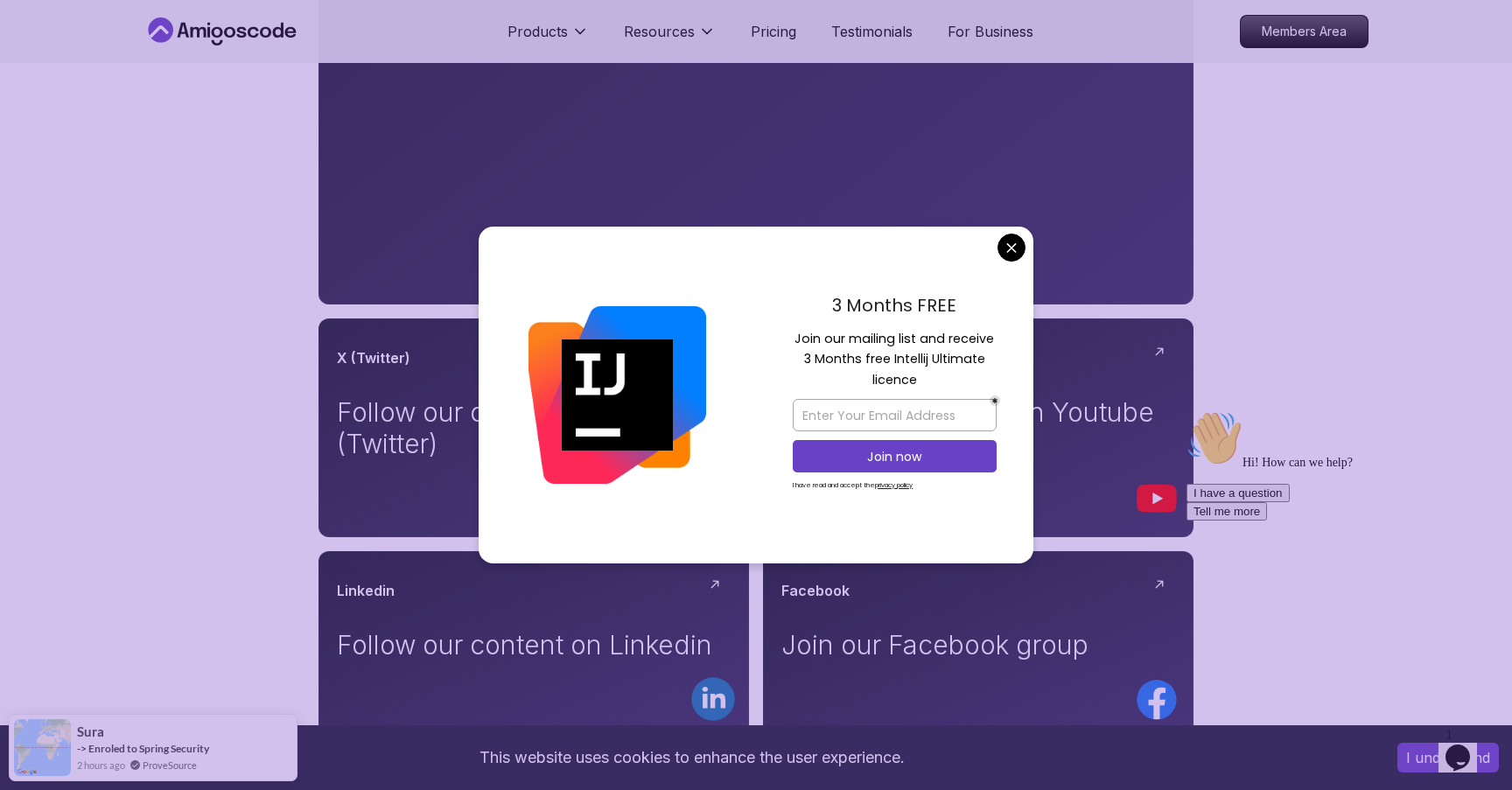
scroll to position [618, 0]
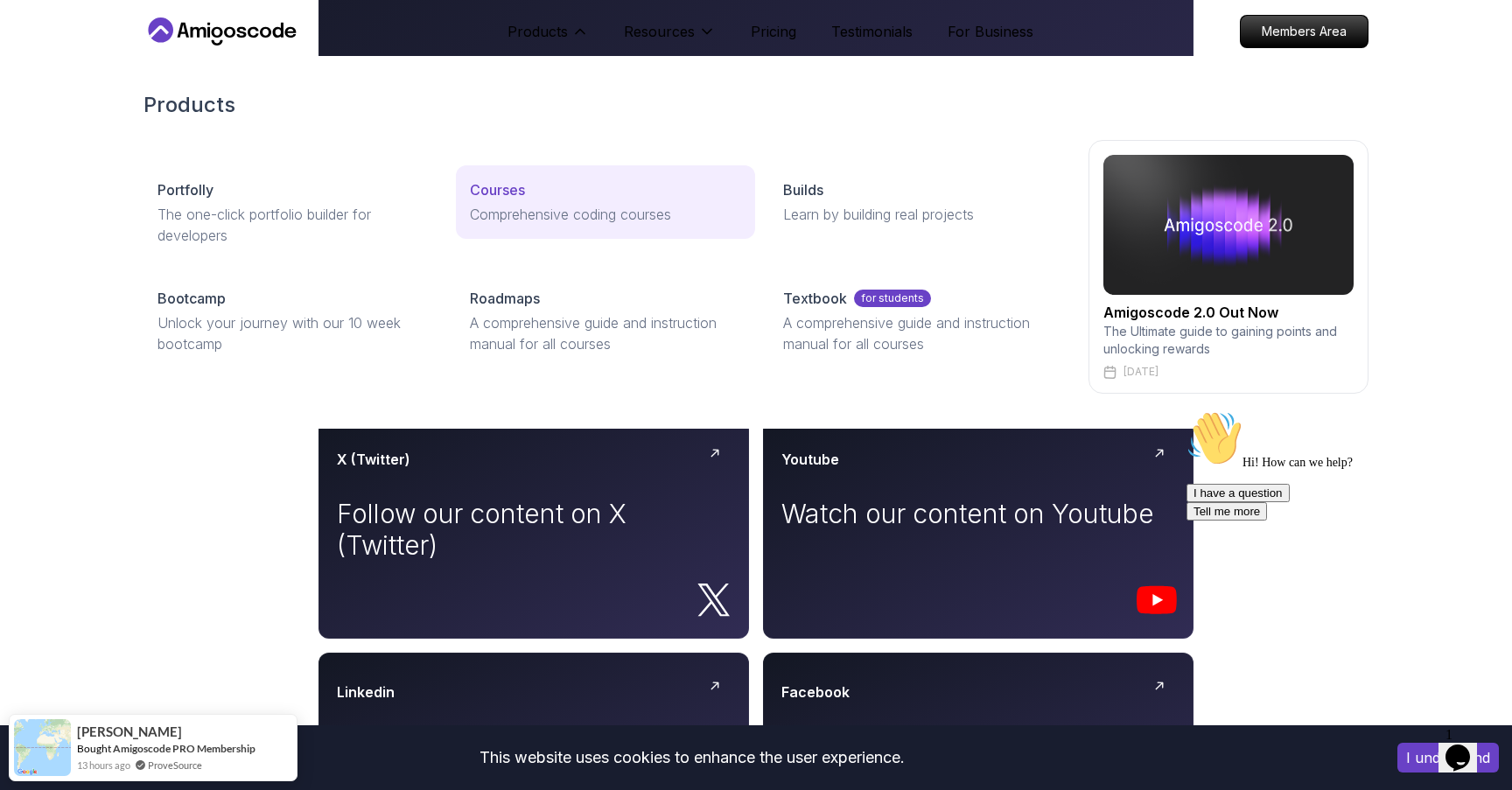
click at [530, 188] on div "Courses" at bounding box center [606, 190] width 271 height 21
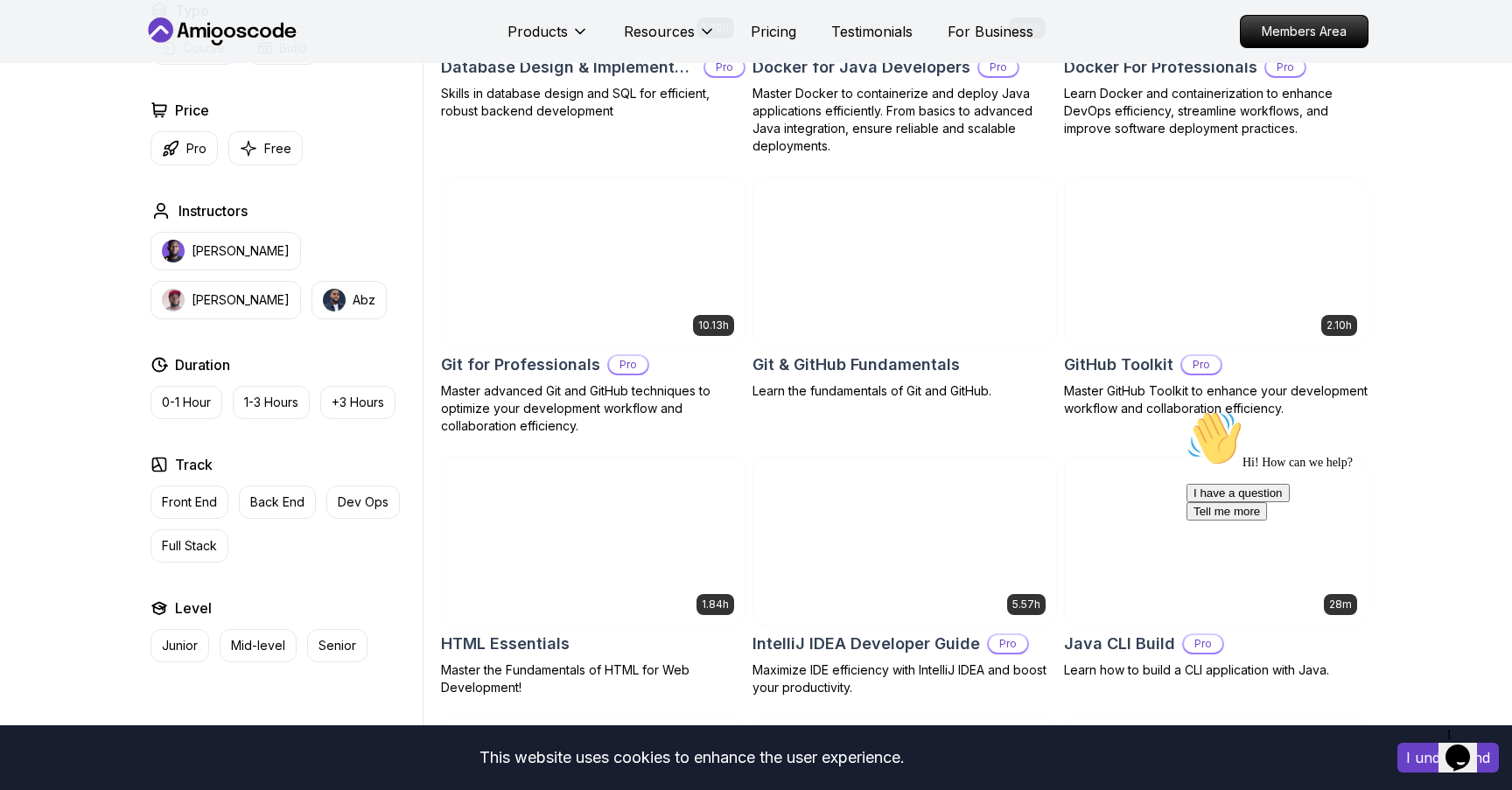
scroll to position [1739, 0]
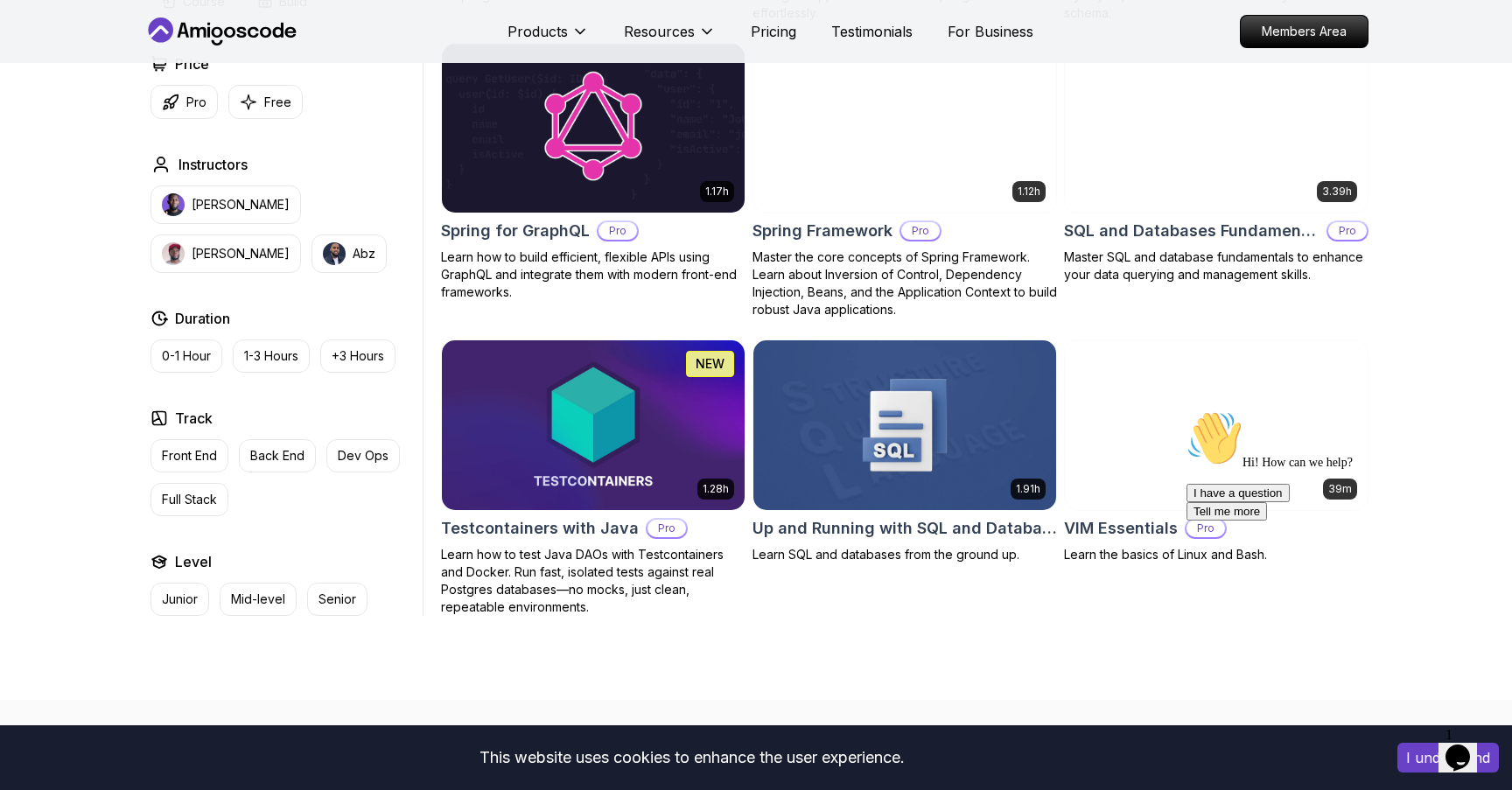
scroll to position [4408, 0]
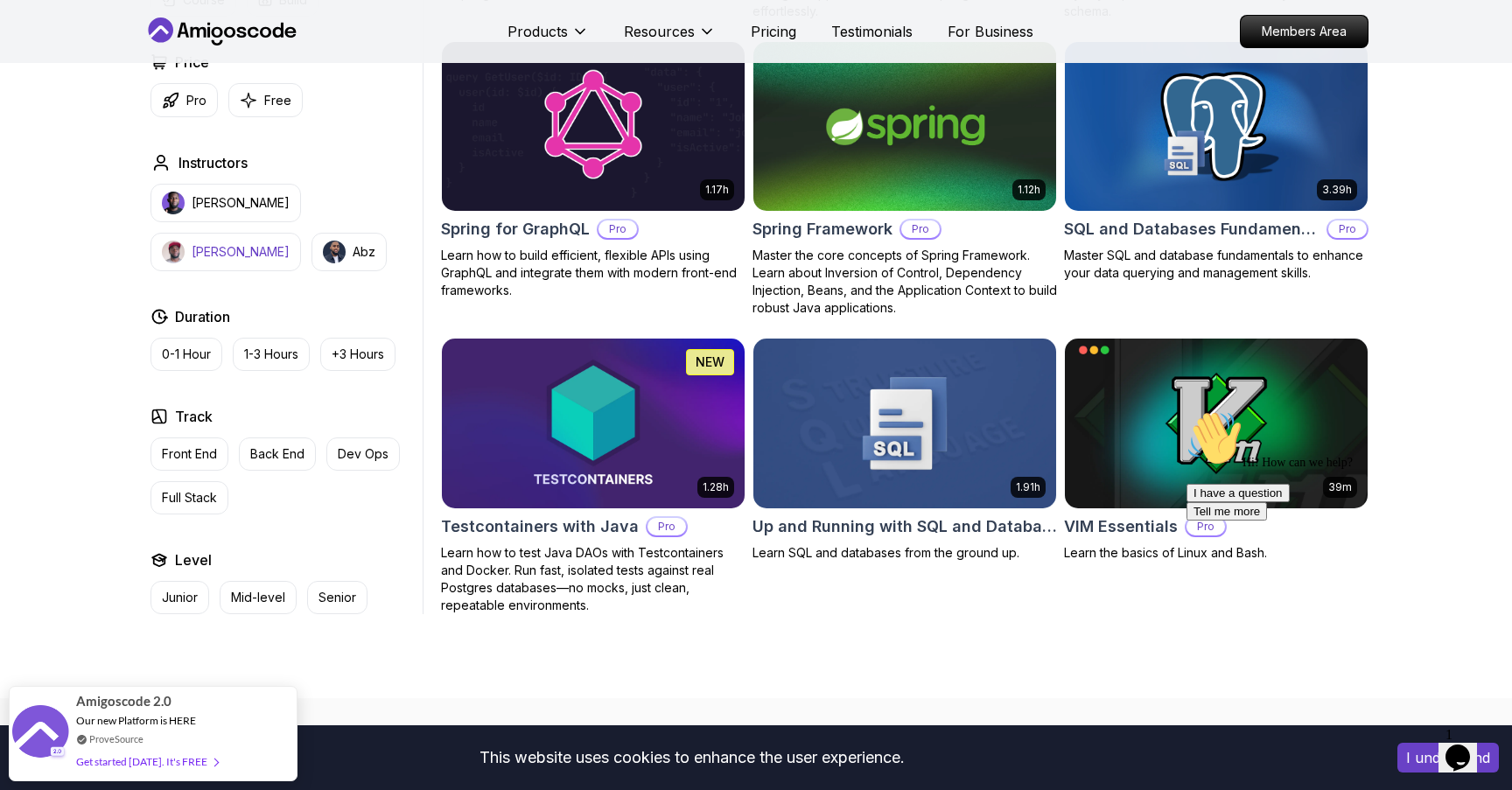
click at [290, 243] on p "Richard" at bounding box center [241, 252] width 98 height 18
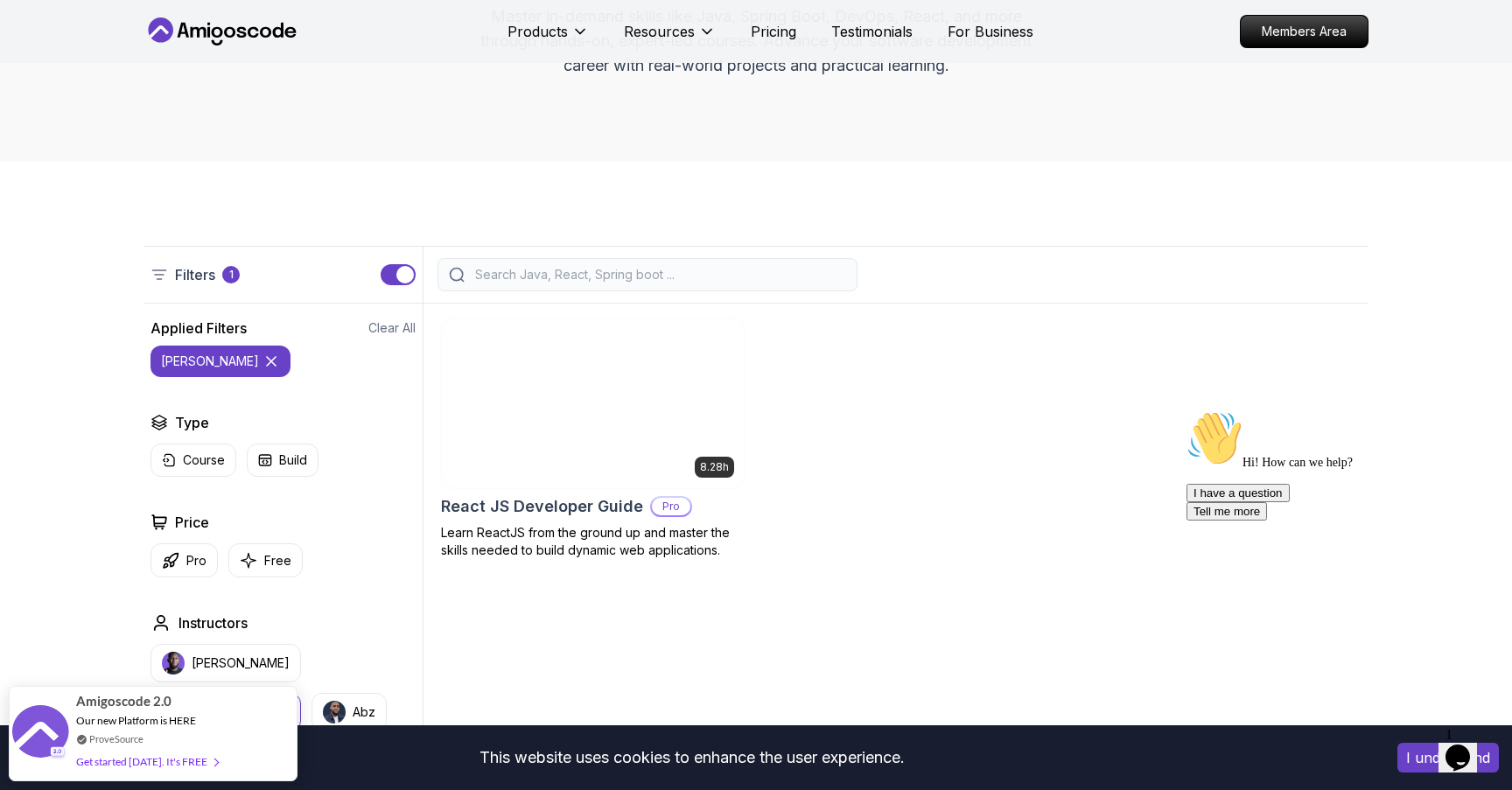
scroll to position [413, 0]
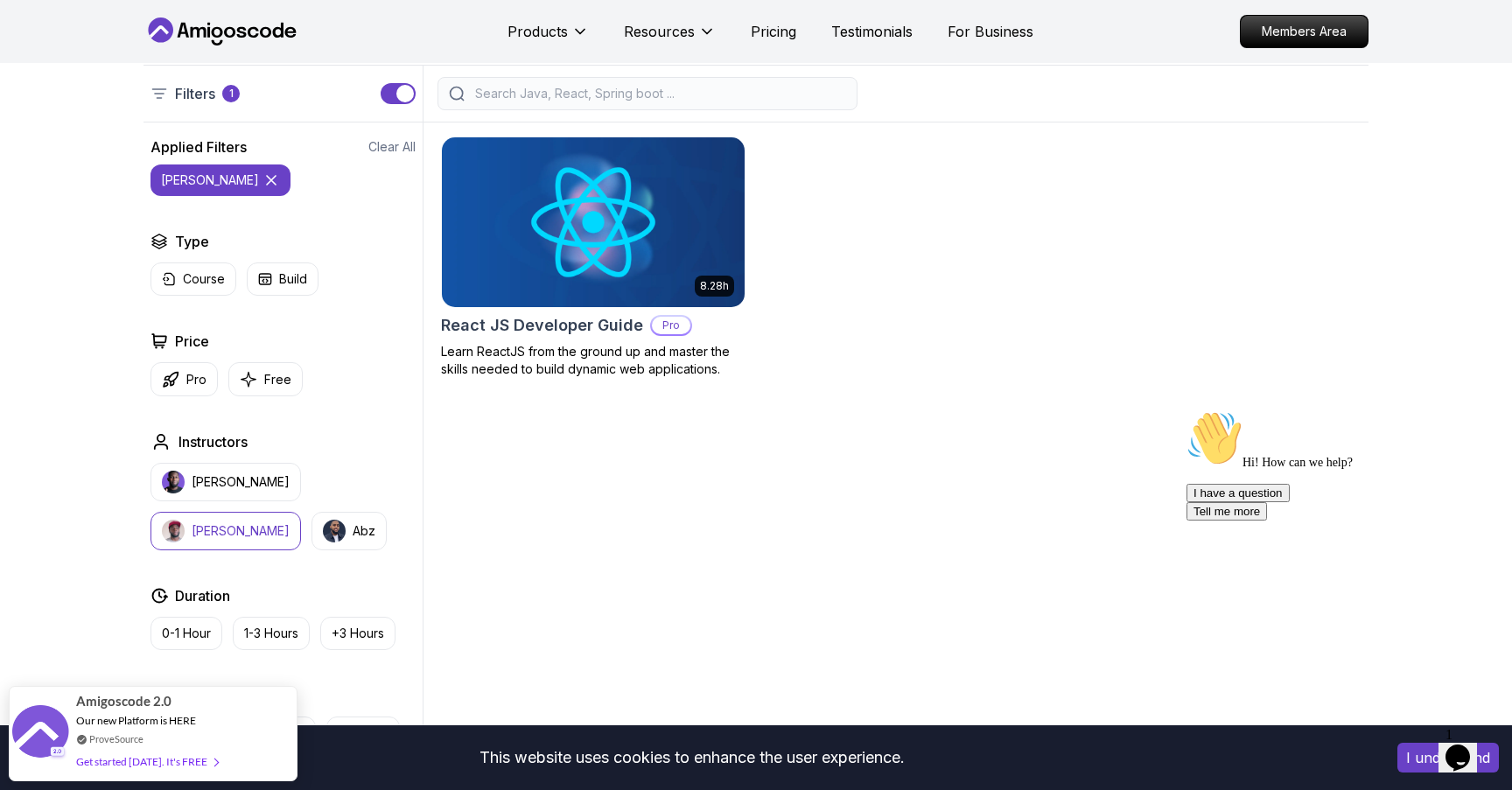
click at [185, 519] on img "button" at bounding box center [173, 531] width 23 height 23
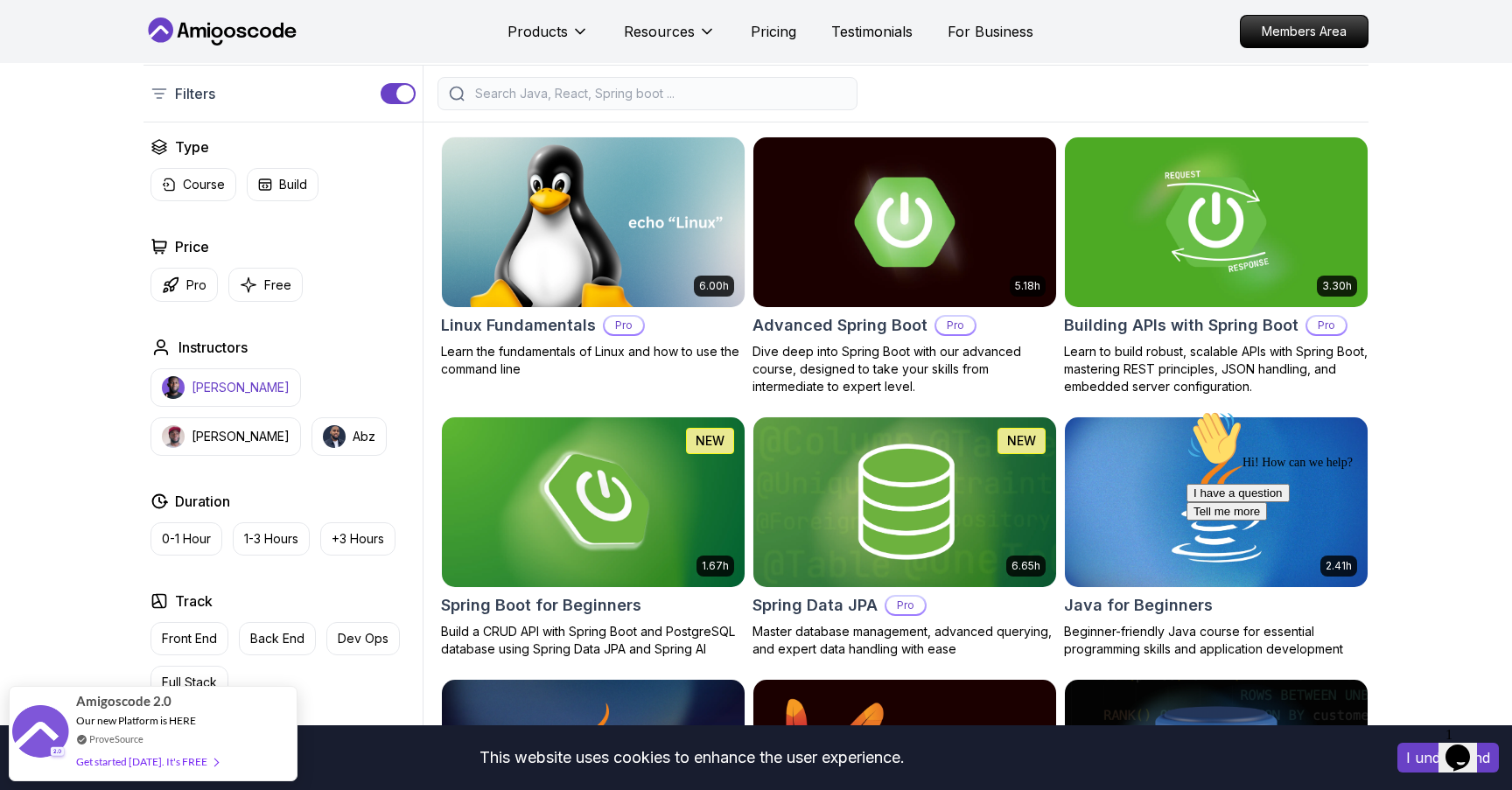
click at [208, 389] on p "Nelson Djalo" at bounding box center [241, 388] width 98 height 18
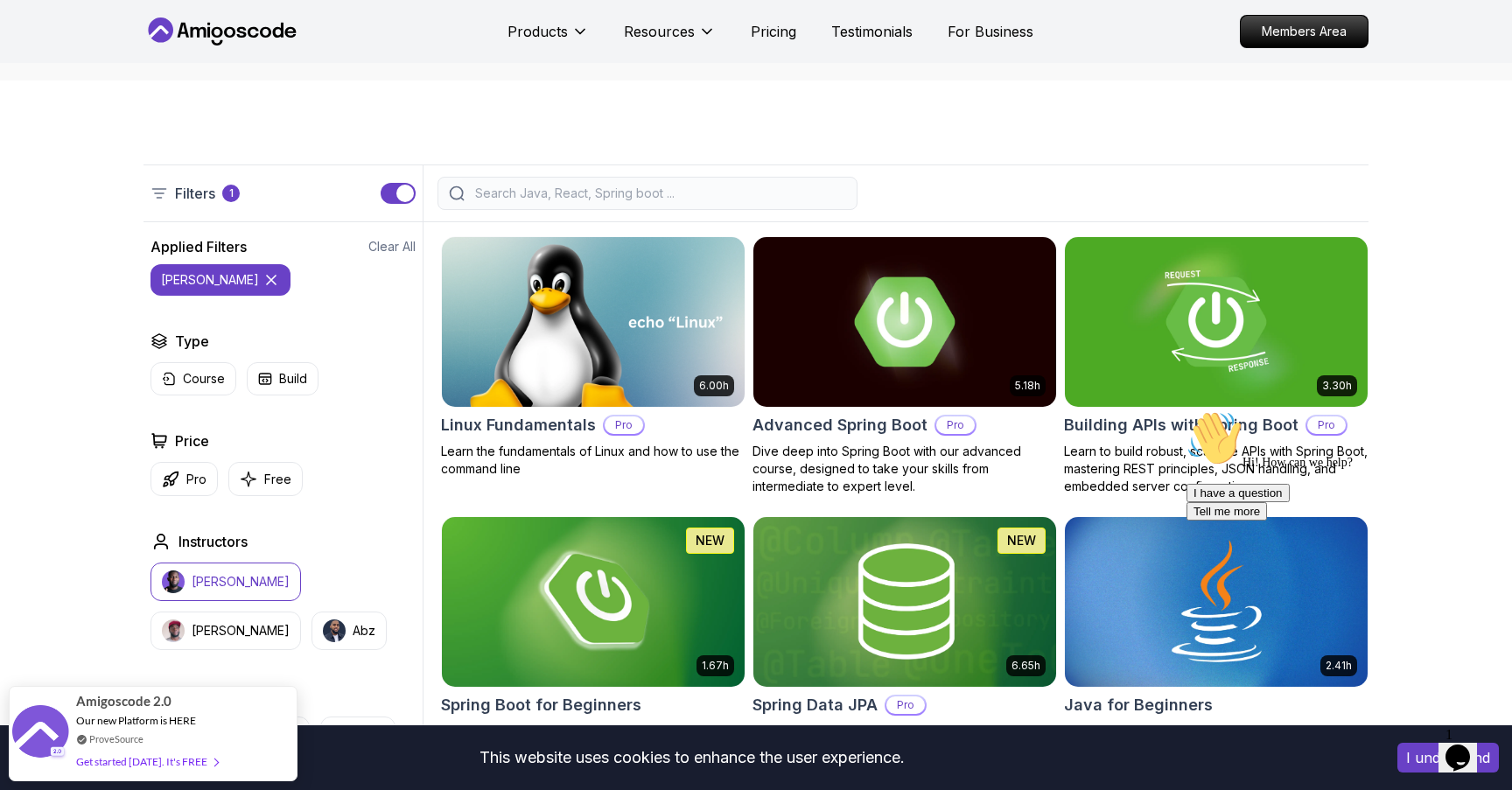
scroll to position [355, 0]
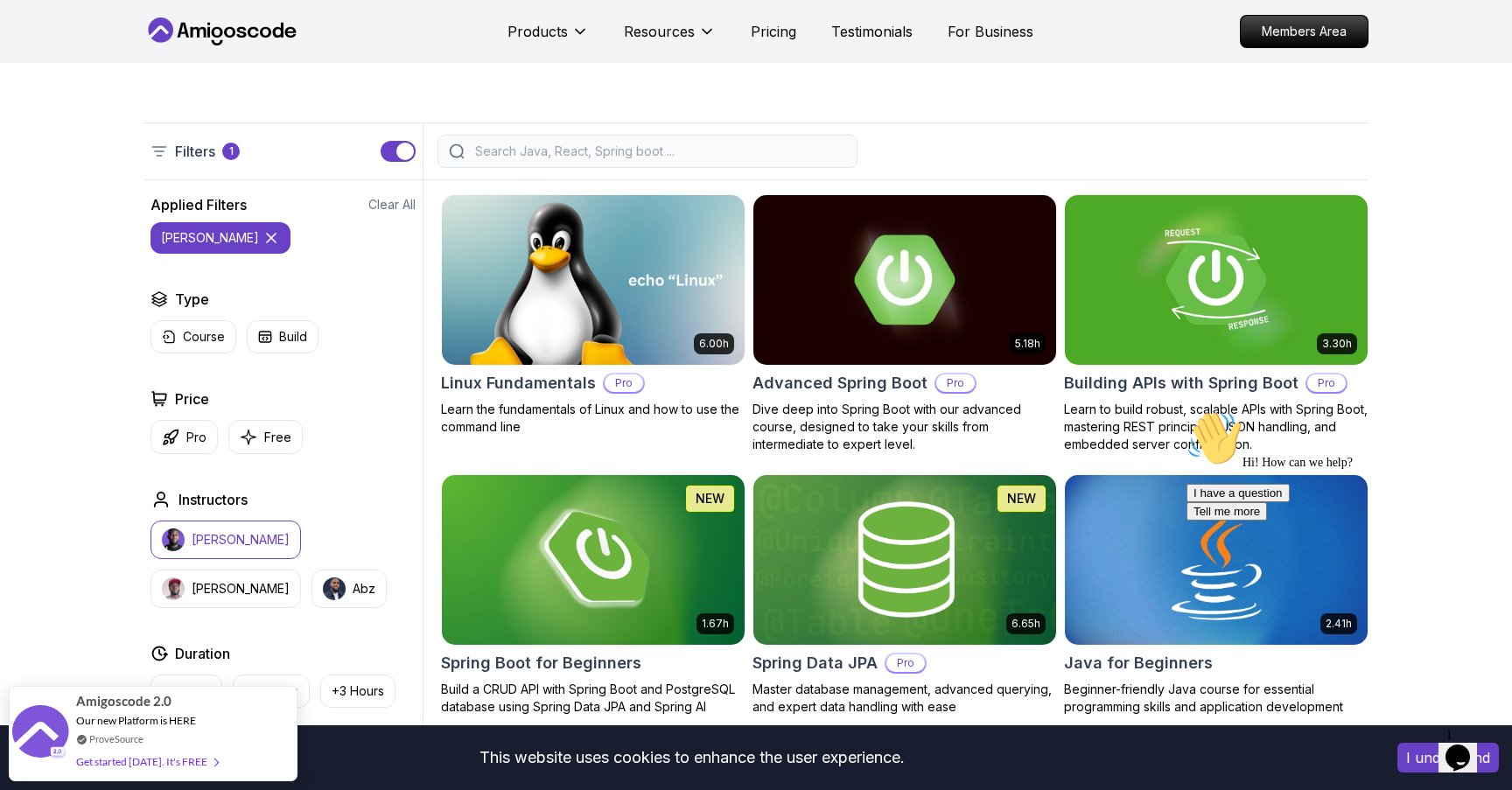
click at [227, 543] on p "Nelson Djalo" at bounding box center [241, 540] width 98 height 18
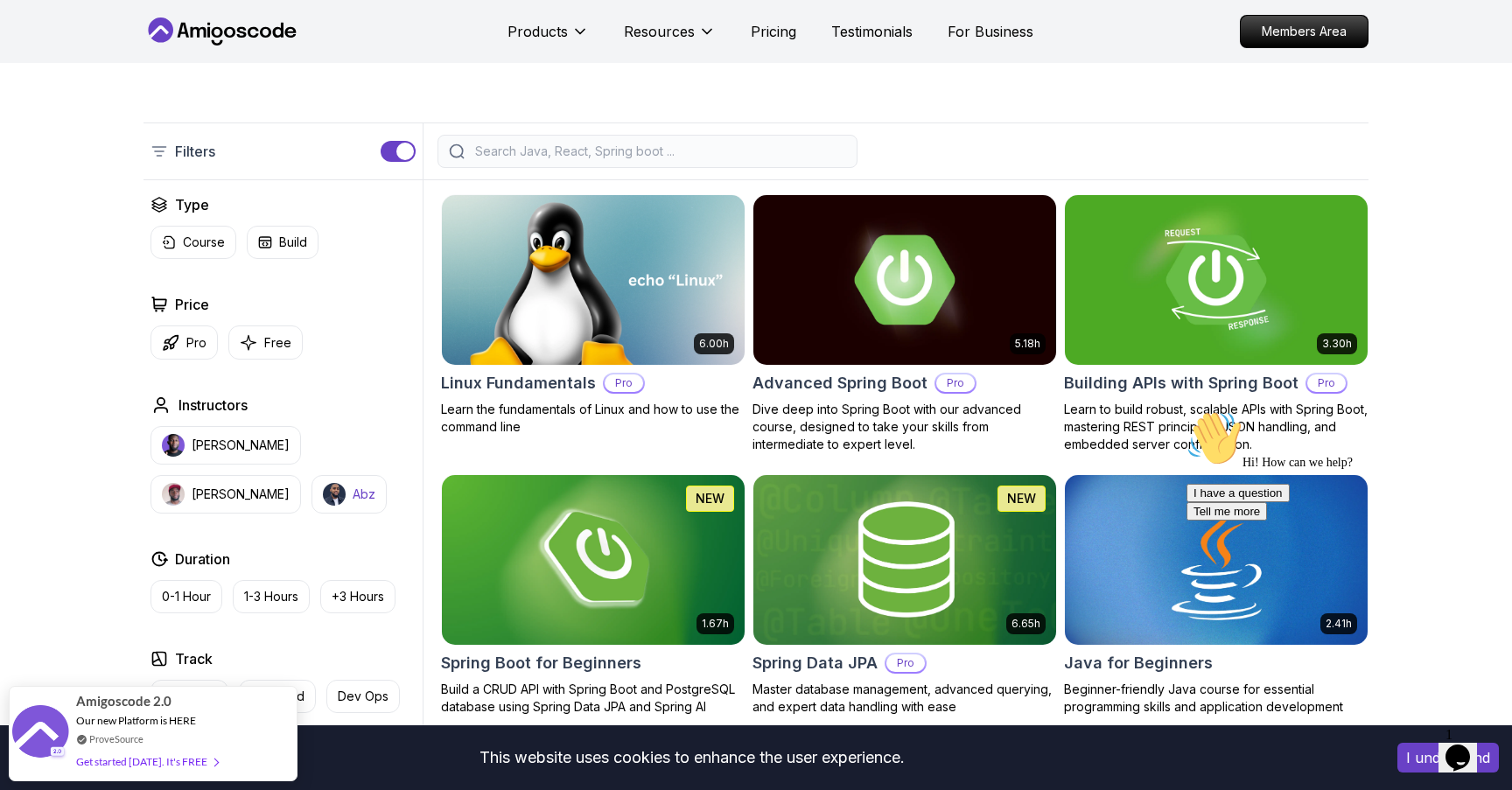
click at [353, 497] on p "Abz" at bounding box center [364, 495] width 23 height 18
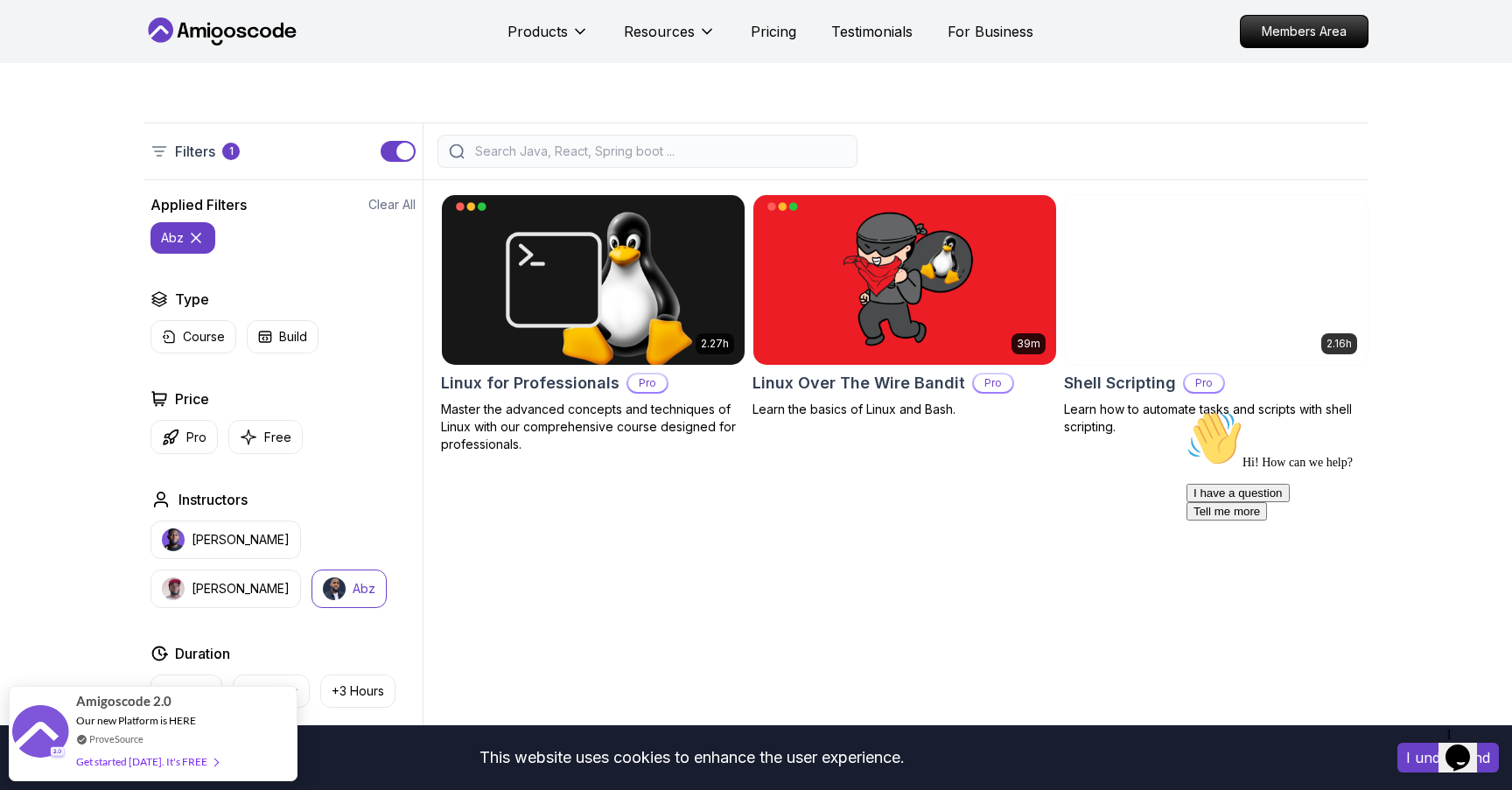
scroll to position [347, 0]
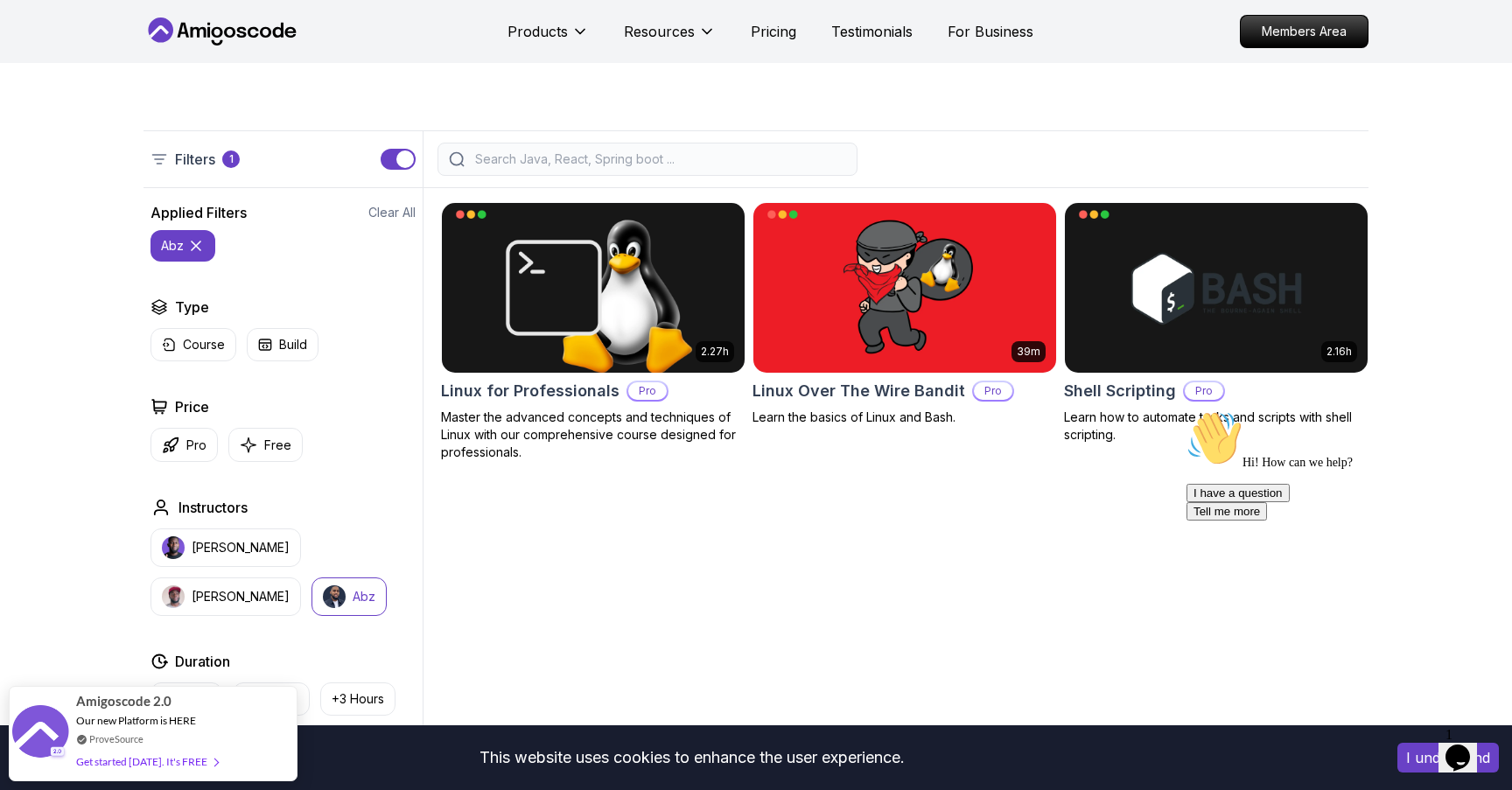
click at [311, 596] on button "Abz" at bounding box center [349, 597] width 76 height 39
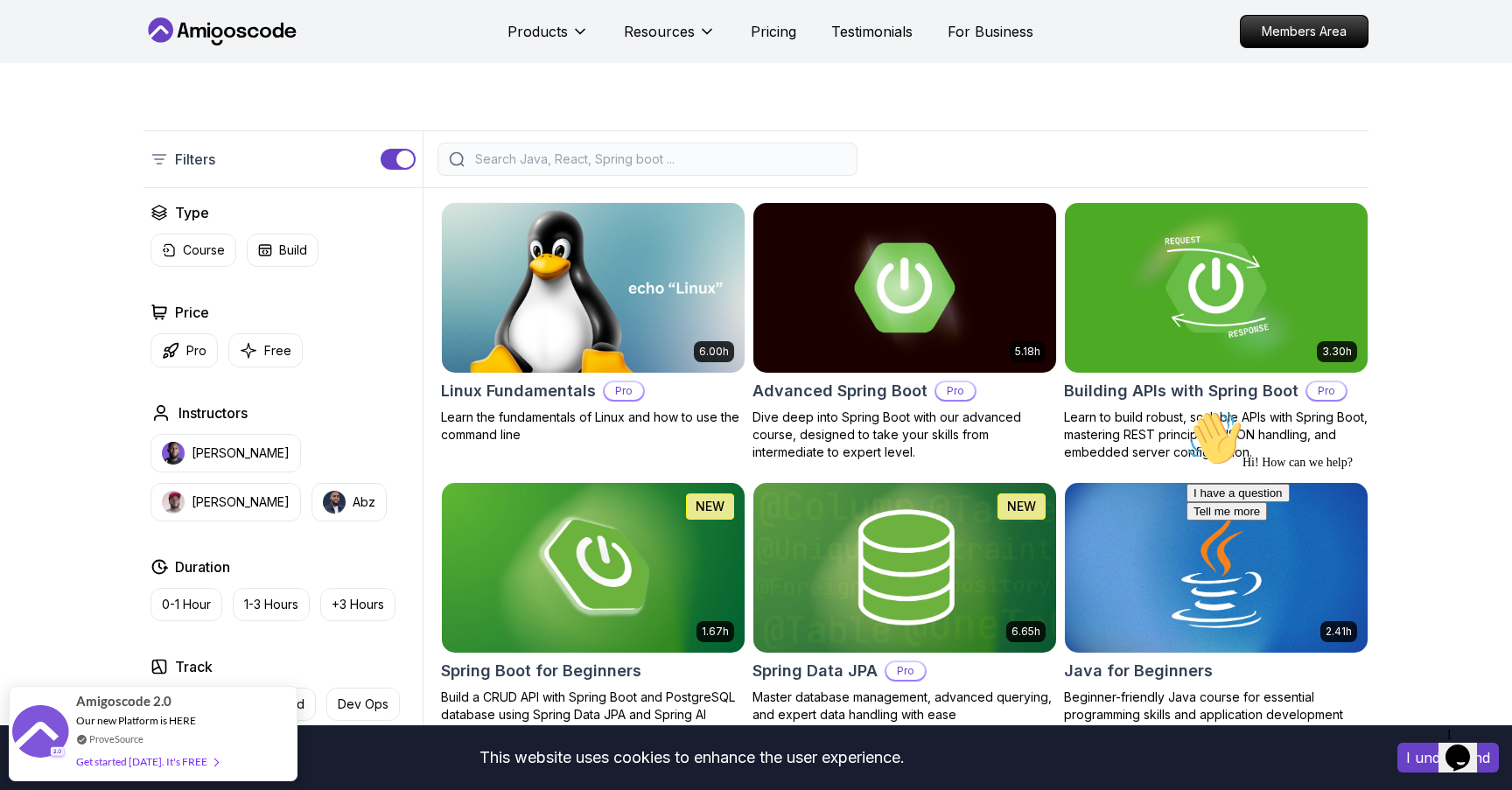
click at [222, 407] on h2 "Instructors" at bounding box center [213, 413] width 69 height 21
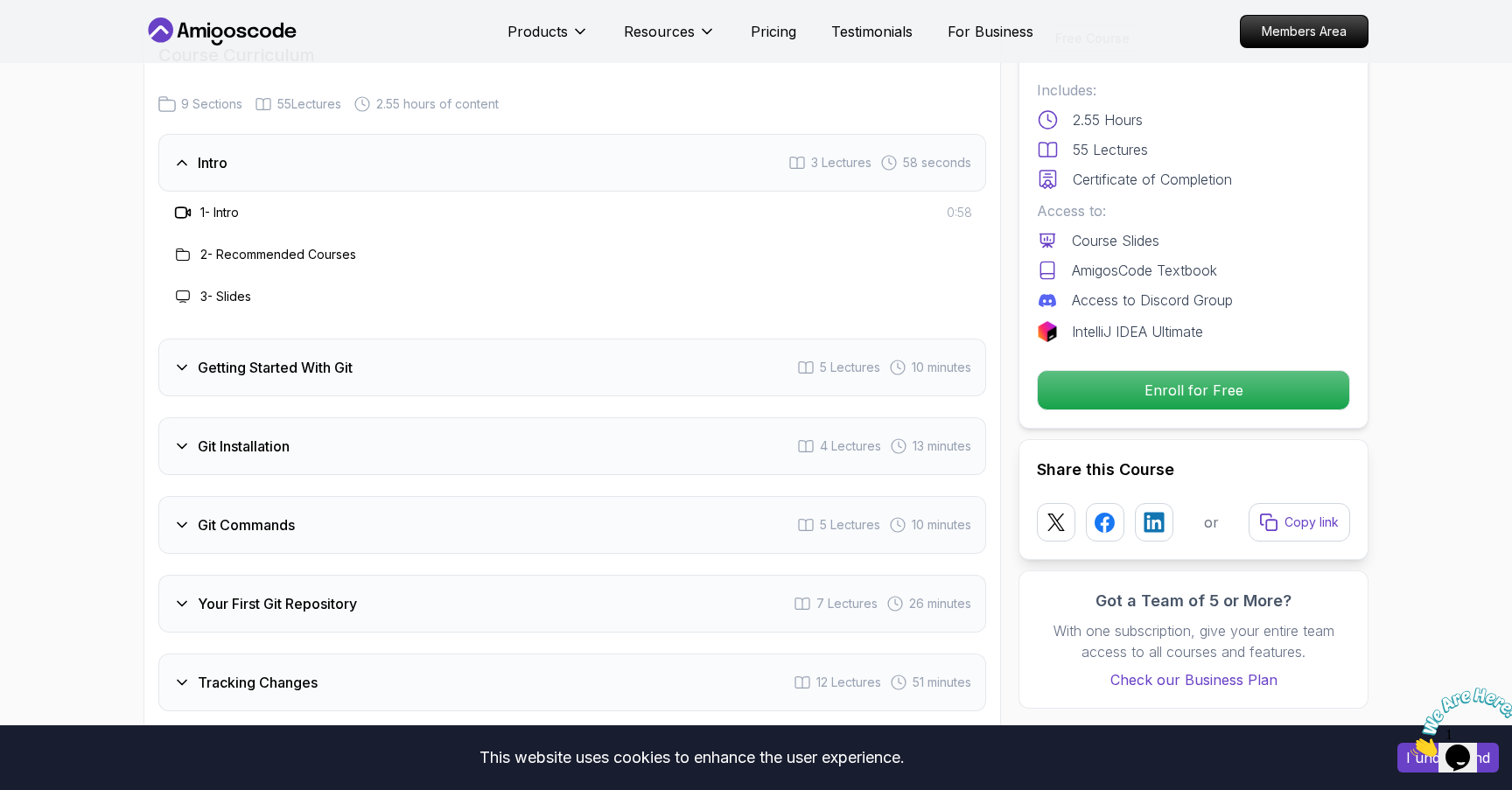
scroll to position [2145, 0]
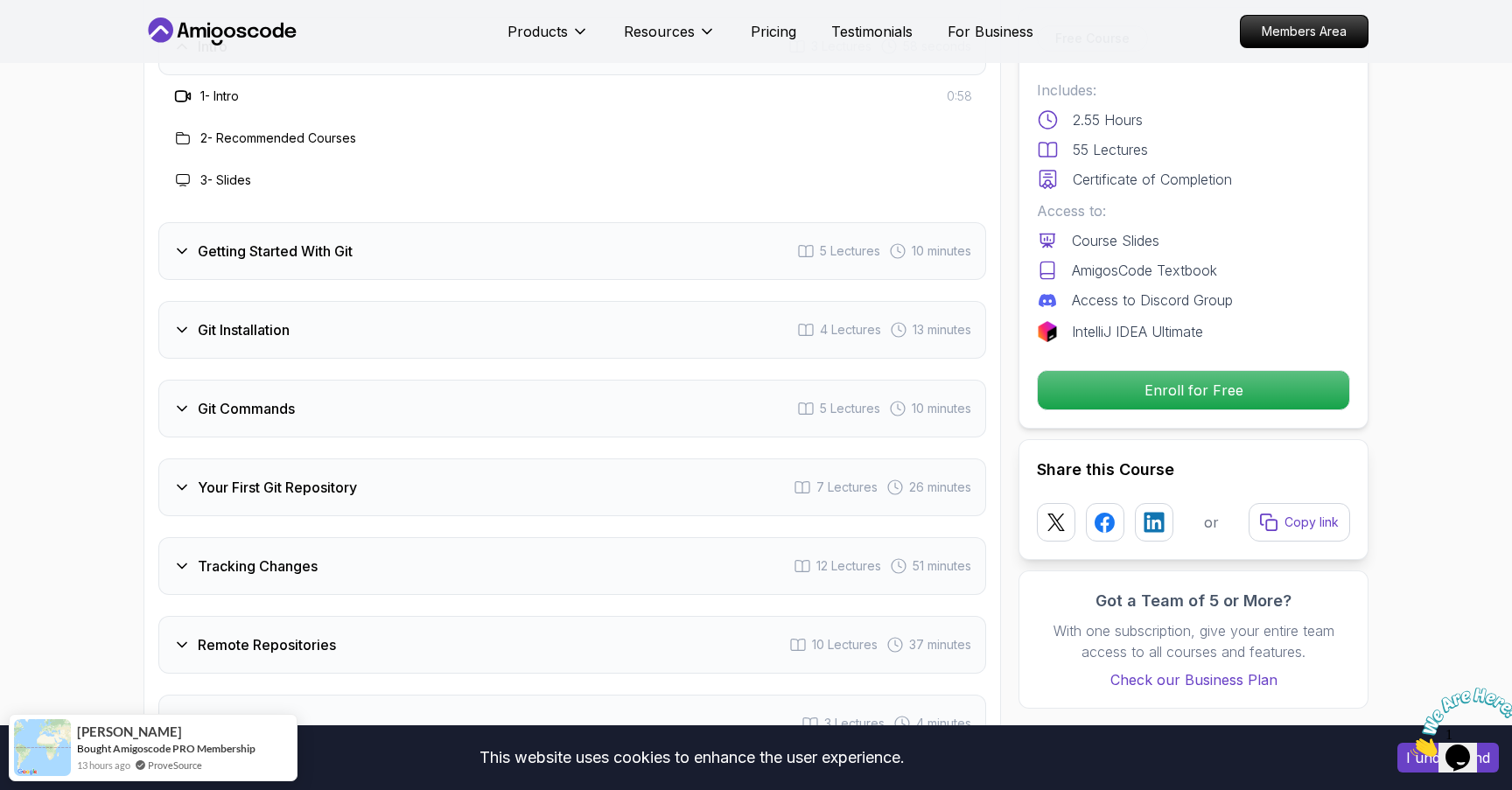
scroll to position [2414, 0]
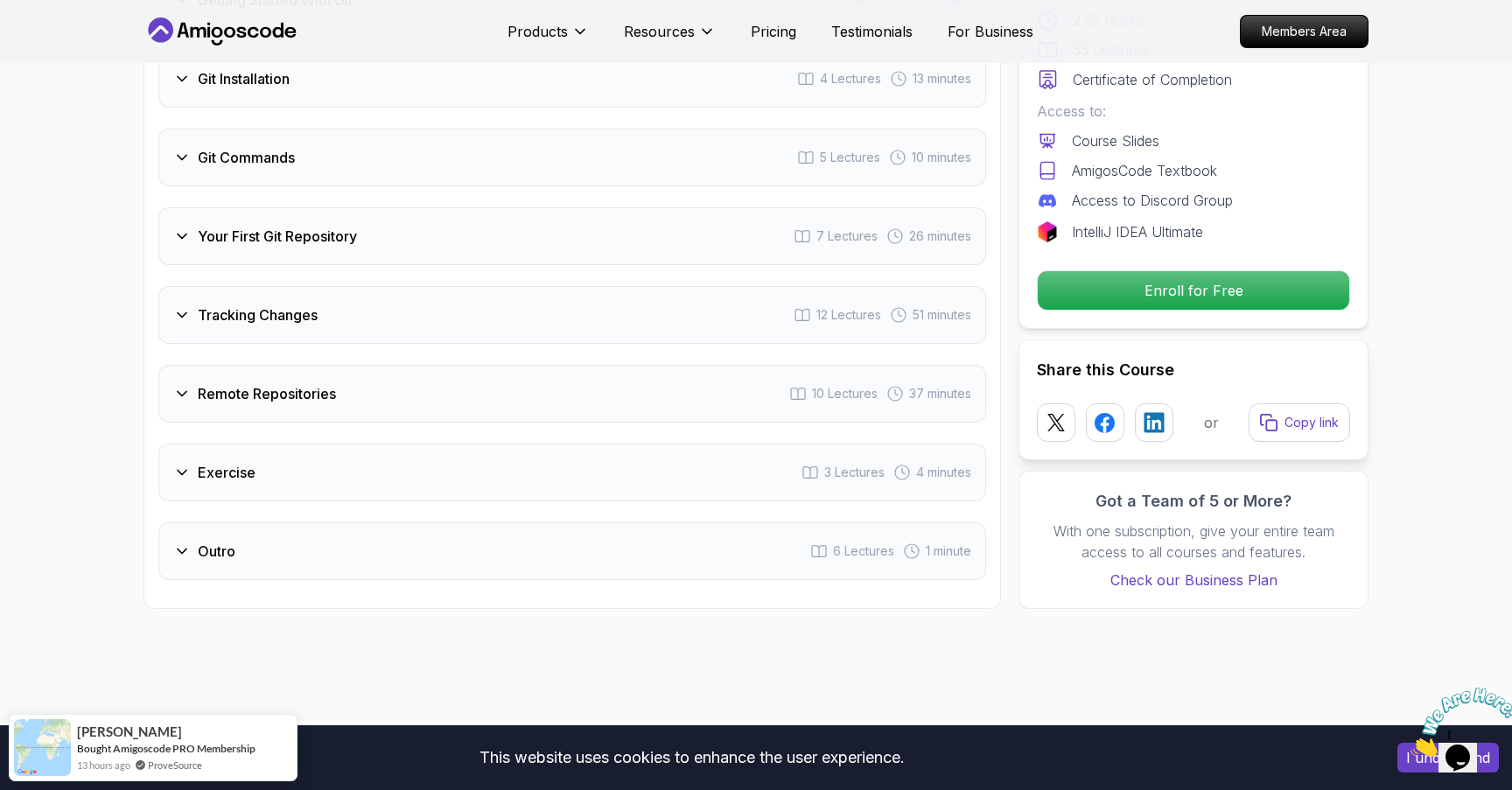
click at [407, 404] on div "Remote Repositories 10 Lectures 37 minutes" at bounding box center [572, 394] width 828 height 58
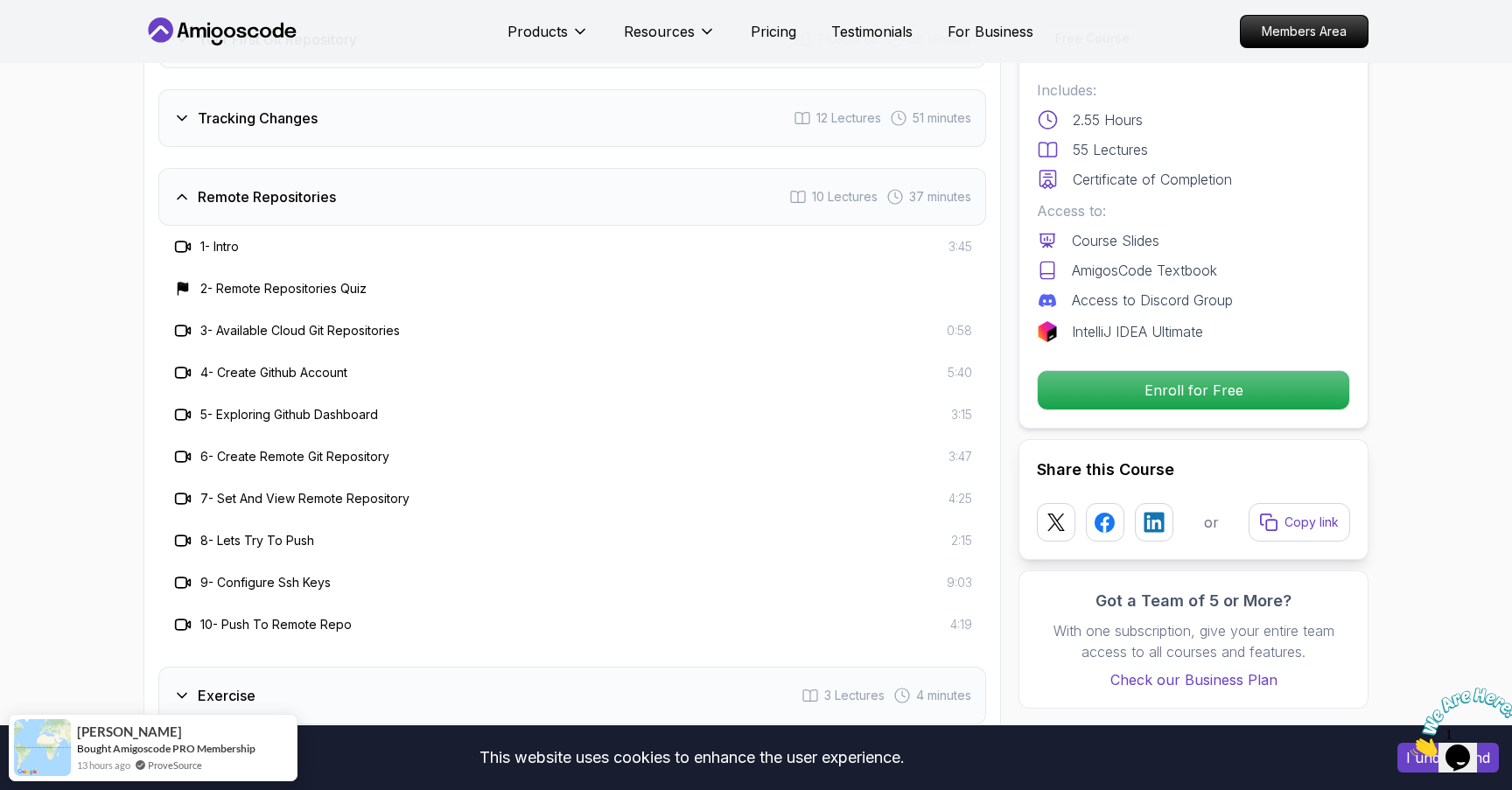
scroll to position [2598, 0]
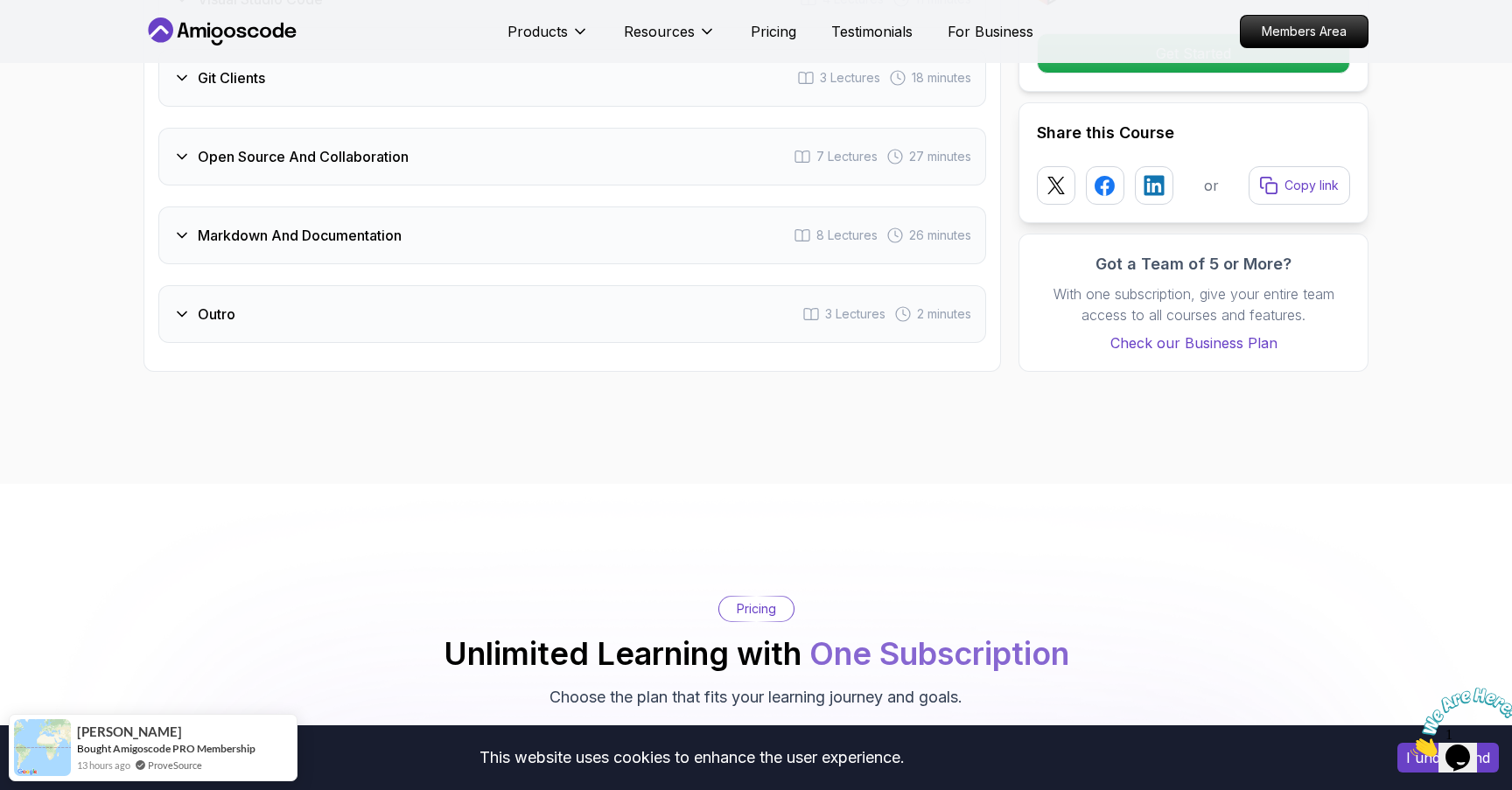
scroll to position [3731, 0]
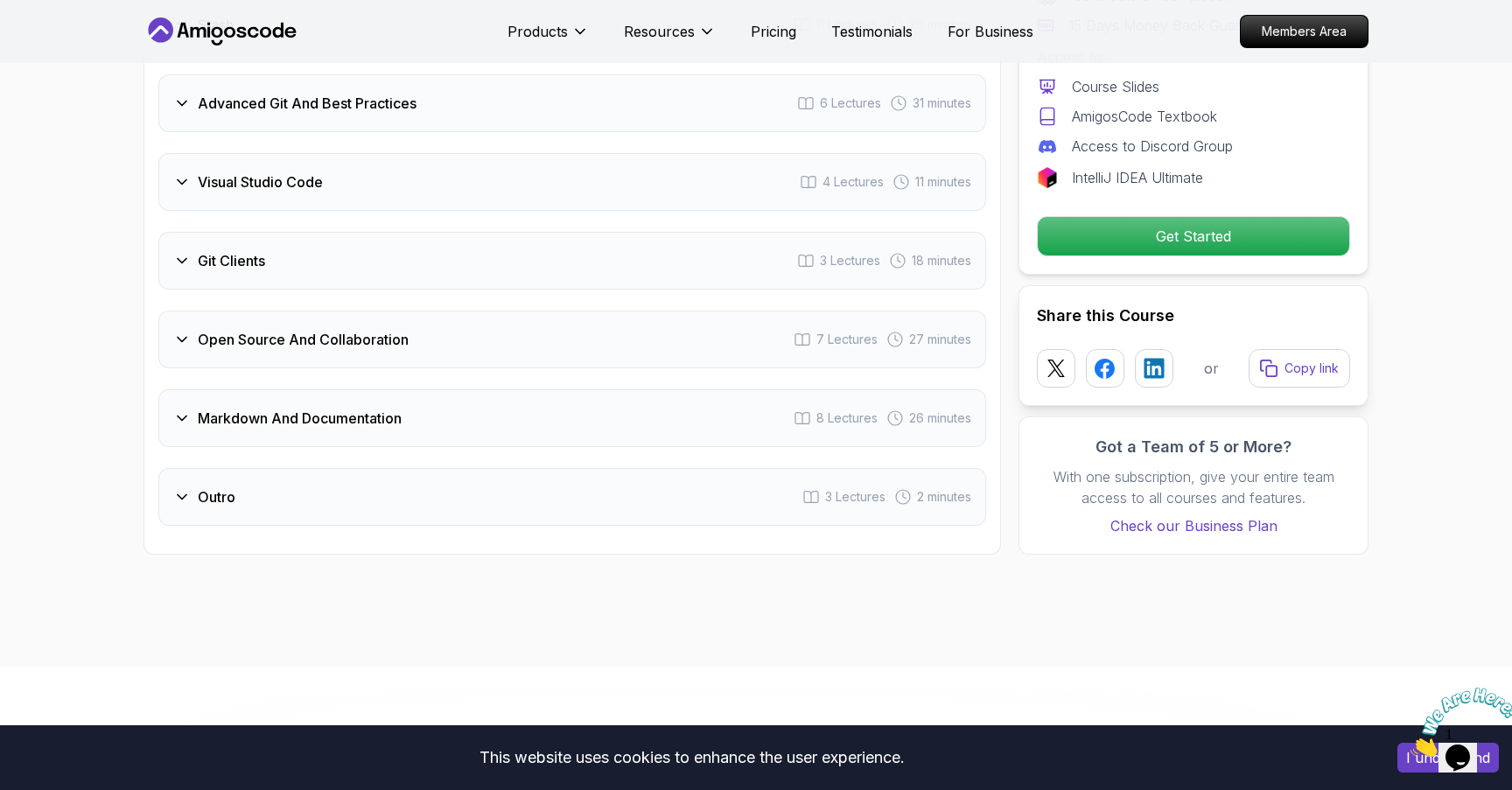
click at [393, 468] on div "Outro 3 Lectures 2 minutes" at bounding box center [572, 497] width 828 height 58
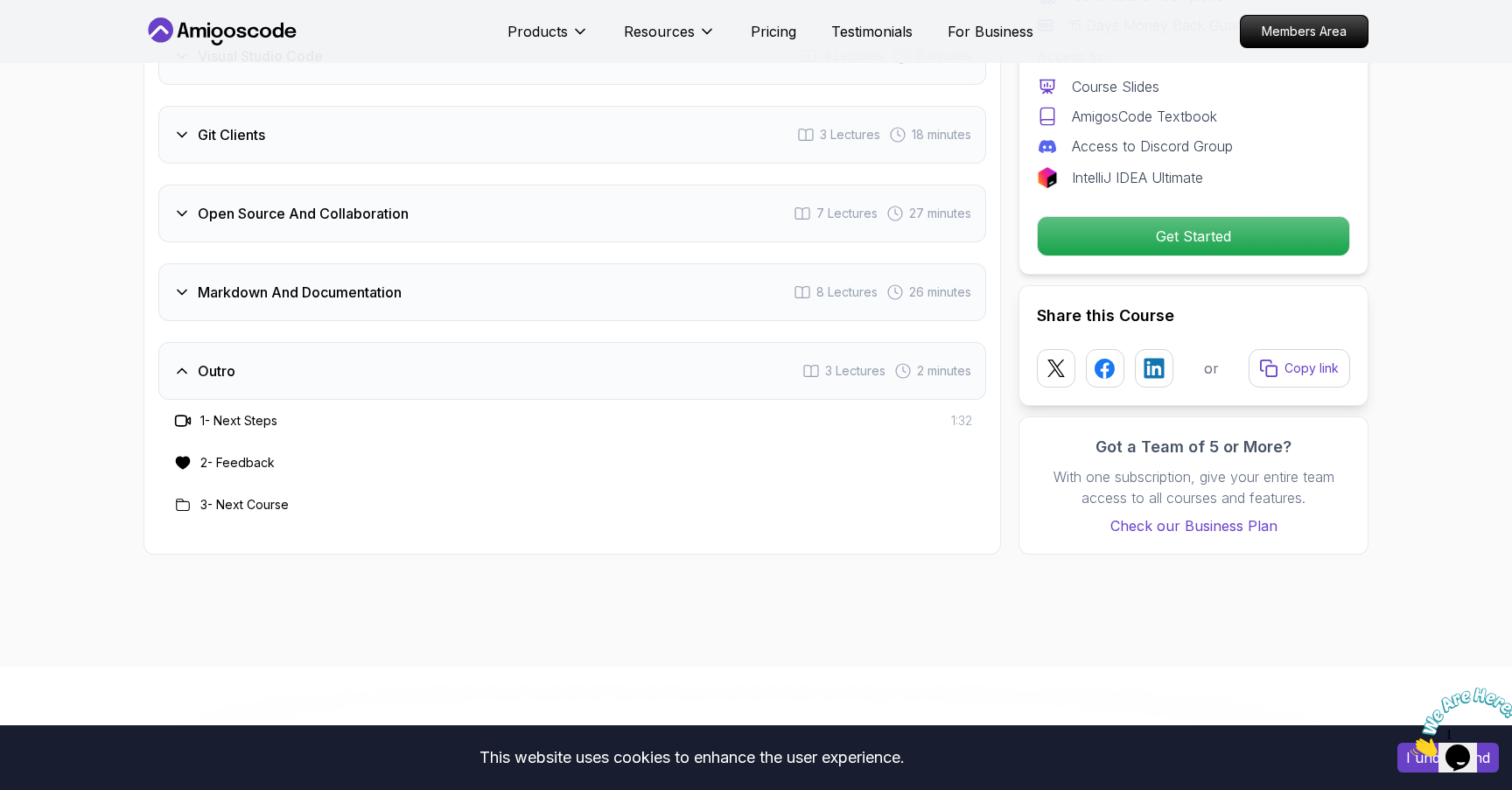
scroll to position [3606, 0]
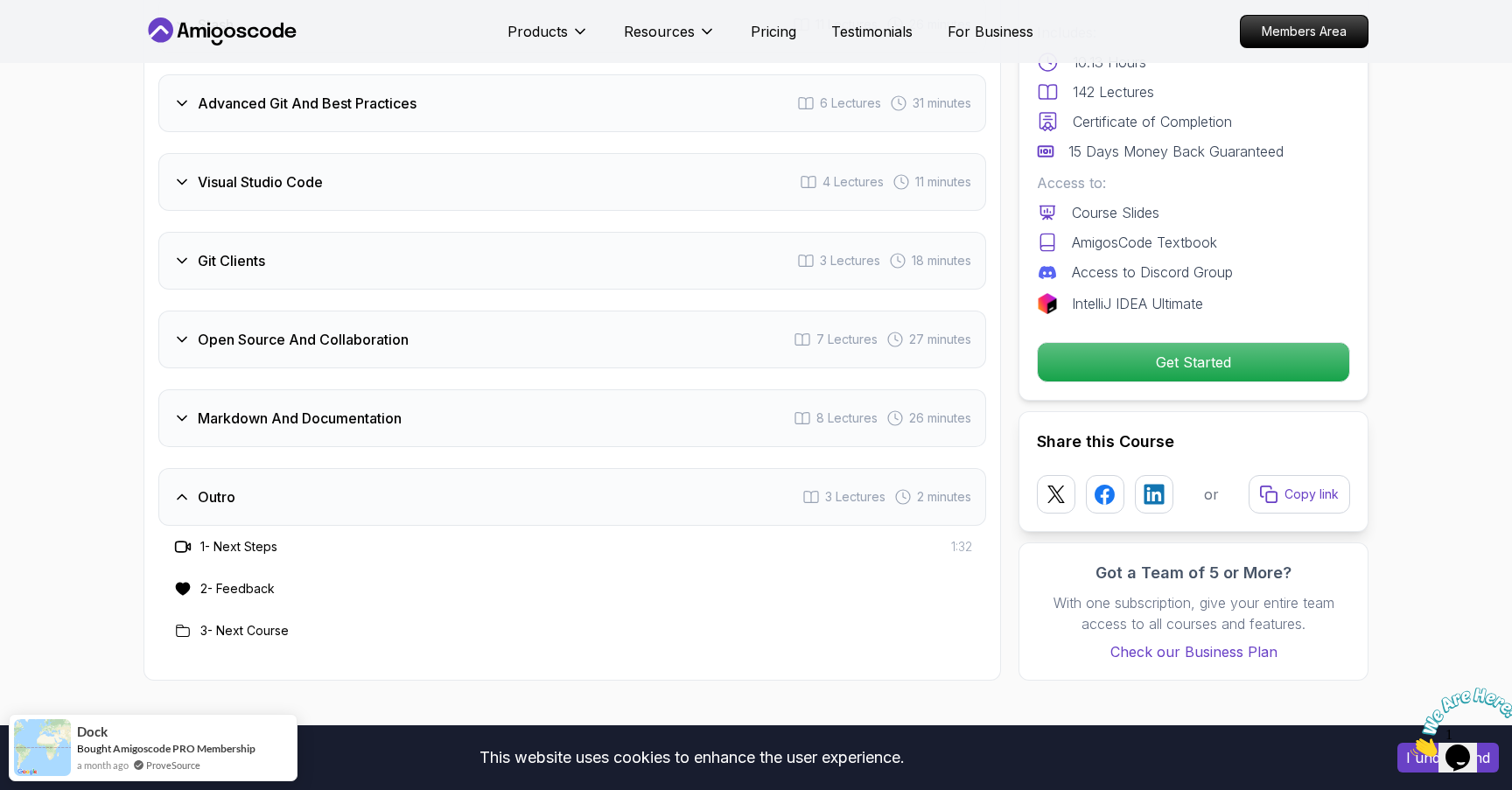
click at [401, 404] on div "Markdown And Documentation 8 Lectures 26 minutes" at bounding box center [572, 418] width 828 height 58
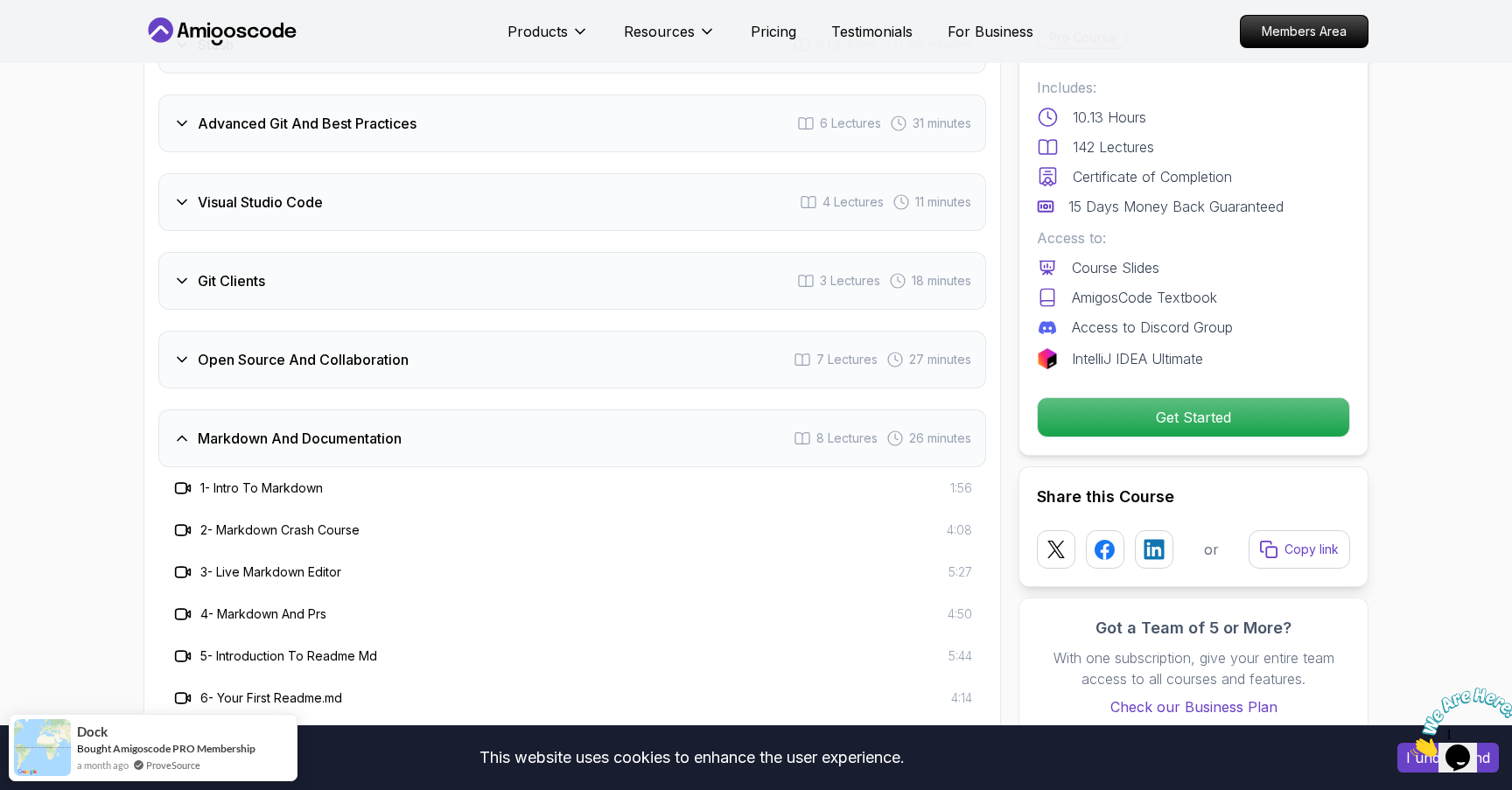
scroll to position [3569, 0]
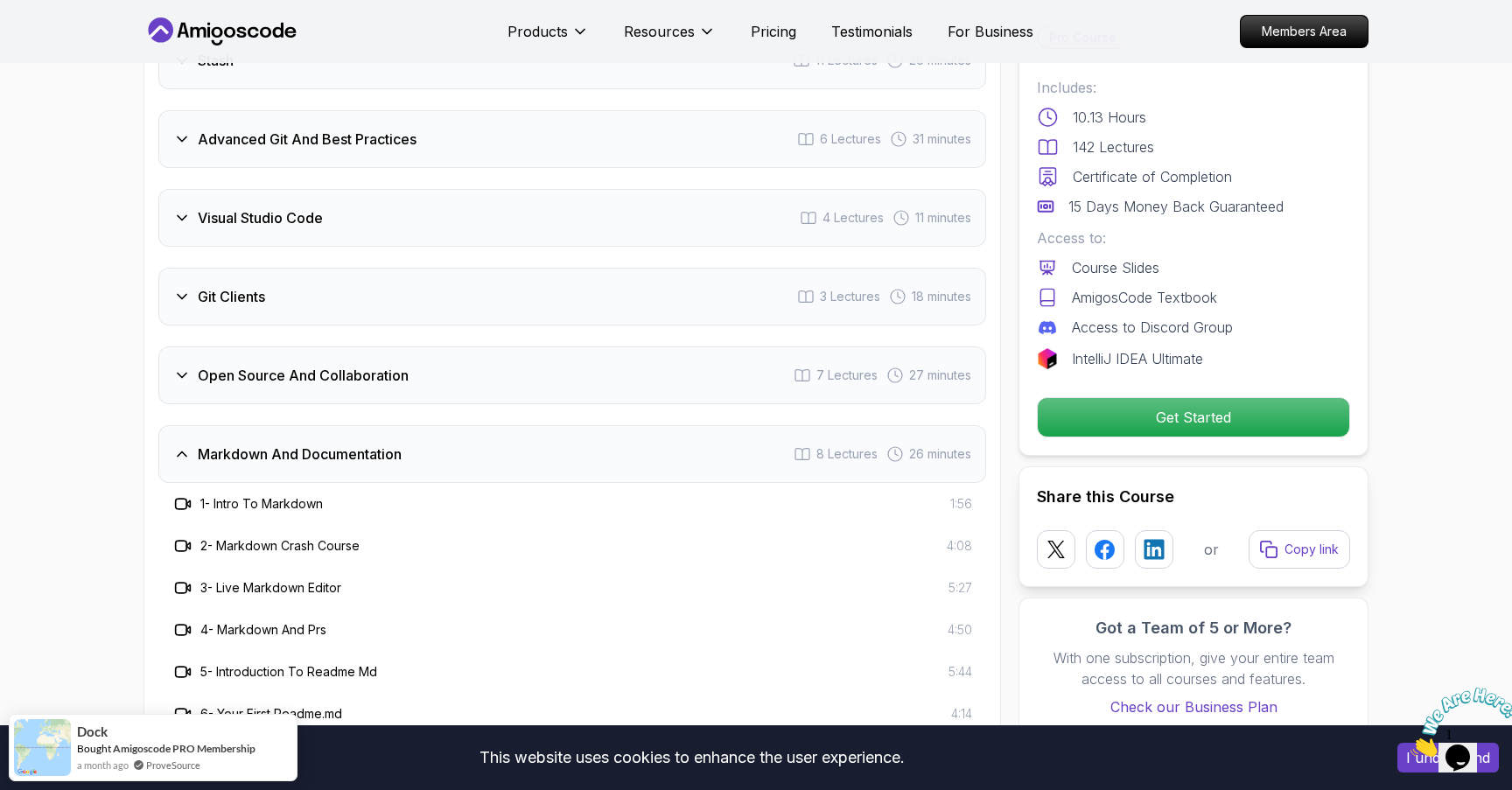
click at [432, 359] on div "Open Source And Collaboration 7 Lectures 27 minutes" at bounding box center [572, 375] width 828 height 58
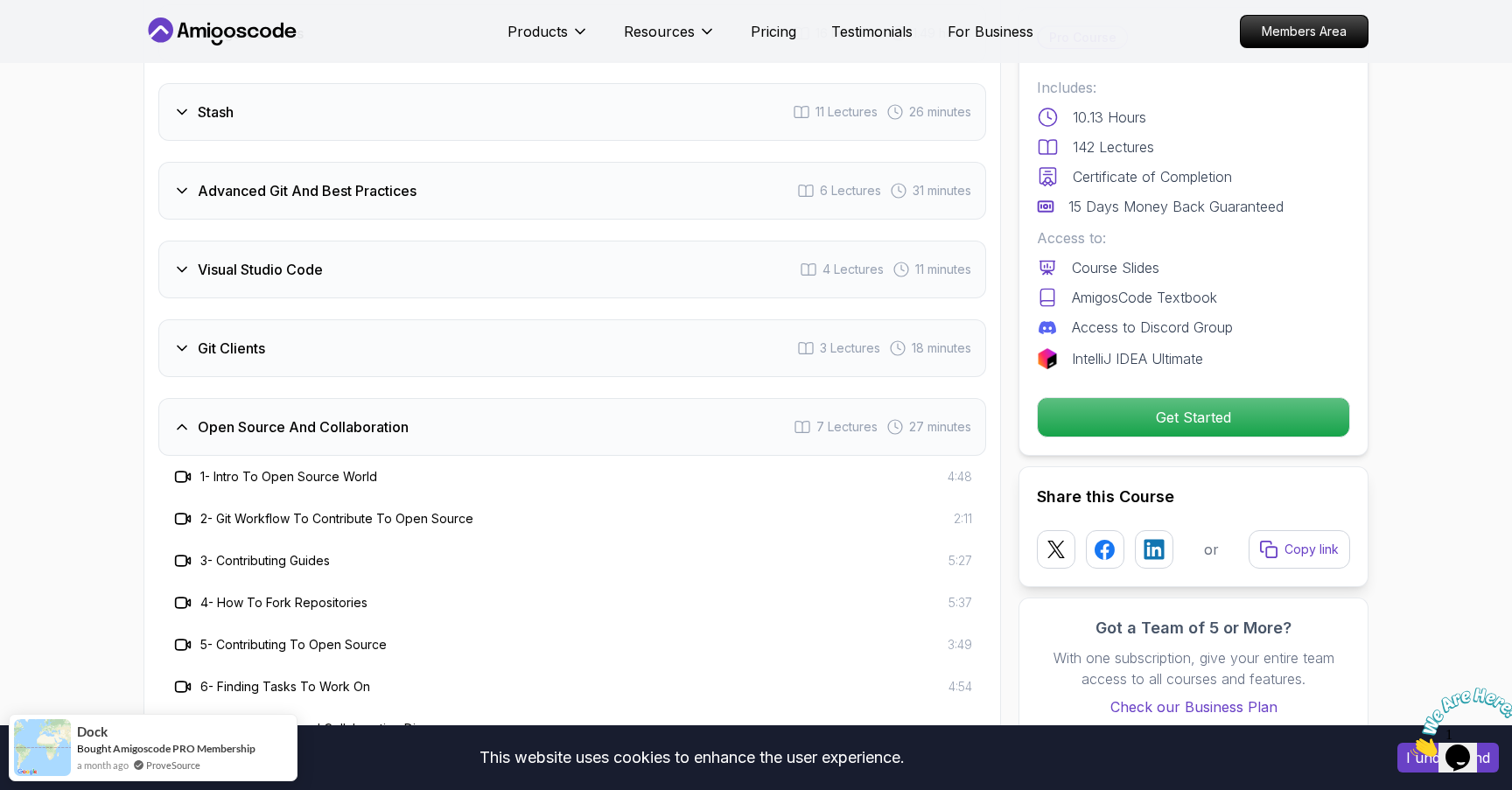
scroll to position [3507, 0]
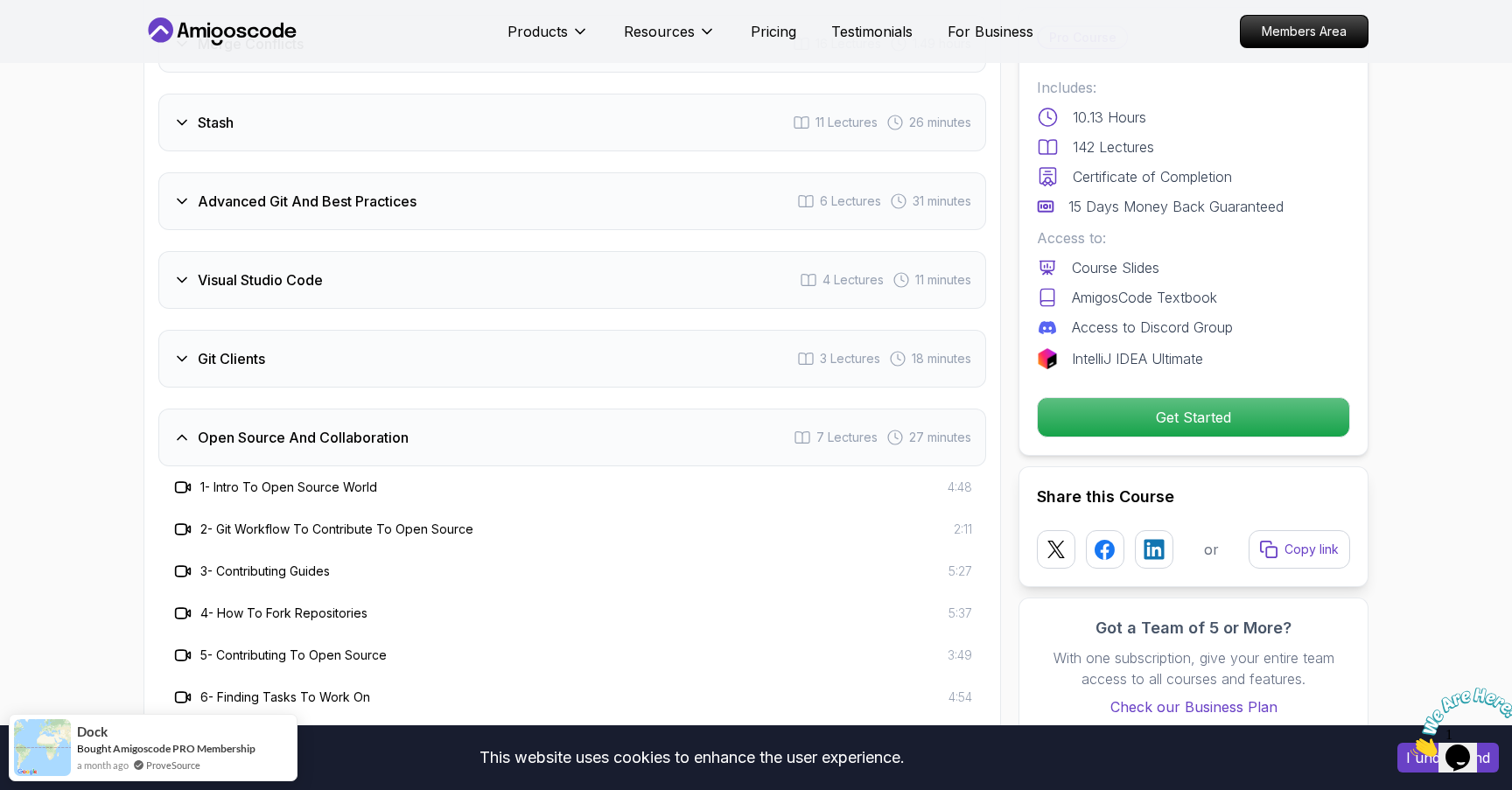
click at [426, 330] on div "Git Clients 3 Lectures 18 minutes" at bounding box center [572, 359] width 828 height 58
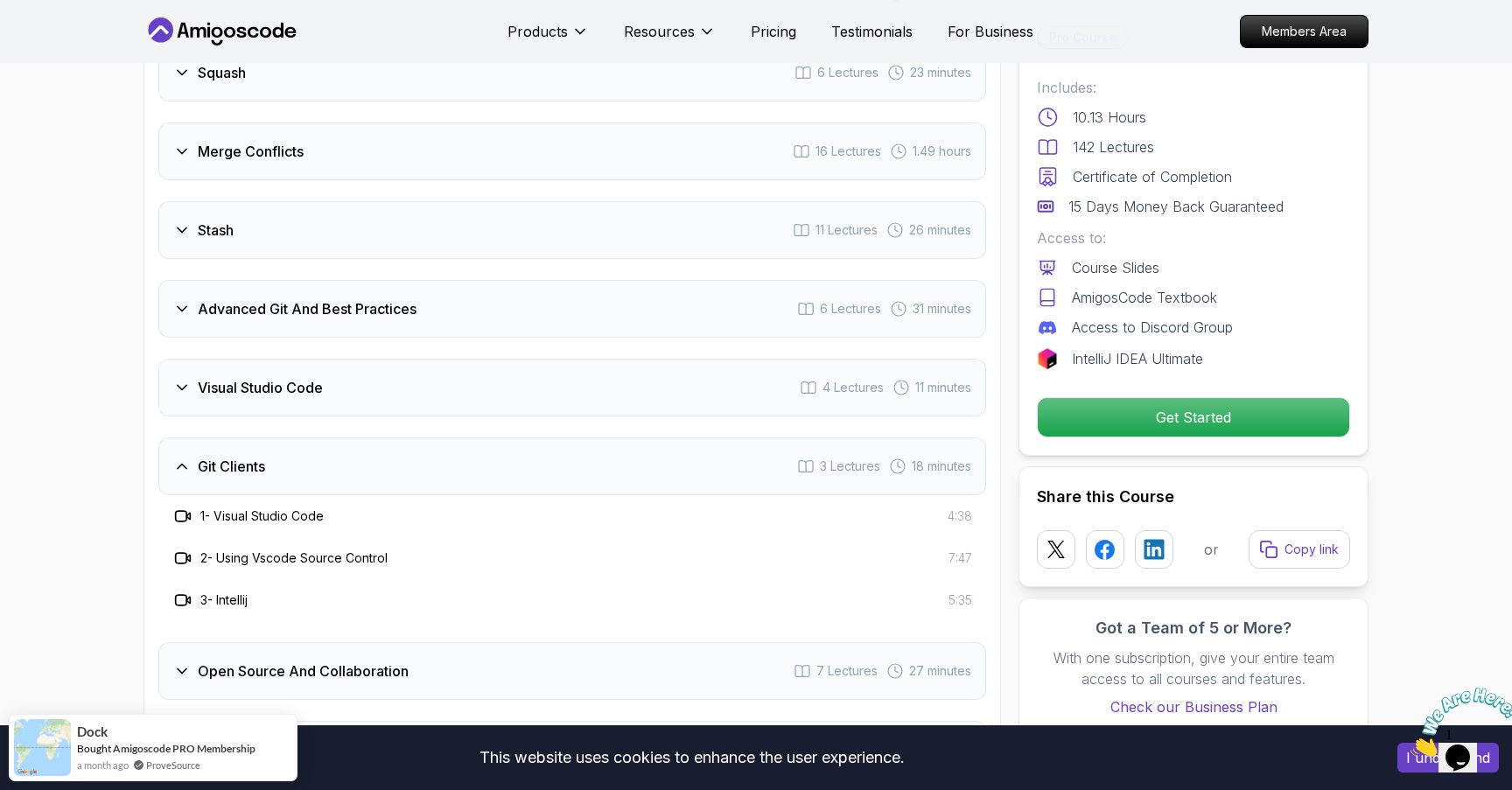
scroll to position [3379, 0]
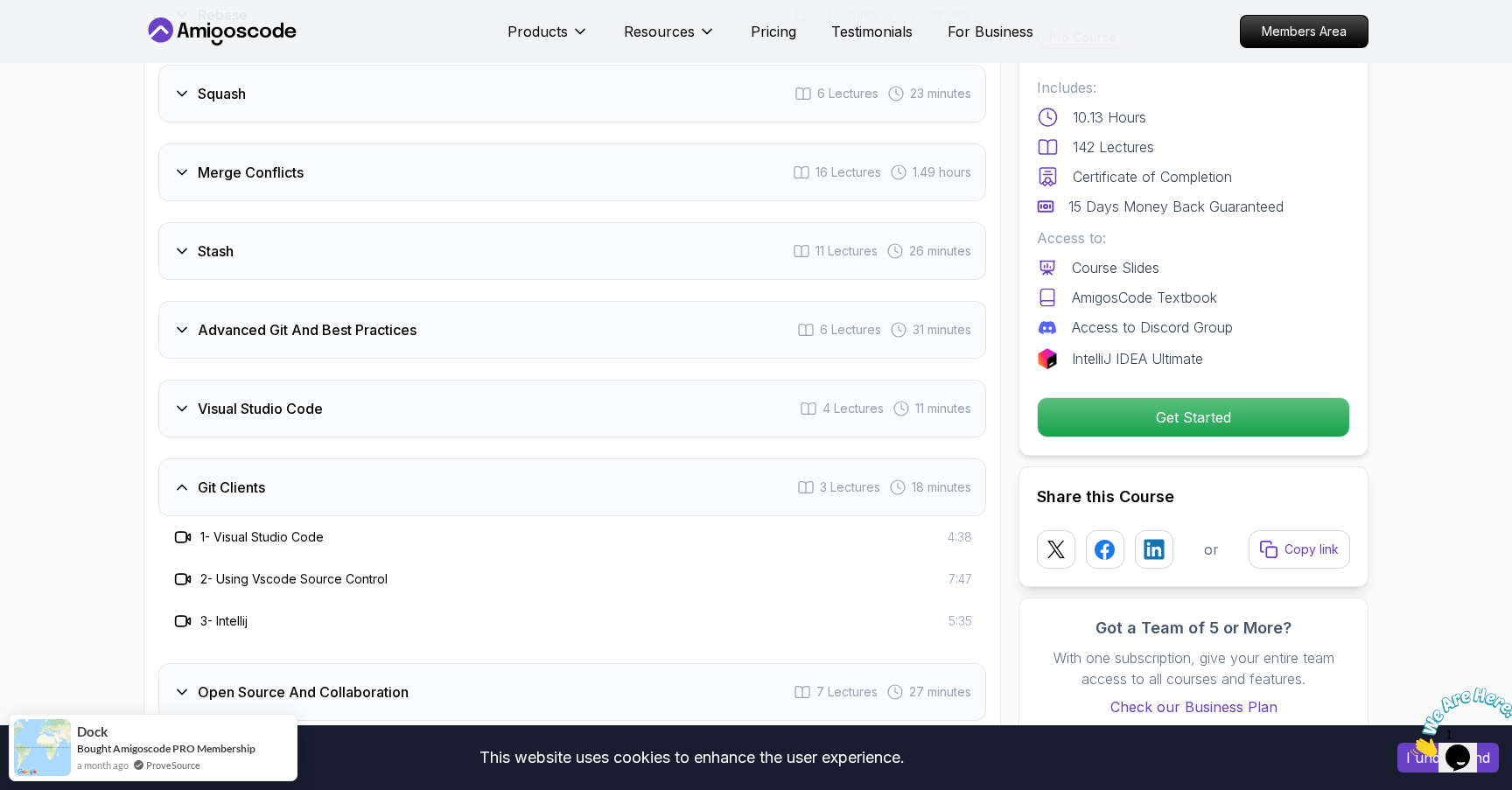
click at [403, 383] on div "Visual Studio Code 4 Lectures 11 minutes" at bounding box center [572, 409] width 828 height 58
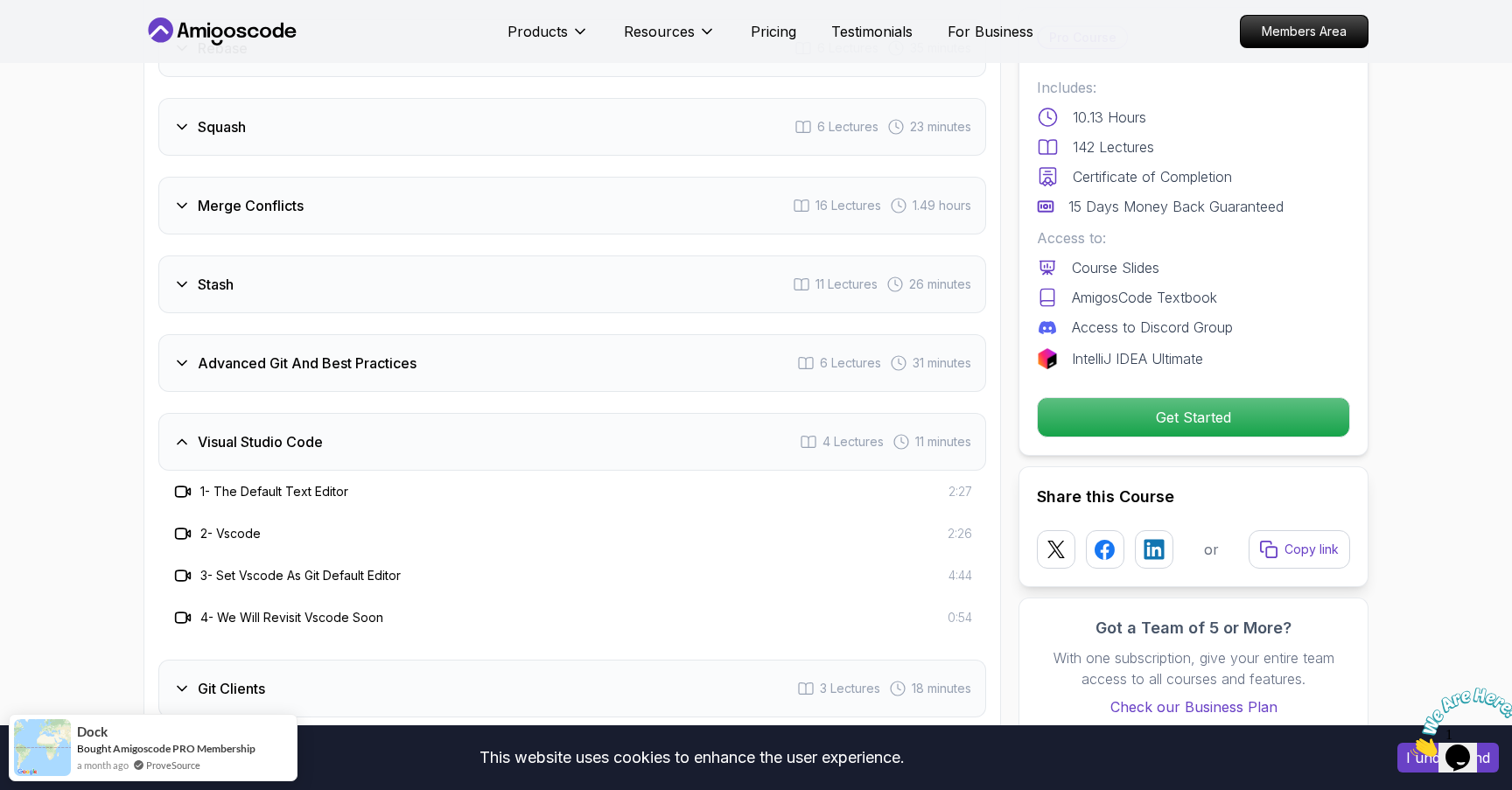
scroll to position [3314, 0]
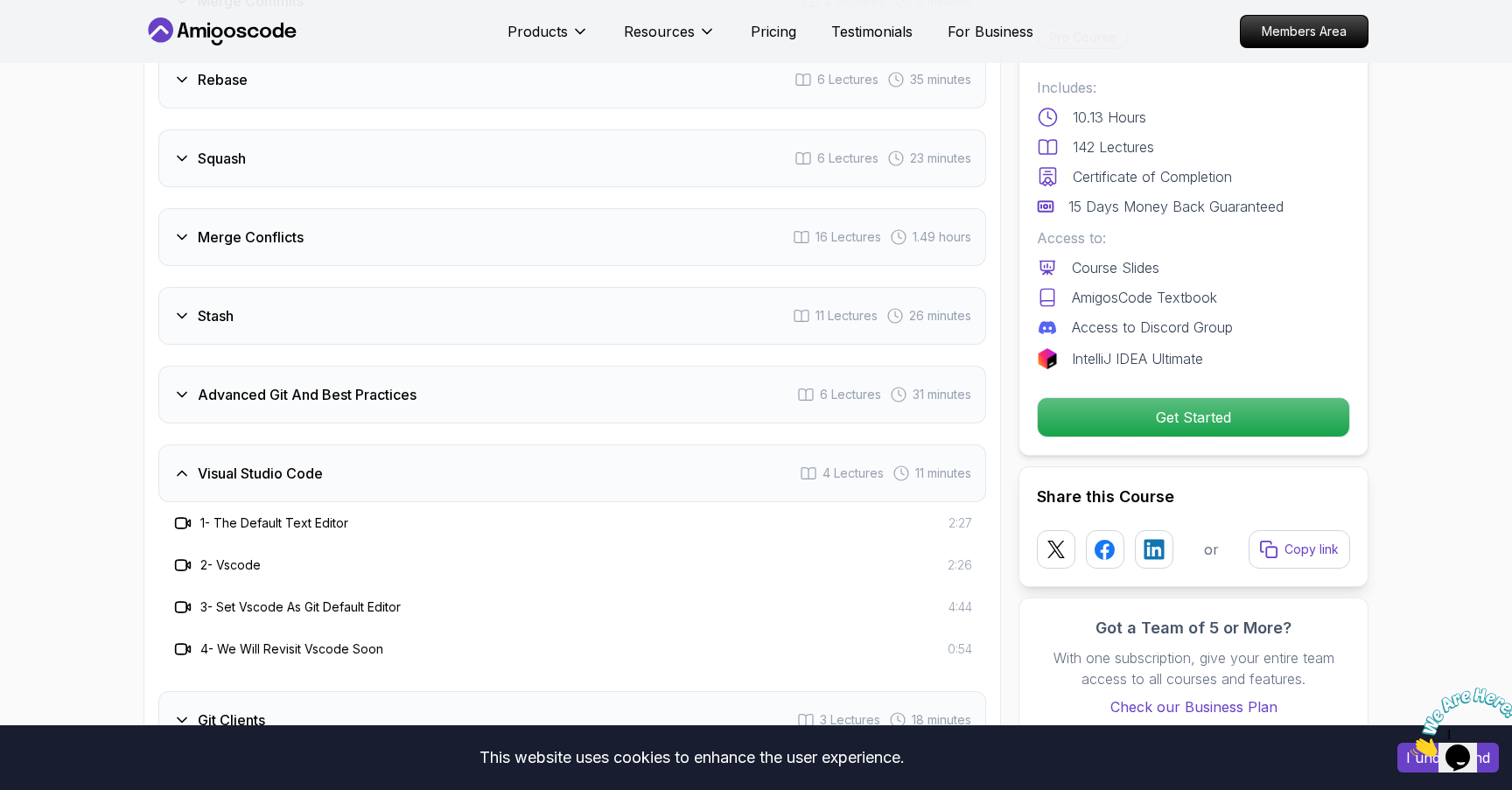
click at [401, 384] on h3 "Advanced Git And Best Practices" at bounding box center [307, 395] width 219 height 21
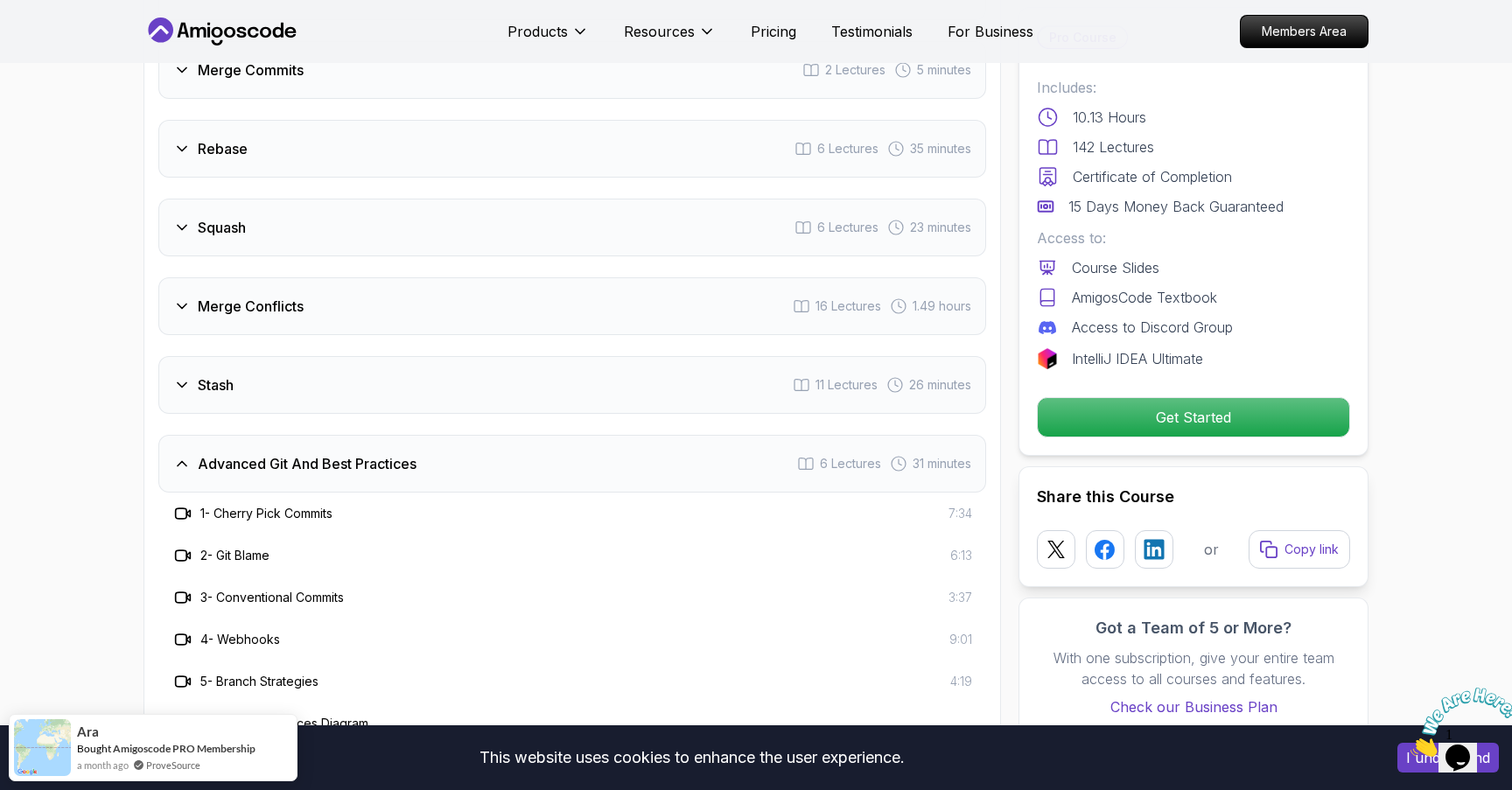
scroll to position [3233, 0]
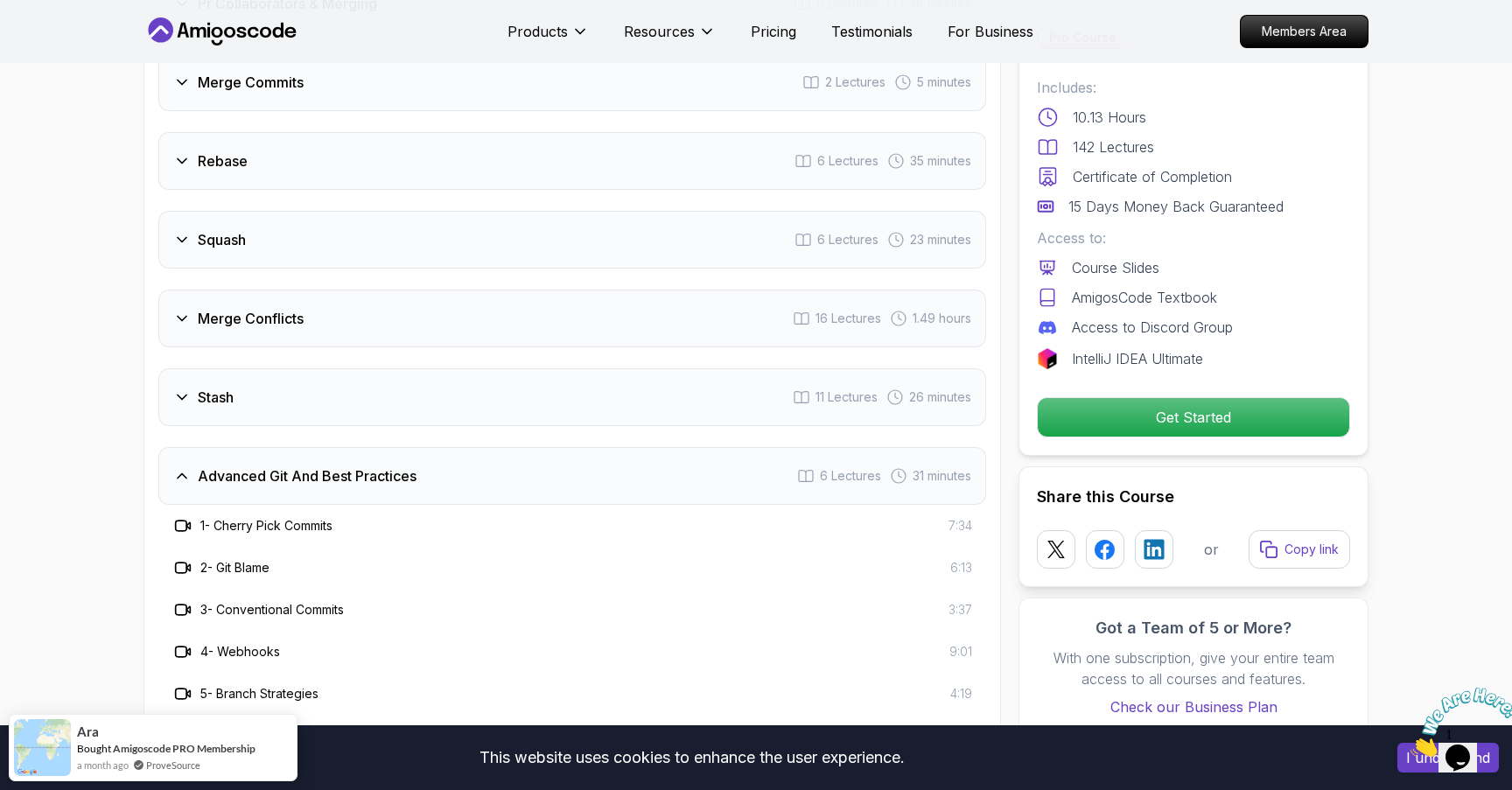
click at [419, 375] on div "Stash 11 Lectures 26 minutes" at bounding box center [572, 397] width 828 height 58
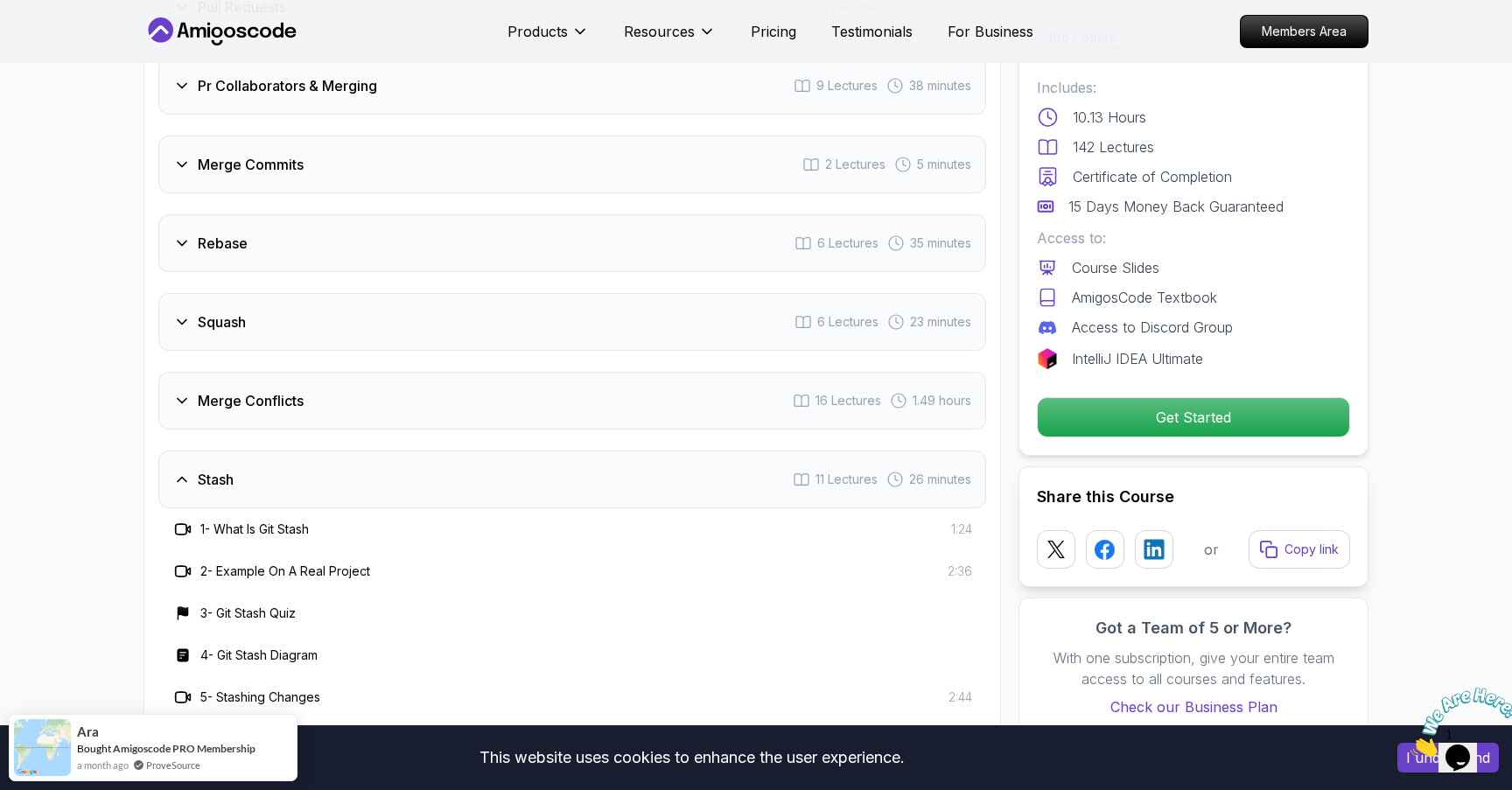
scroll to position [3151, 0]
click at [394, 379] on div "Merge Conflicts 16 Lectures 1.49 hours" at bounding box center [572, 400] width 828 height 58
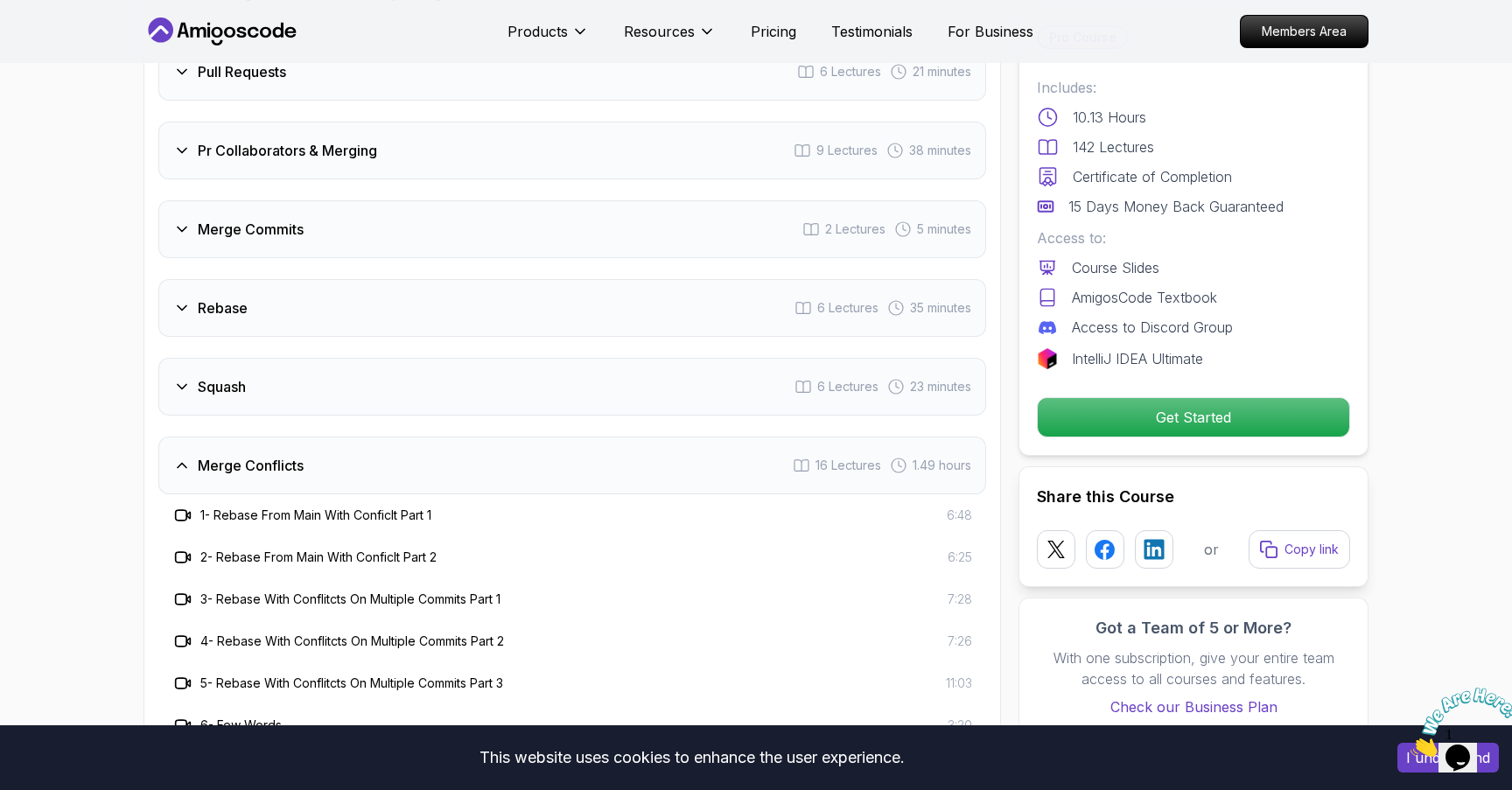
scroll to position [3045, 0]
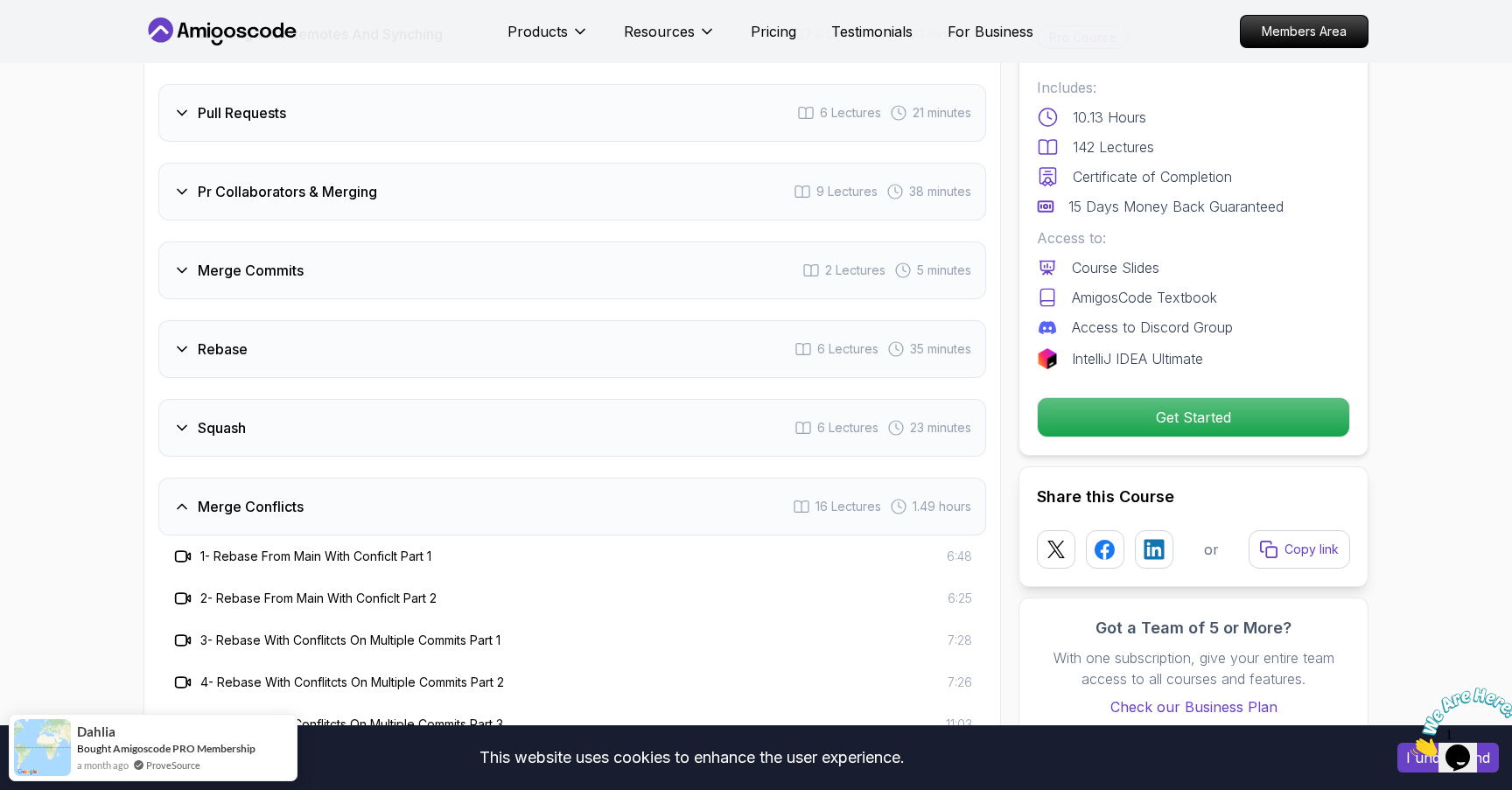
click at [383, 399] on div "Squash 6 Lectures 23 minutes" at bounding box center [572, 428] width 828 height 58
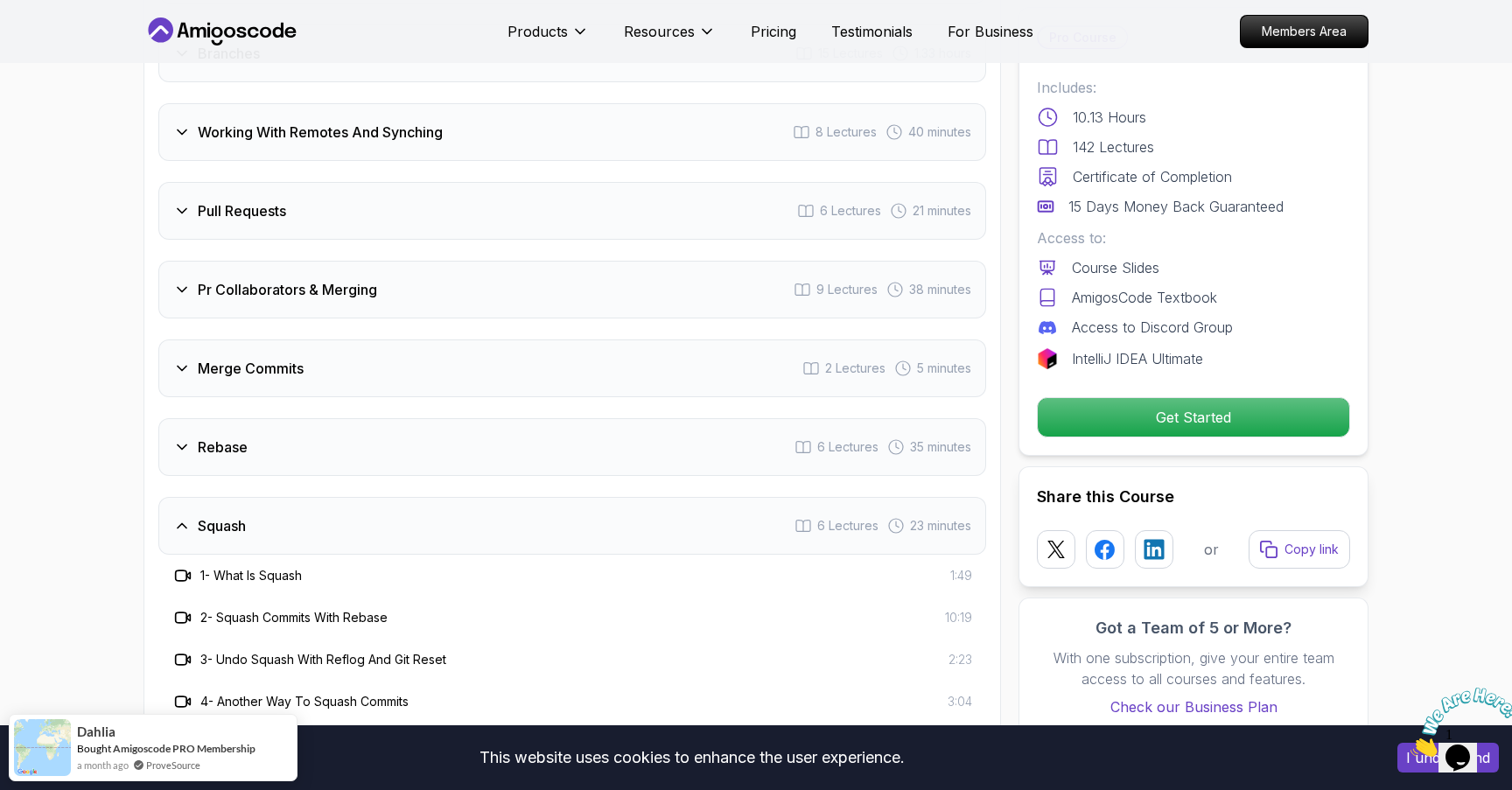
scroll to position [2909, 0]
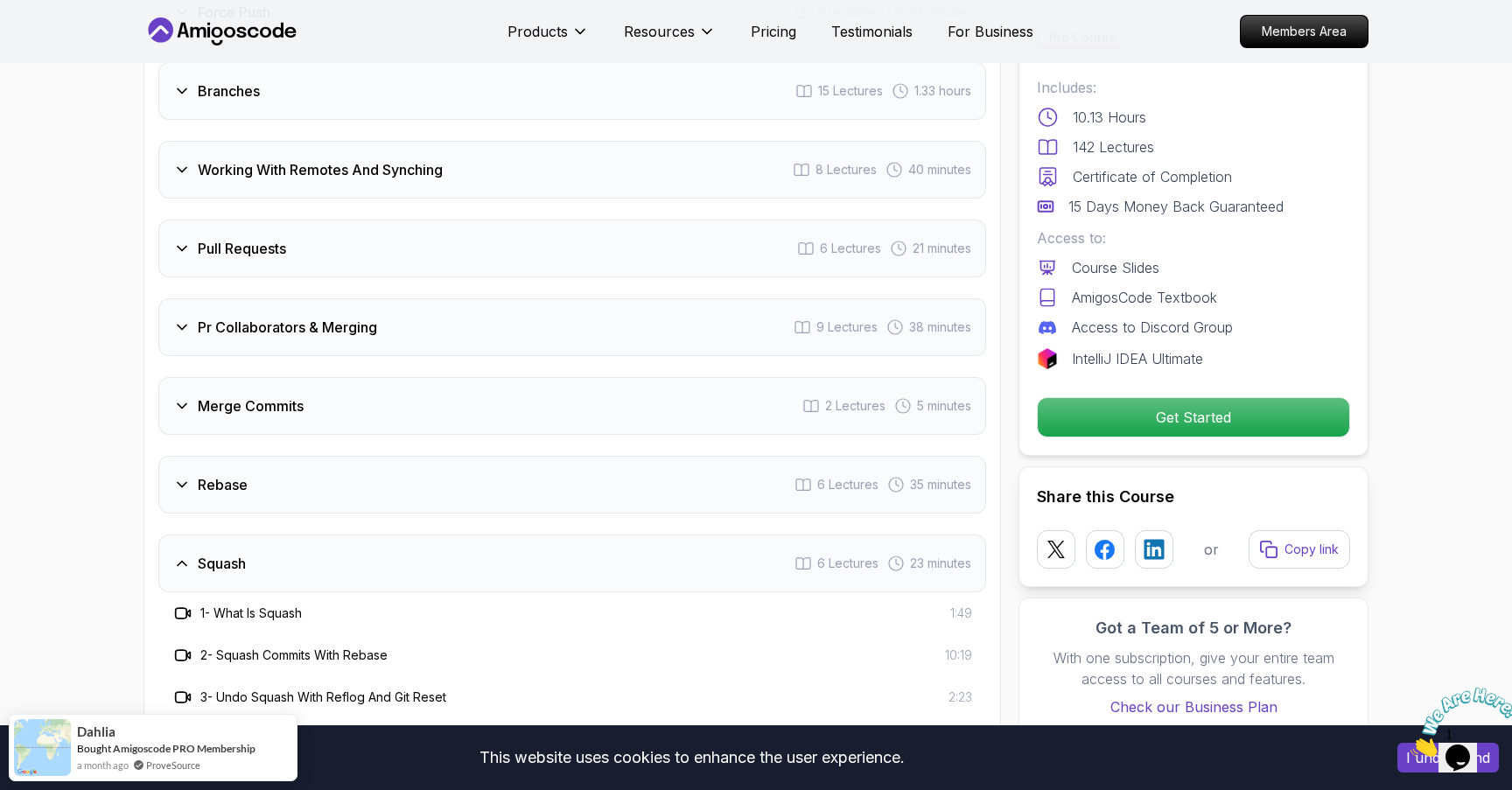
click at [323, 460] on div "Rebase 6 Lectures 35 minutes" at bounding box center [572, 485] width 828 height 58
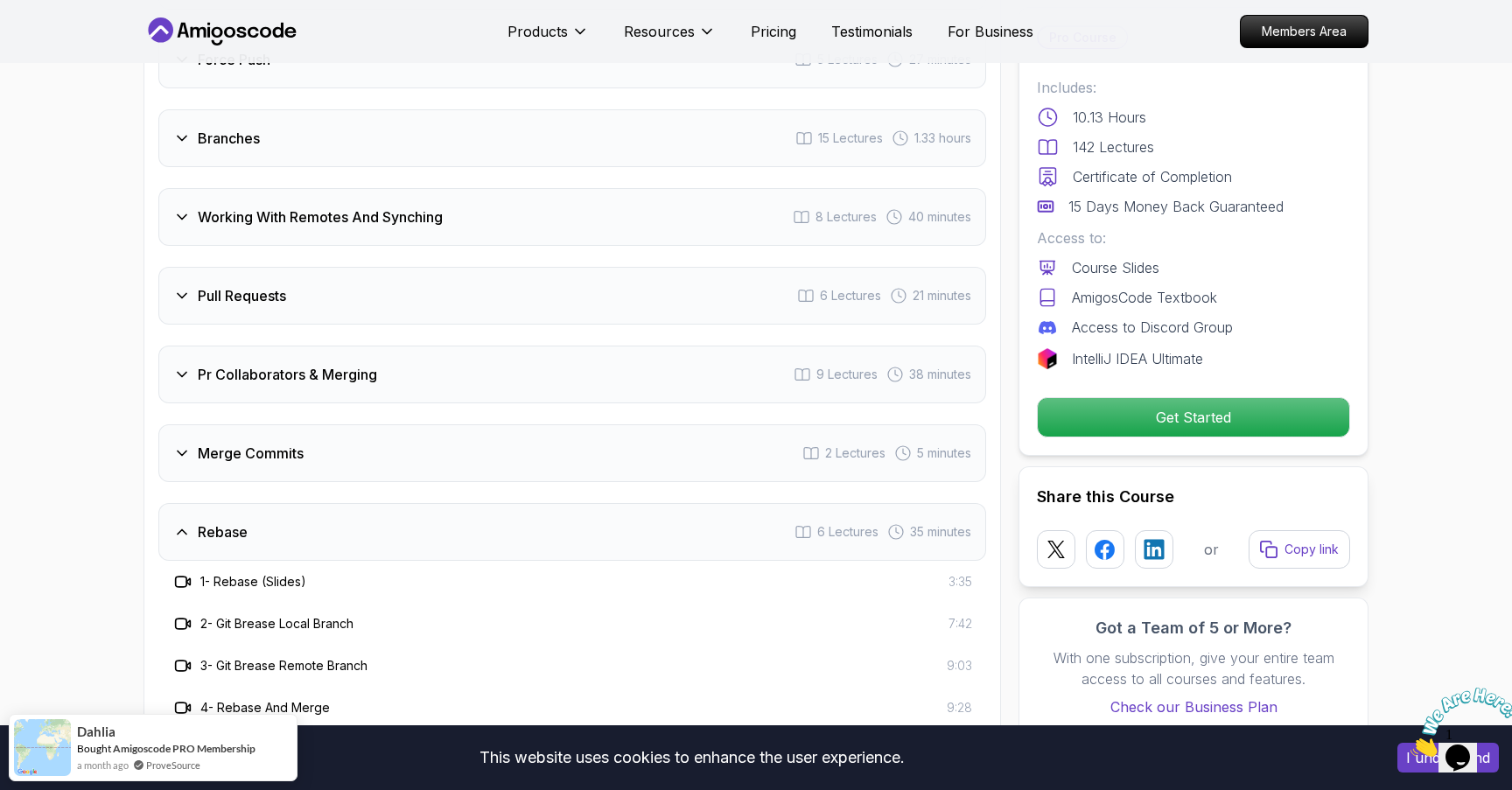
scroll to position [2838, 0]
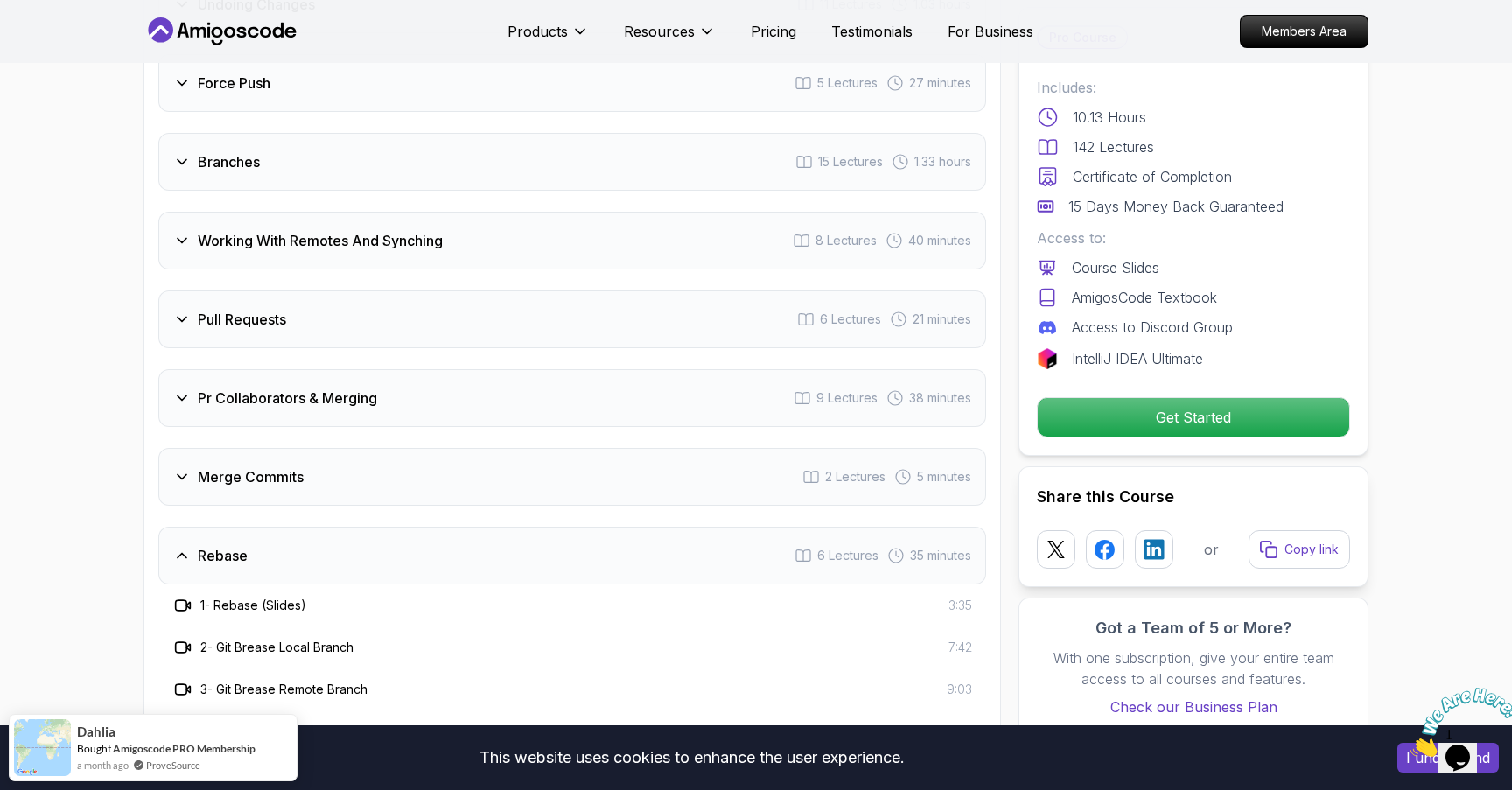
click at [326, 452] on div "Merge Commits 2 Lectures 5 minutes" at bounding box center [572, 477] width 828 height 58
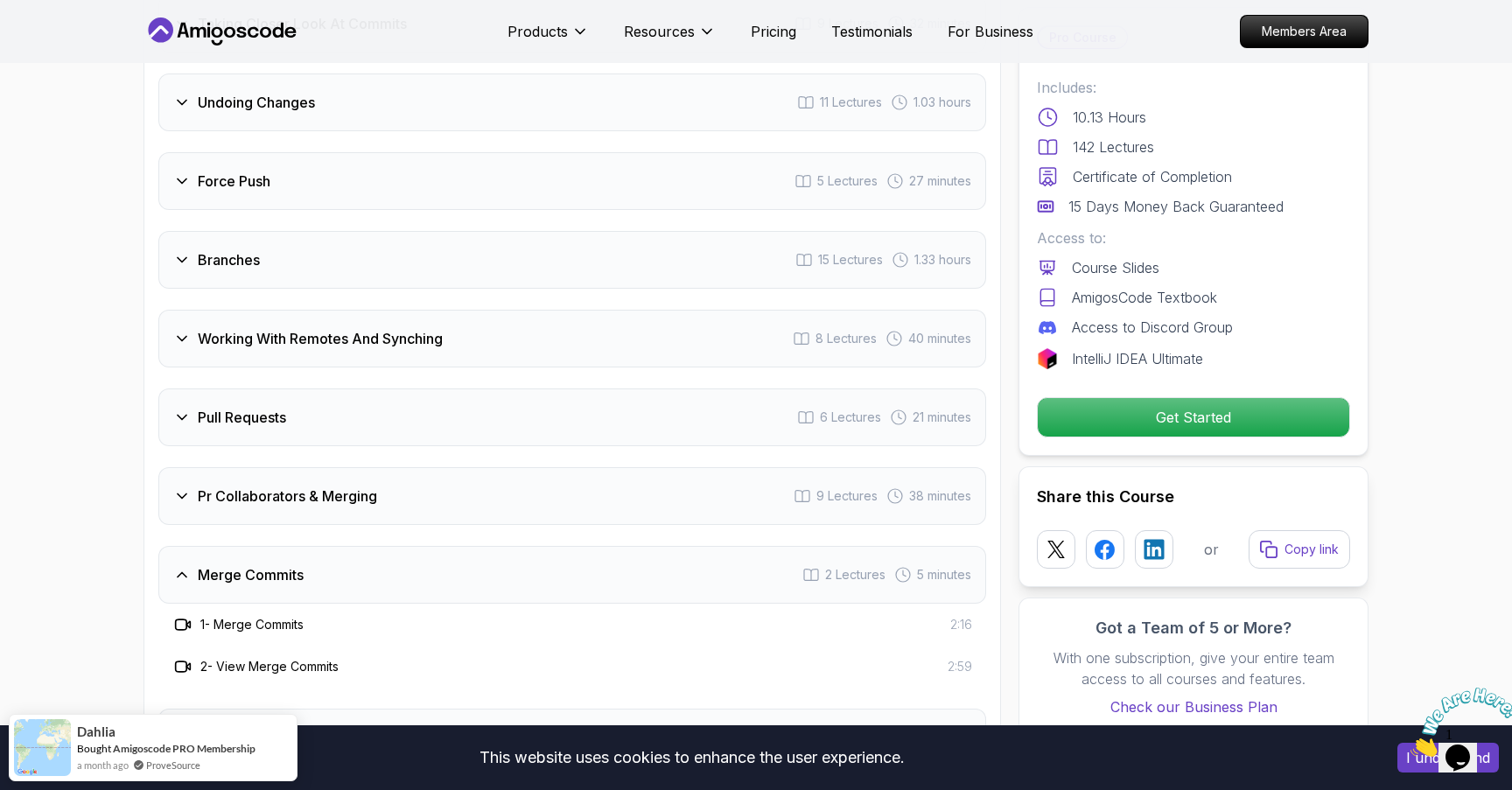
scroll to position [2736, 0]
click at [339, 487] on div "Pr Collaborators & Merging 9 Lectures 38 minutes" at bounding box center [572, 500] width 828 height 58
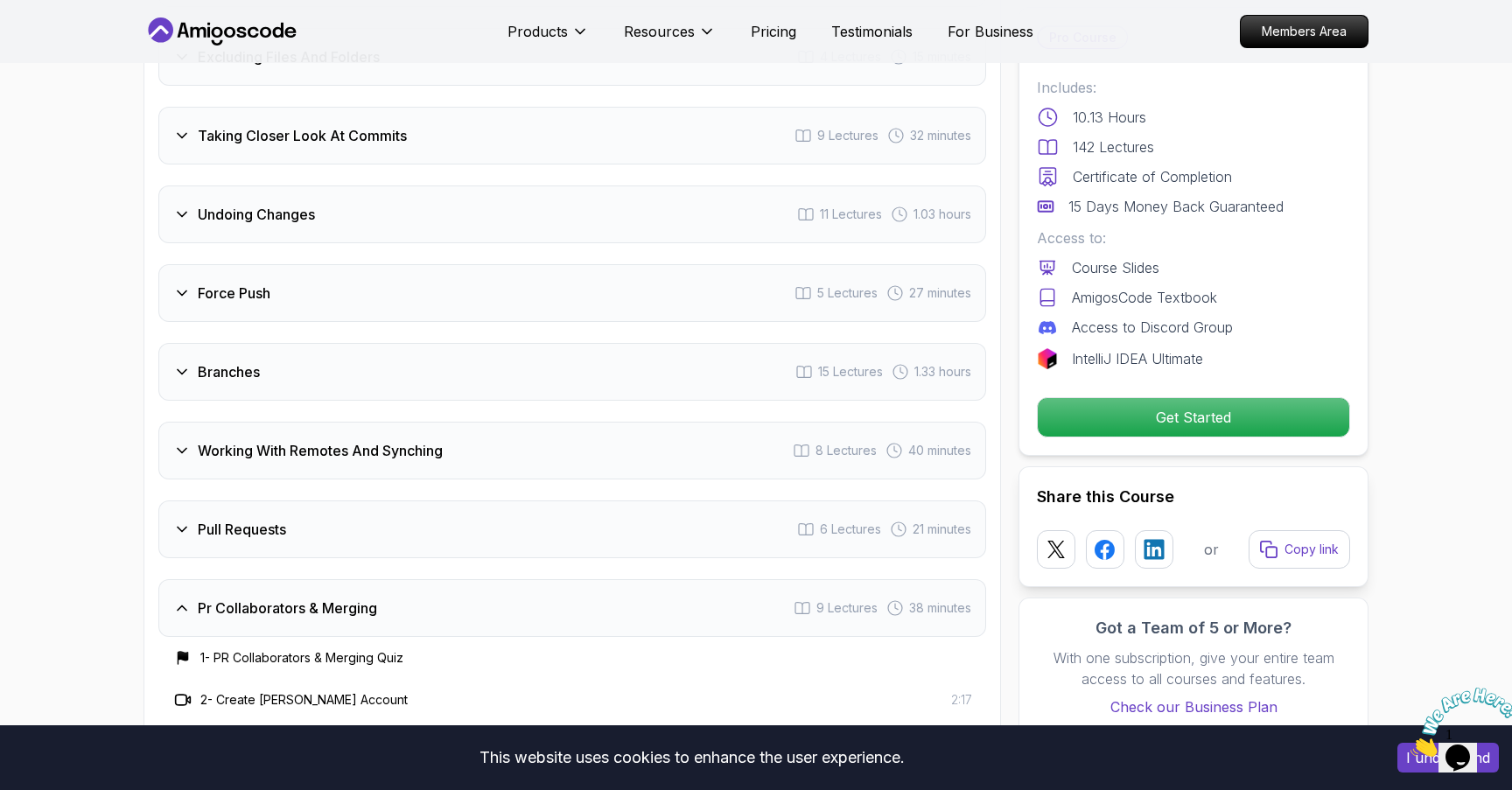
click at [330, 513] on div "Pull Requests 6 Lectures 21 minutes" at bounding box center [572, 529] width 828 height 58
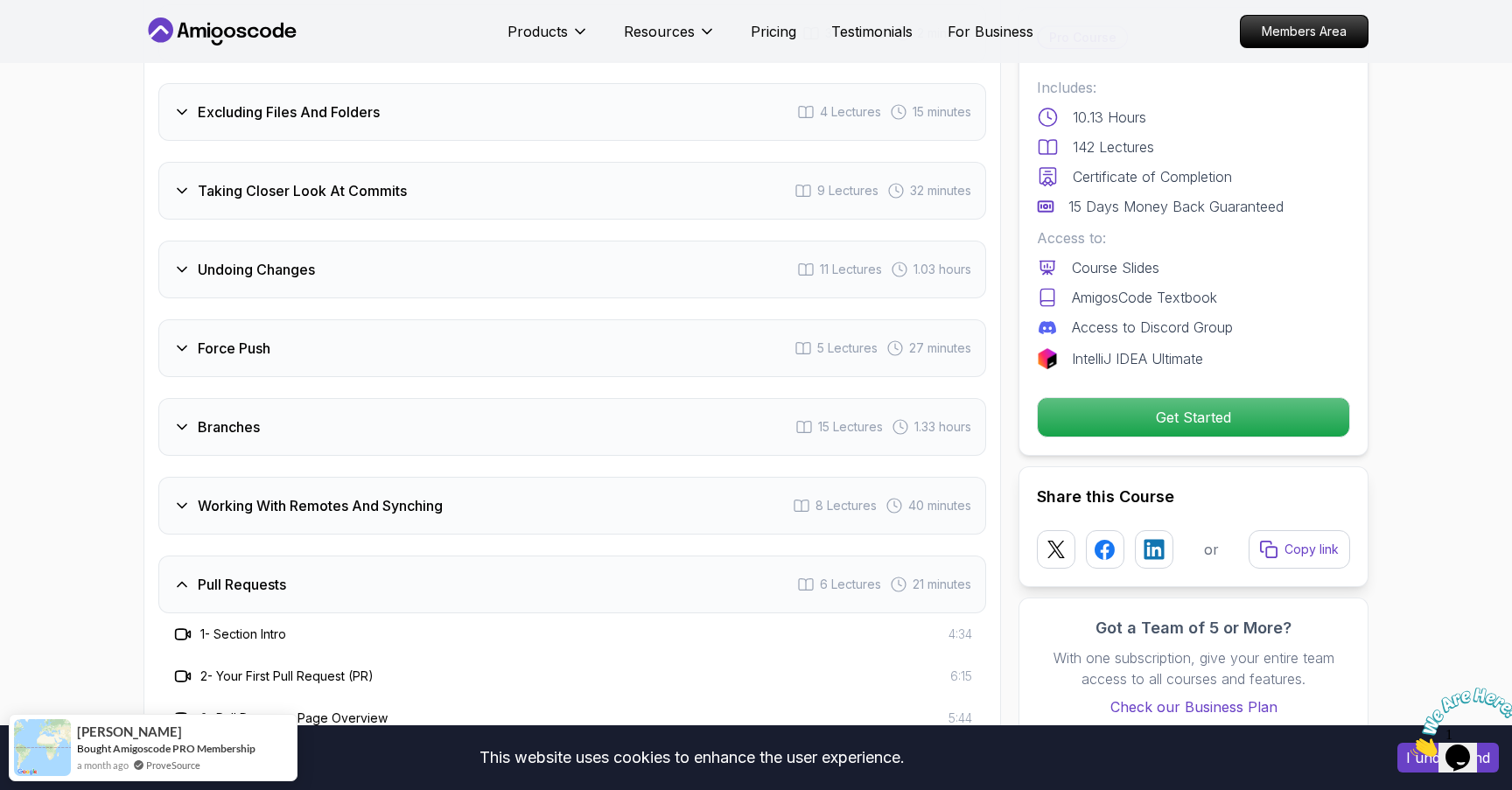
scroll to position [2569, 0]
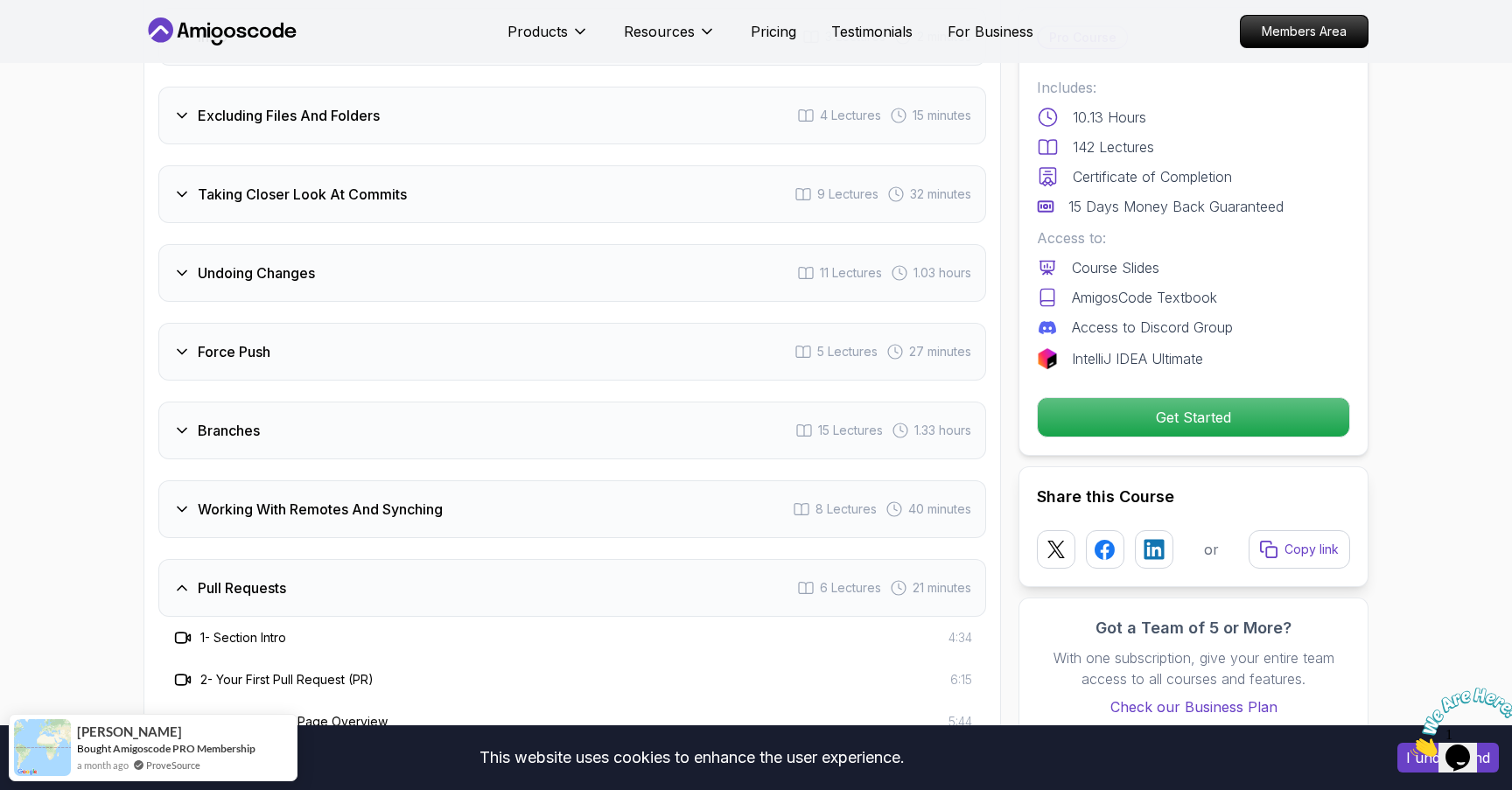
click at [331, 498] on h3 "Working With Remotes And Synching" at bounding box center [320, 509] width 245 height 21
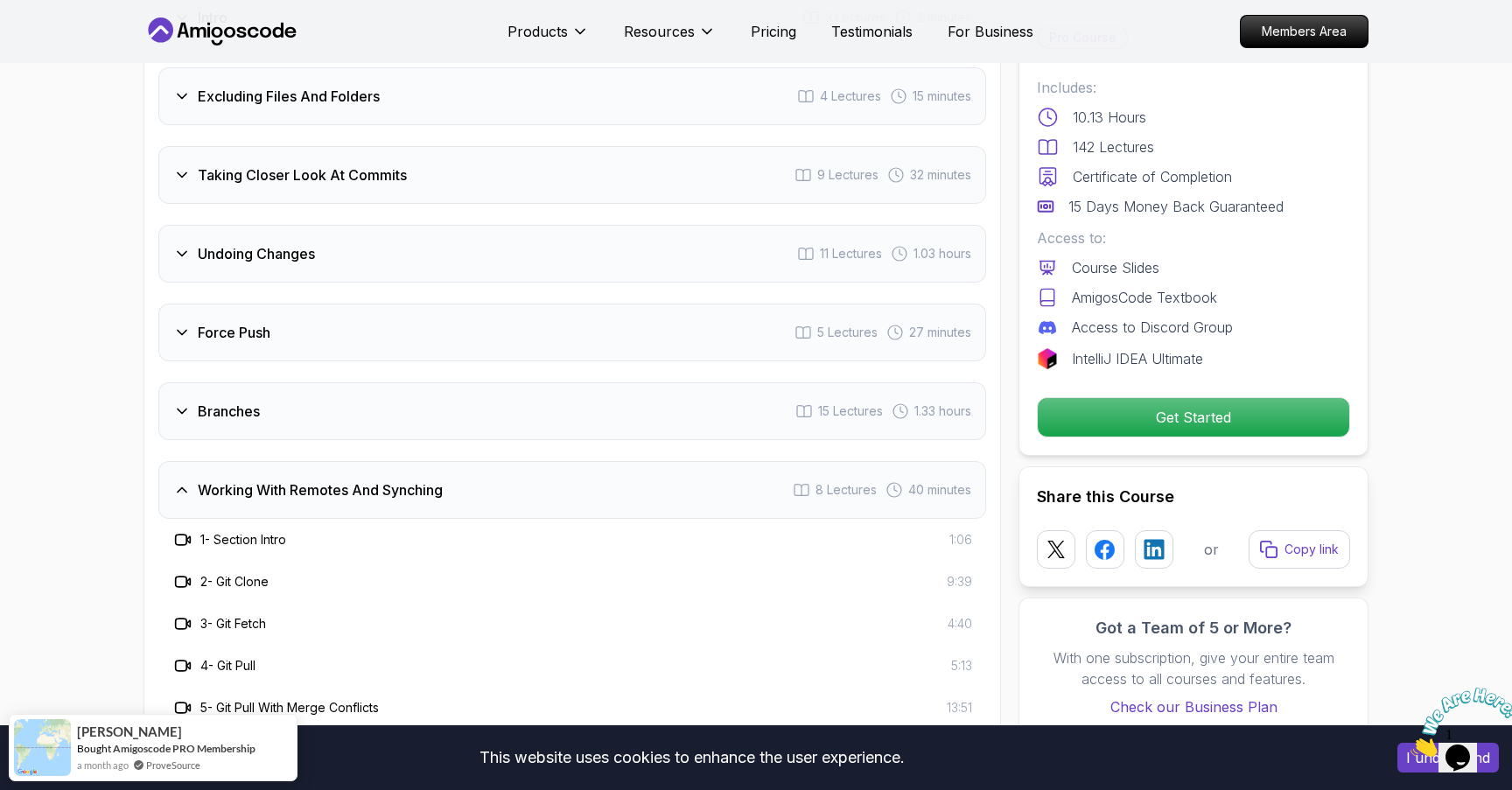
scroll to position [2562, 0]
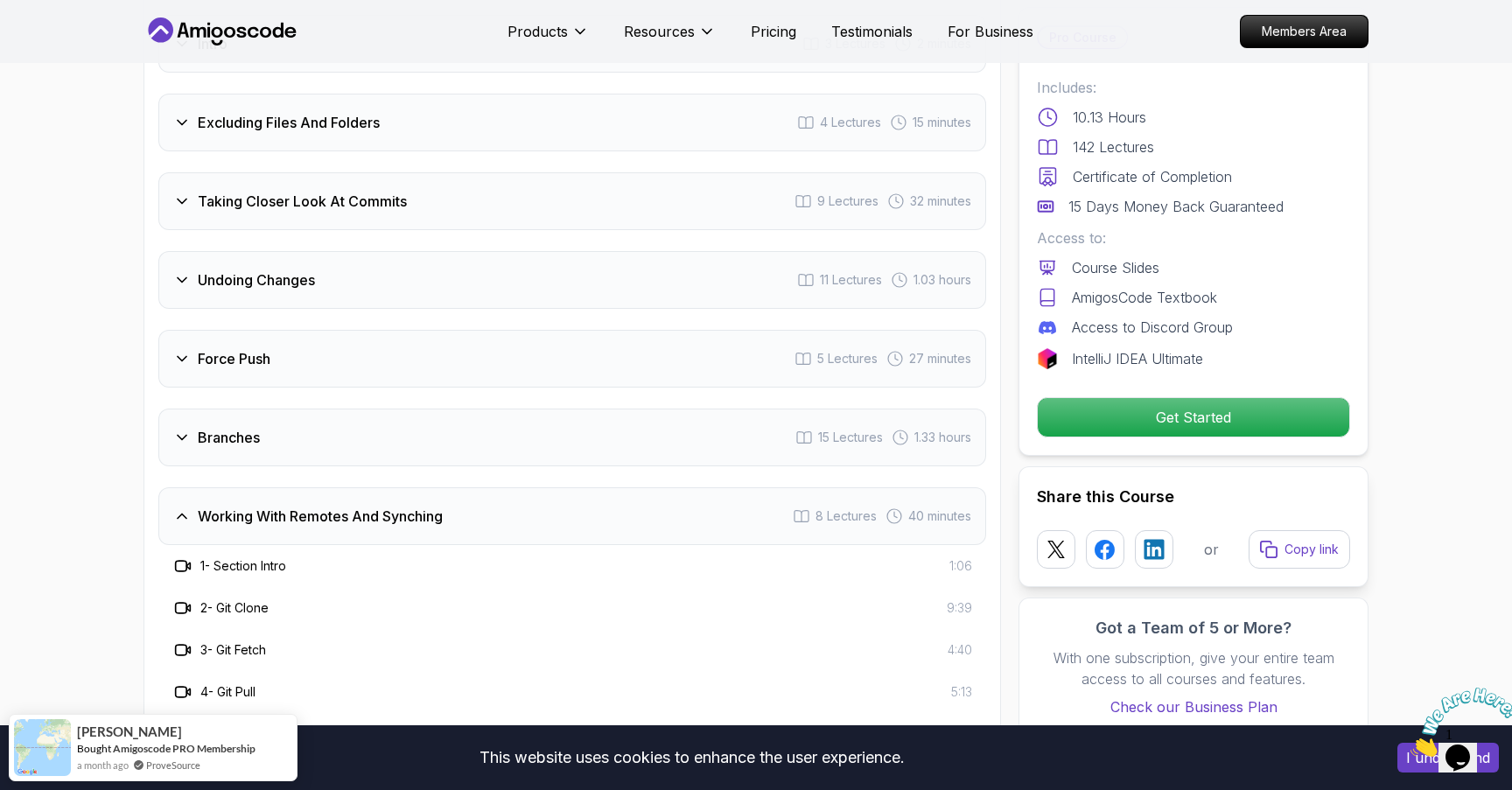
click at [349, 409] on div "Branches 15 Lectures 1.33 hours" at bounding box center [572, 438] width 828 height 58
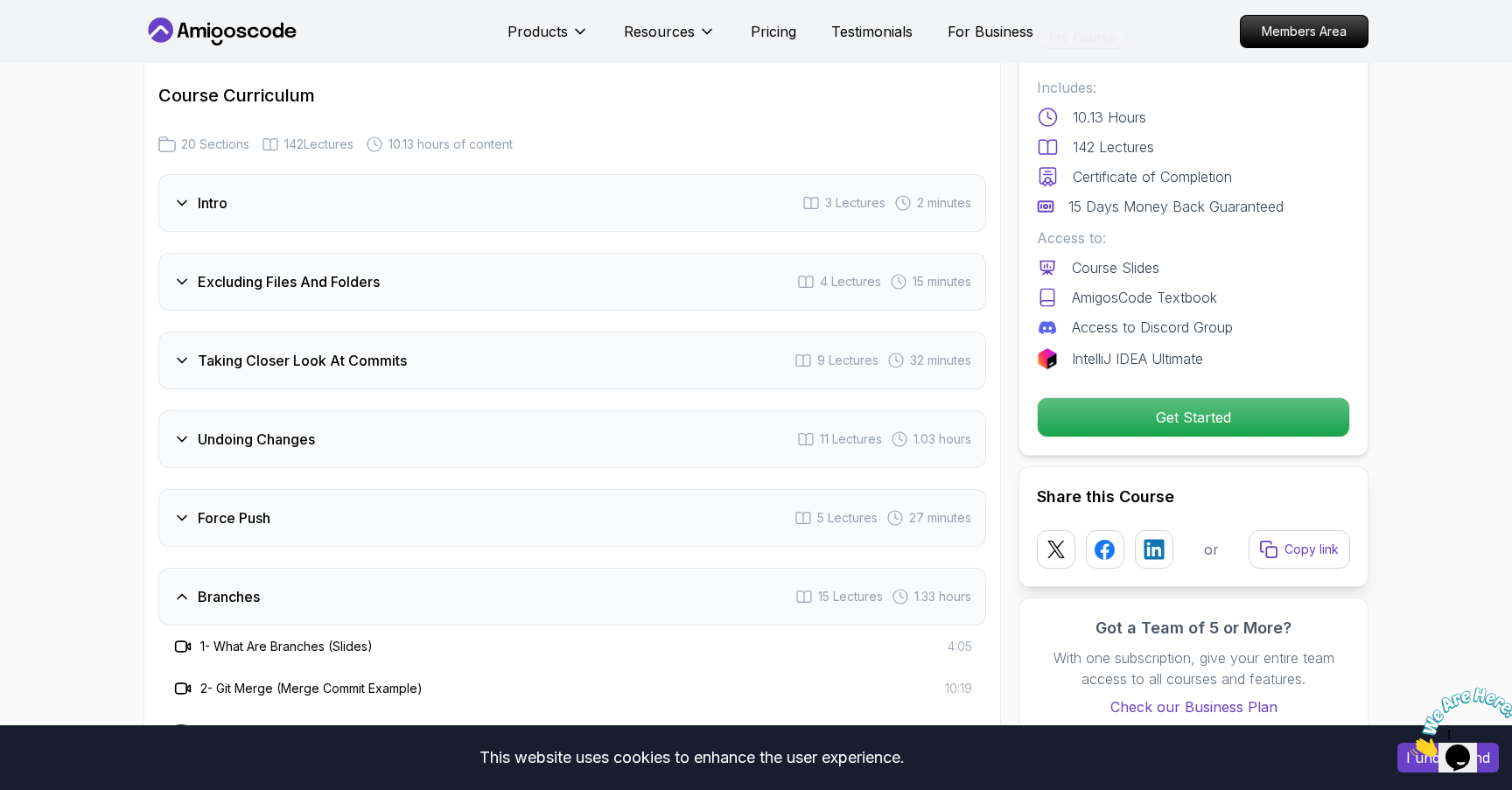
scroll to position [2431, 0]
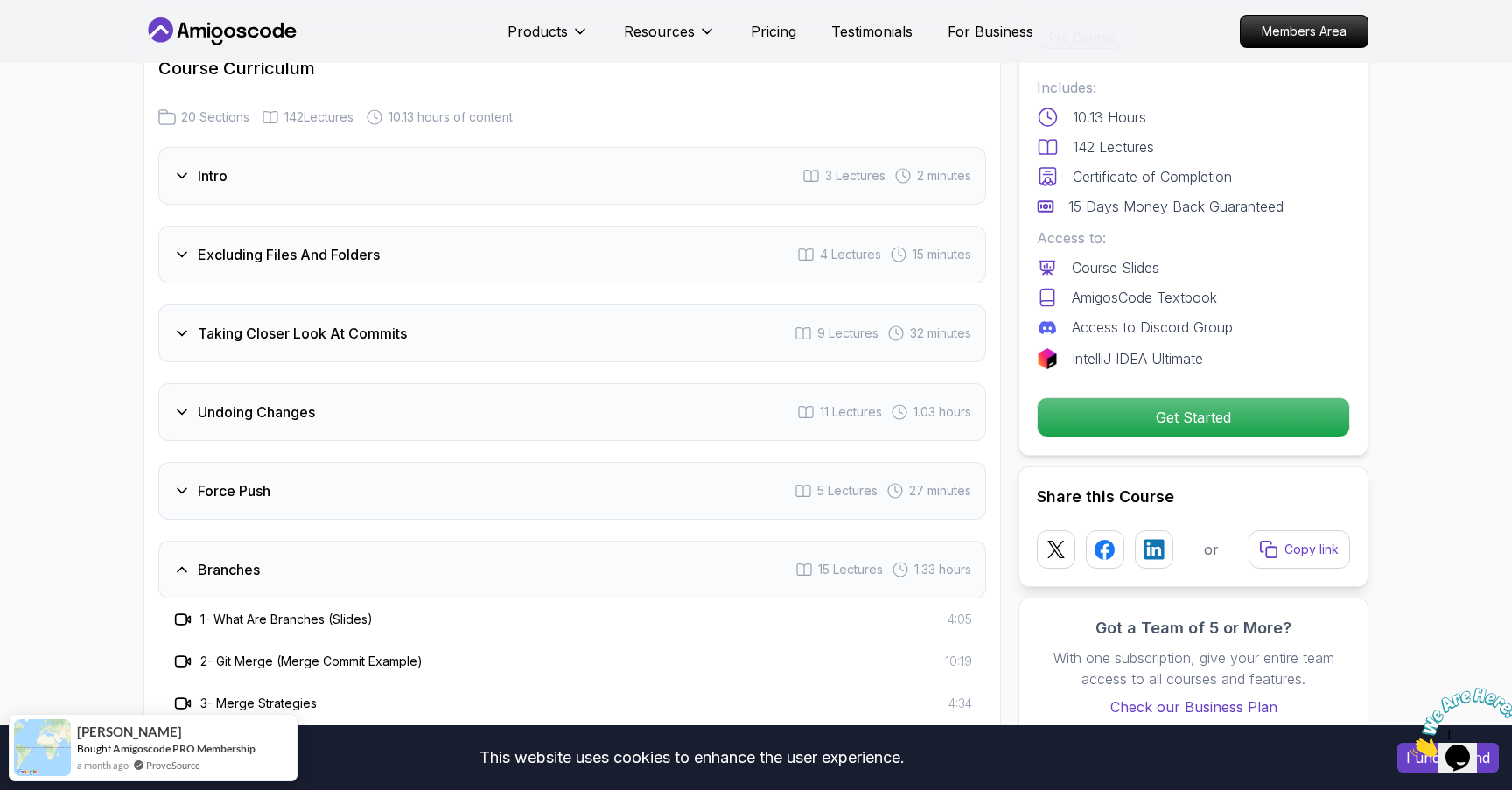
click at [305, 462] on div "Force Push 5 Lectures 27 minutes" at bounding box center [572, 491] width 828 height 58
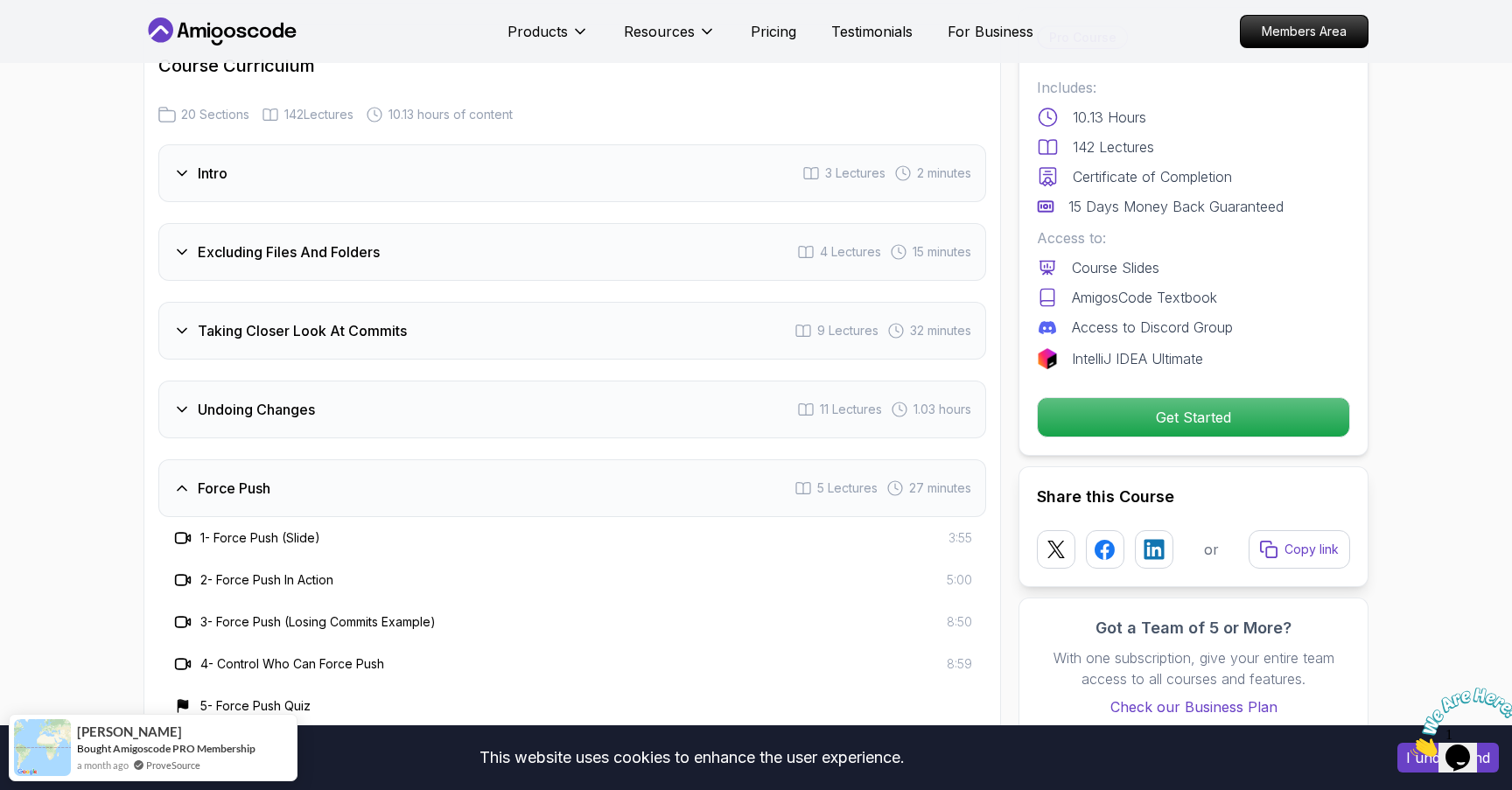
scroll to position [2432, 0]
click at [328, 389] on div "Undoing Changes 11 Lectures 1.03 hours" at bounding box center [572, 411] width 828 height 58
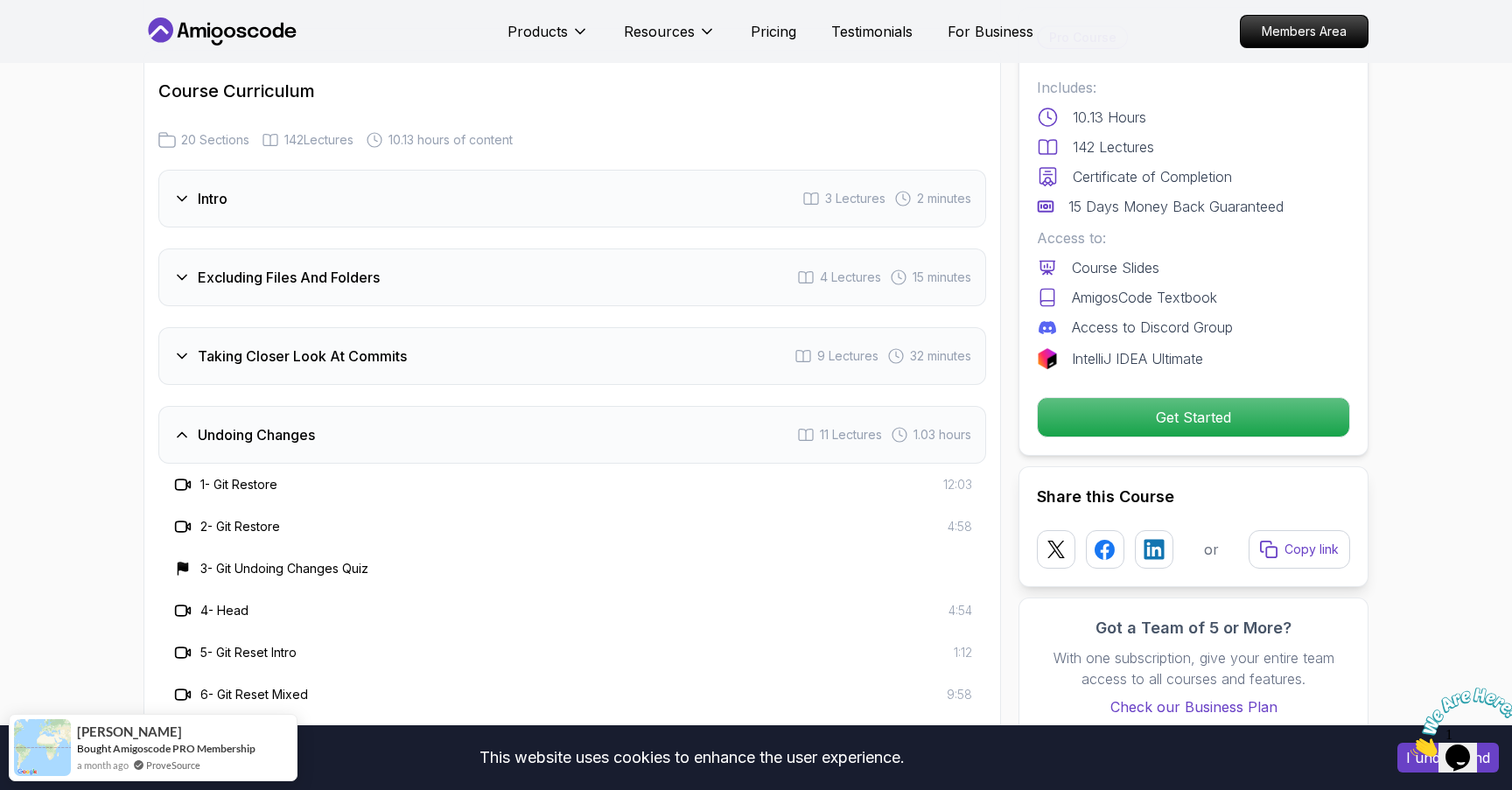
scroll to position [2377, 0]
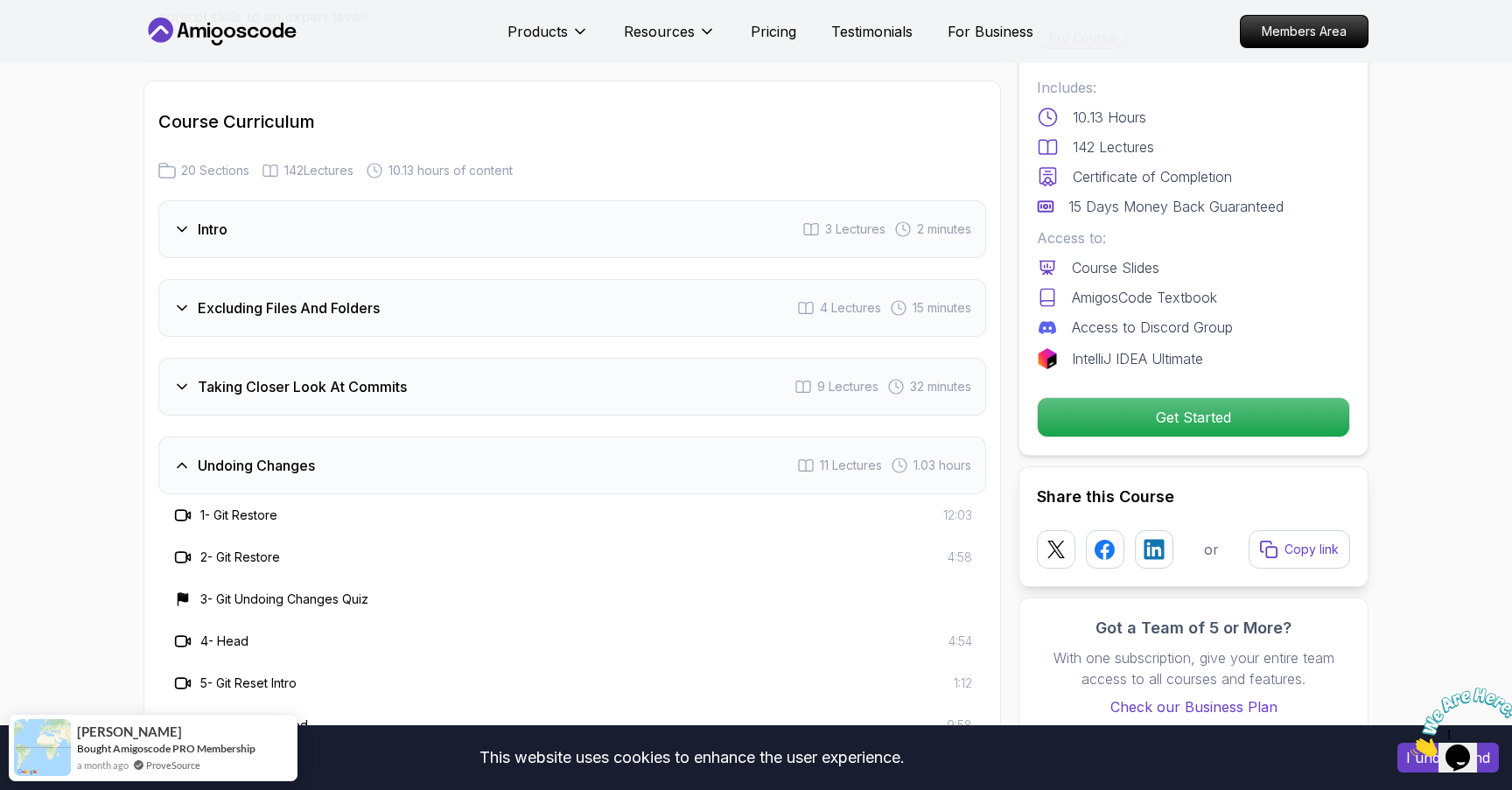
click at [342, 376] on h3 "Taking Closer Look At Commits" at bounding box center [302, 387] width 209 height 21
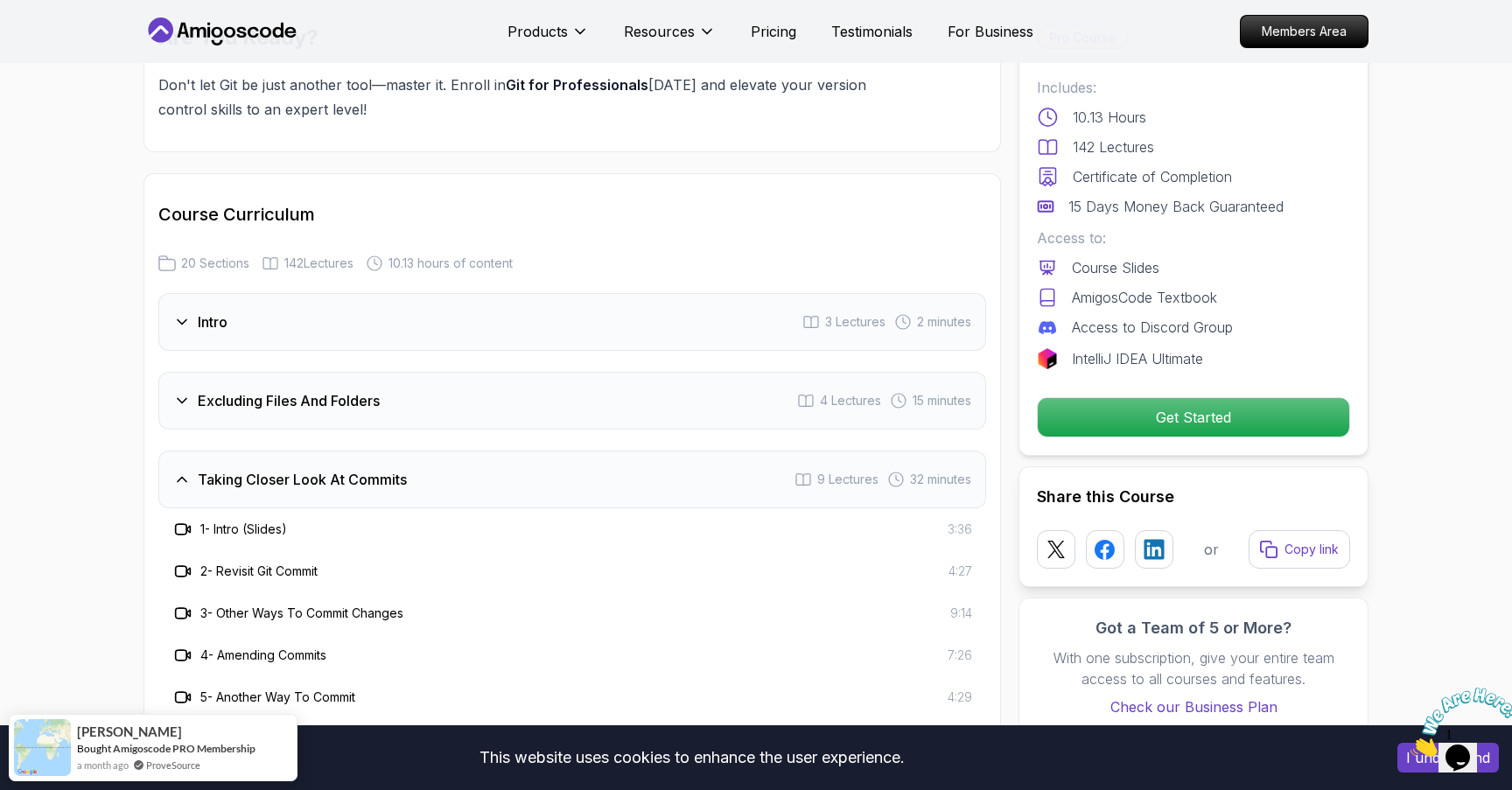
scroll to position [2279, 0]
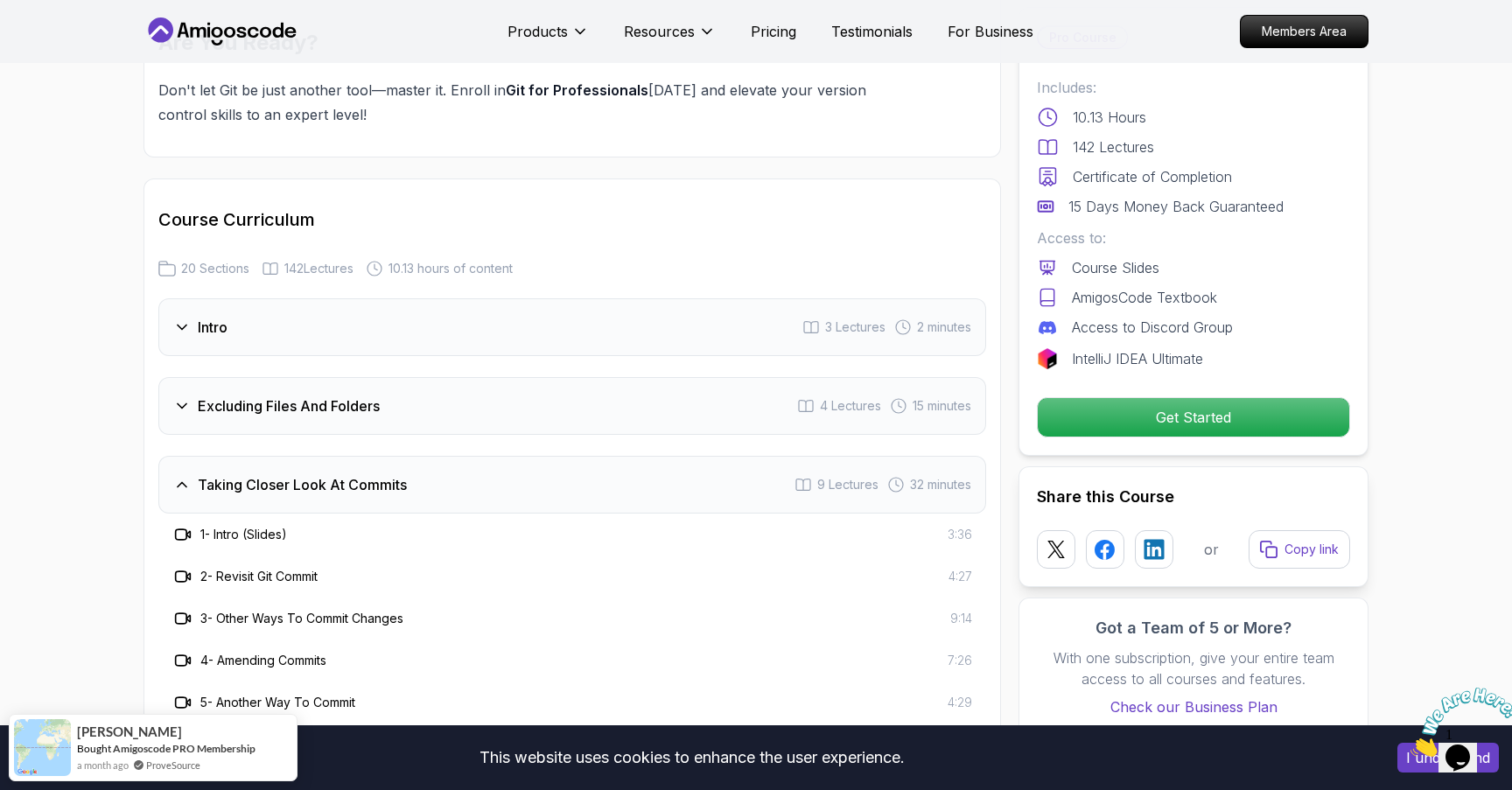
click at [343, 395] on h3 "Excluding Files And Folders" at bounding box center [288, 406] width 182 height 21
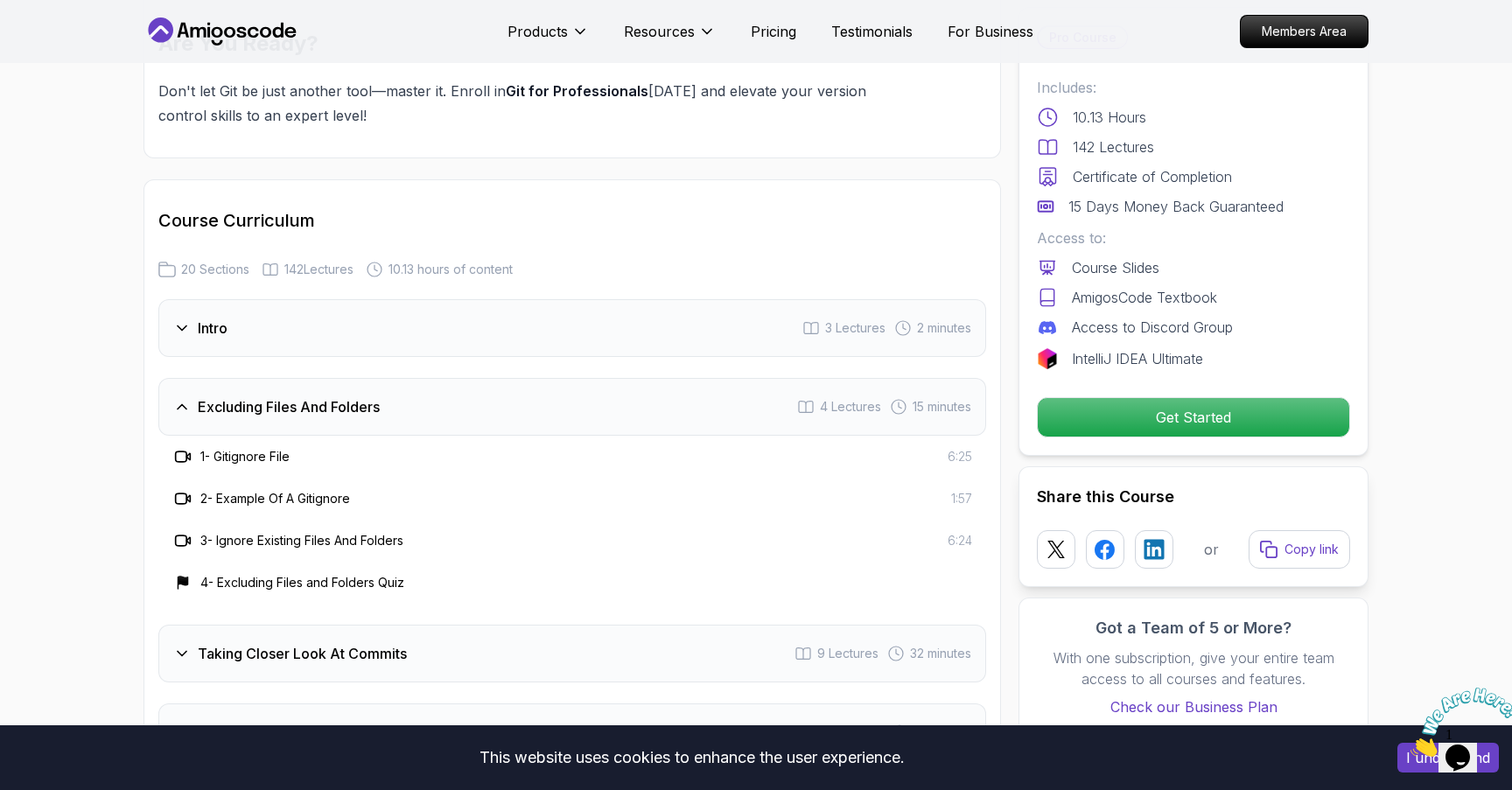
scroll to position [2184, 0]
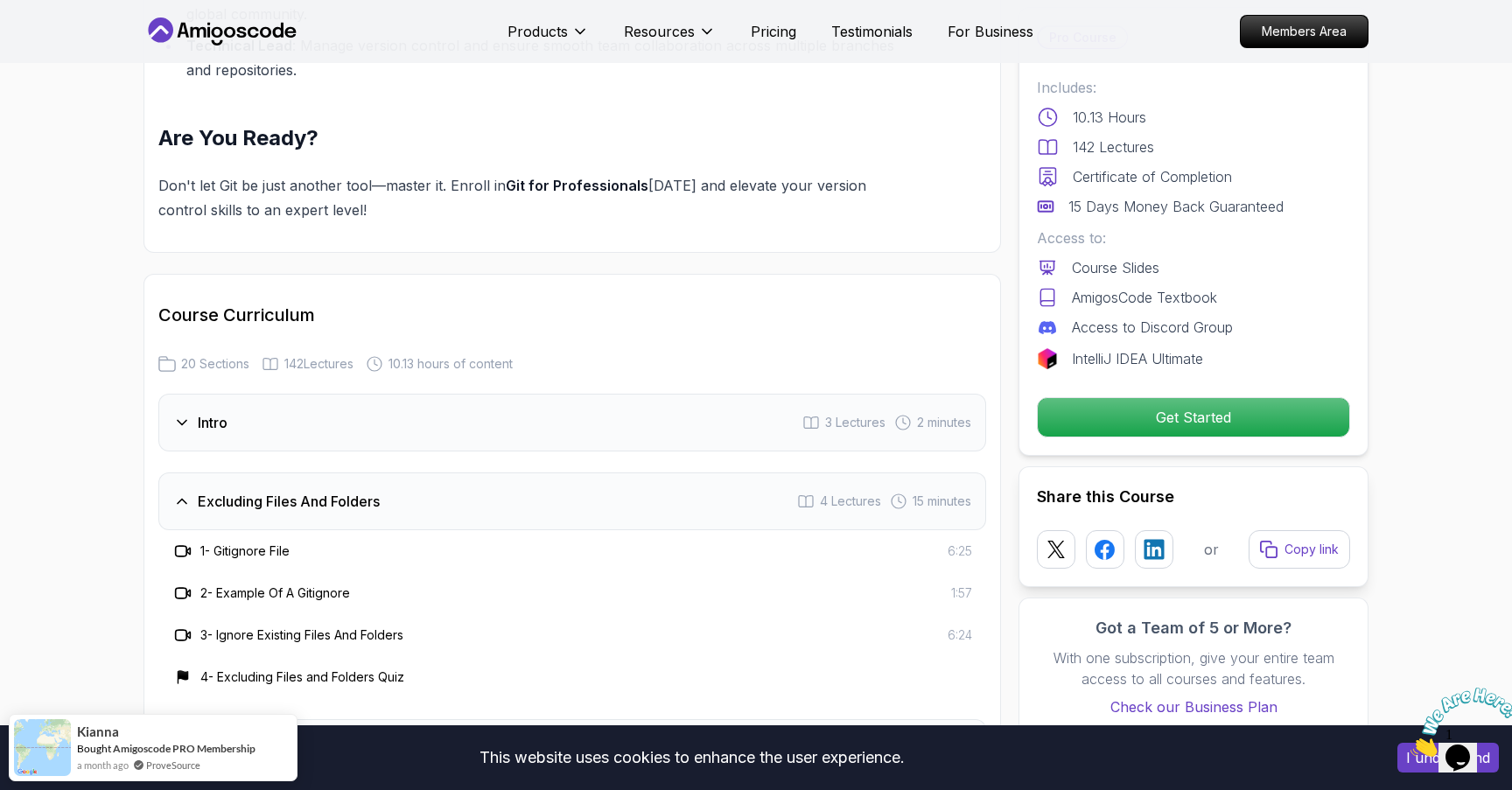
click at [353, 403] on div "Intro 3 Lectures 2 minutes" at bounding box center [572, 423] width 828 height 58
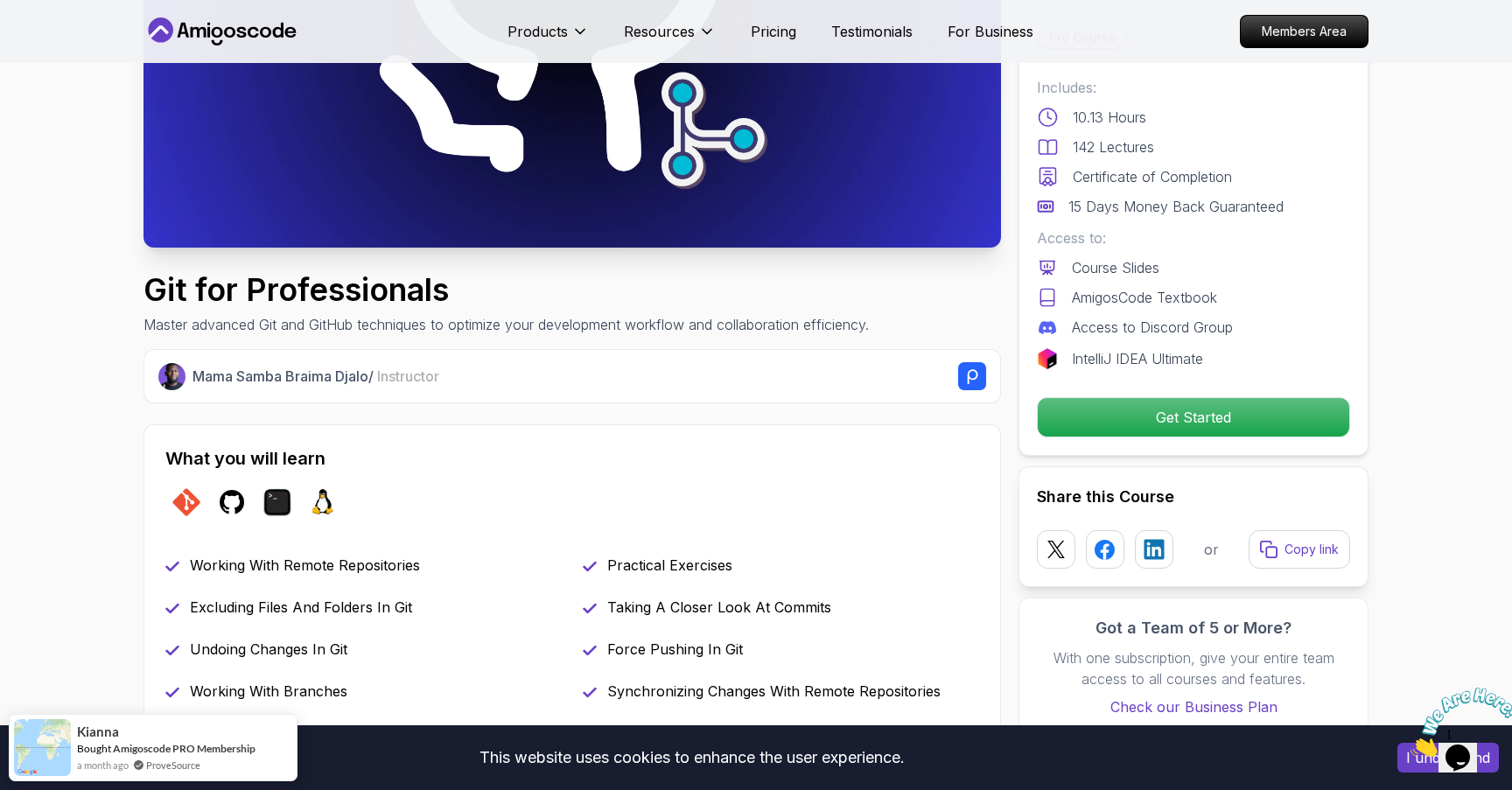
scroll to position [0, 0]
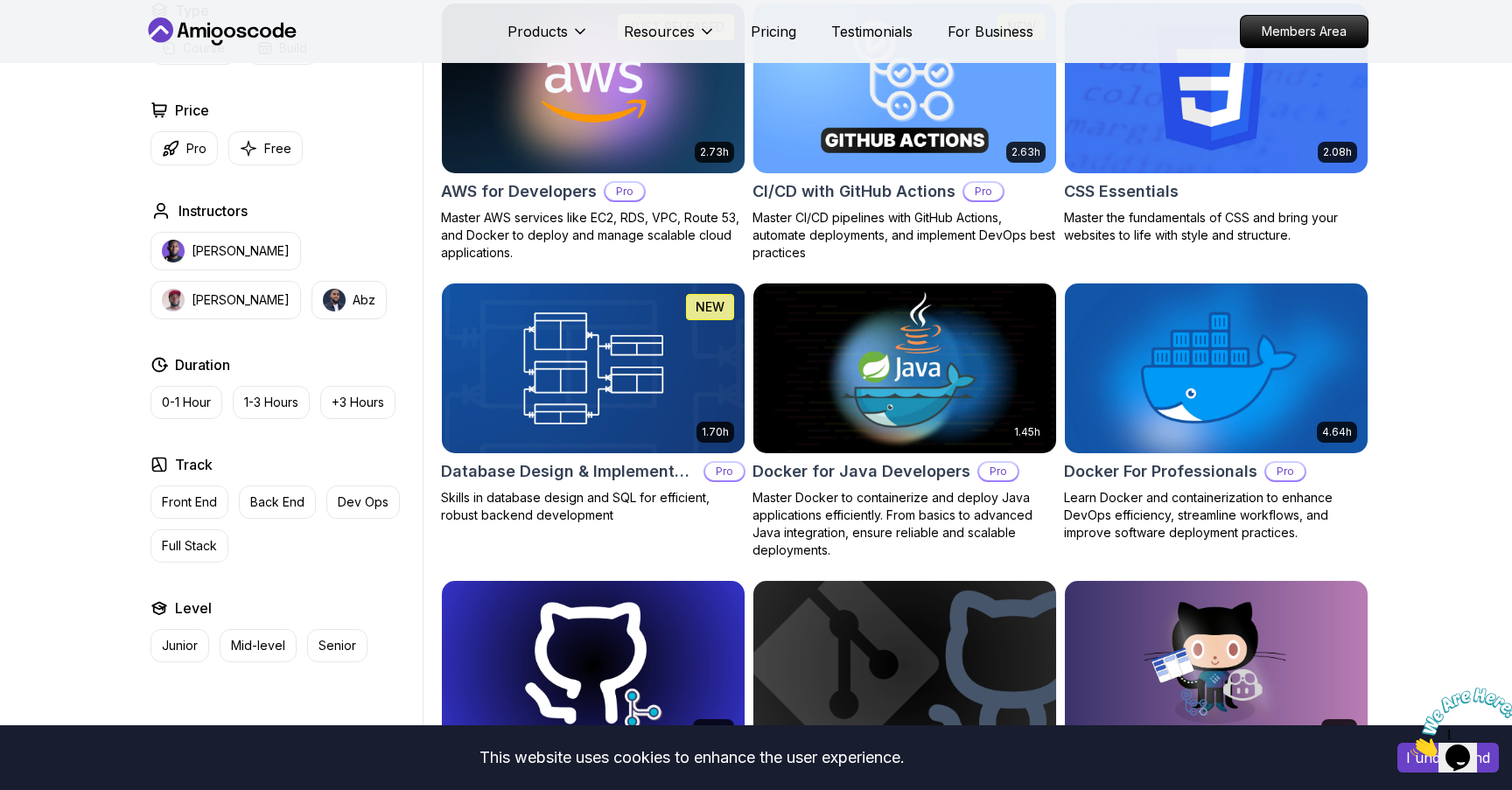
scroll to position [1359, 0]
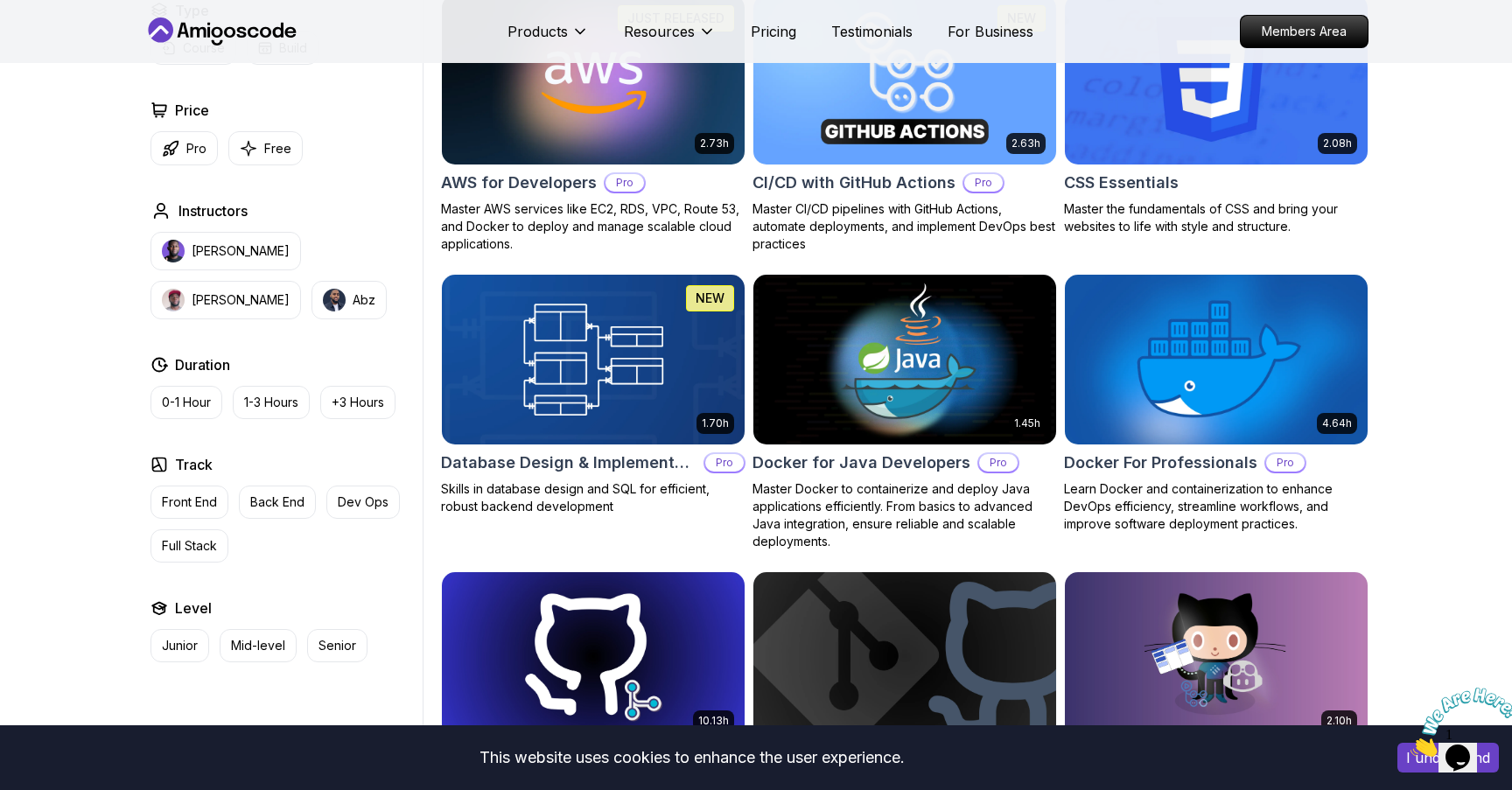
click at [1123, 464] on h2 "Docker For Professionals" at bounding box center [1161, 463] width 193 height 25
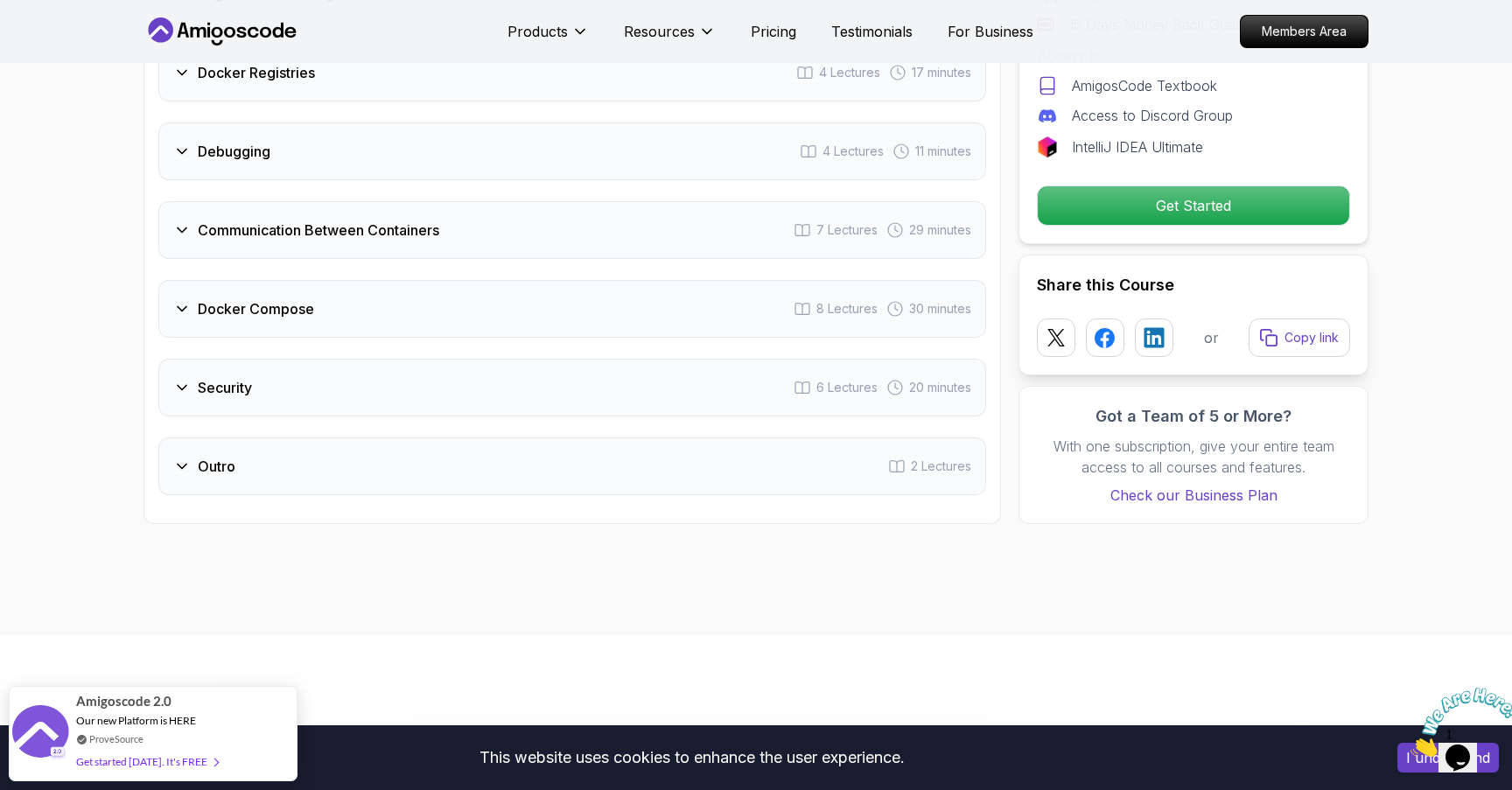
click at [398, 472] on div "Outro 2 Lectures" at bounding box center [572, 467] width 828 height 58
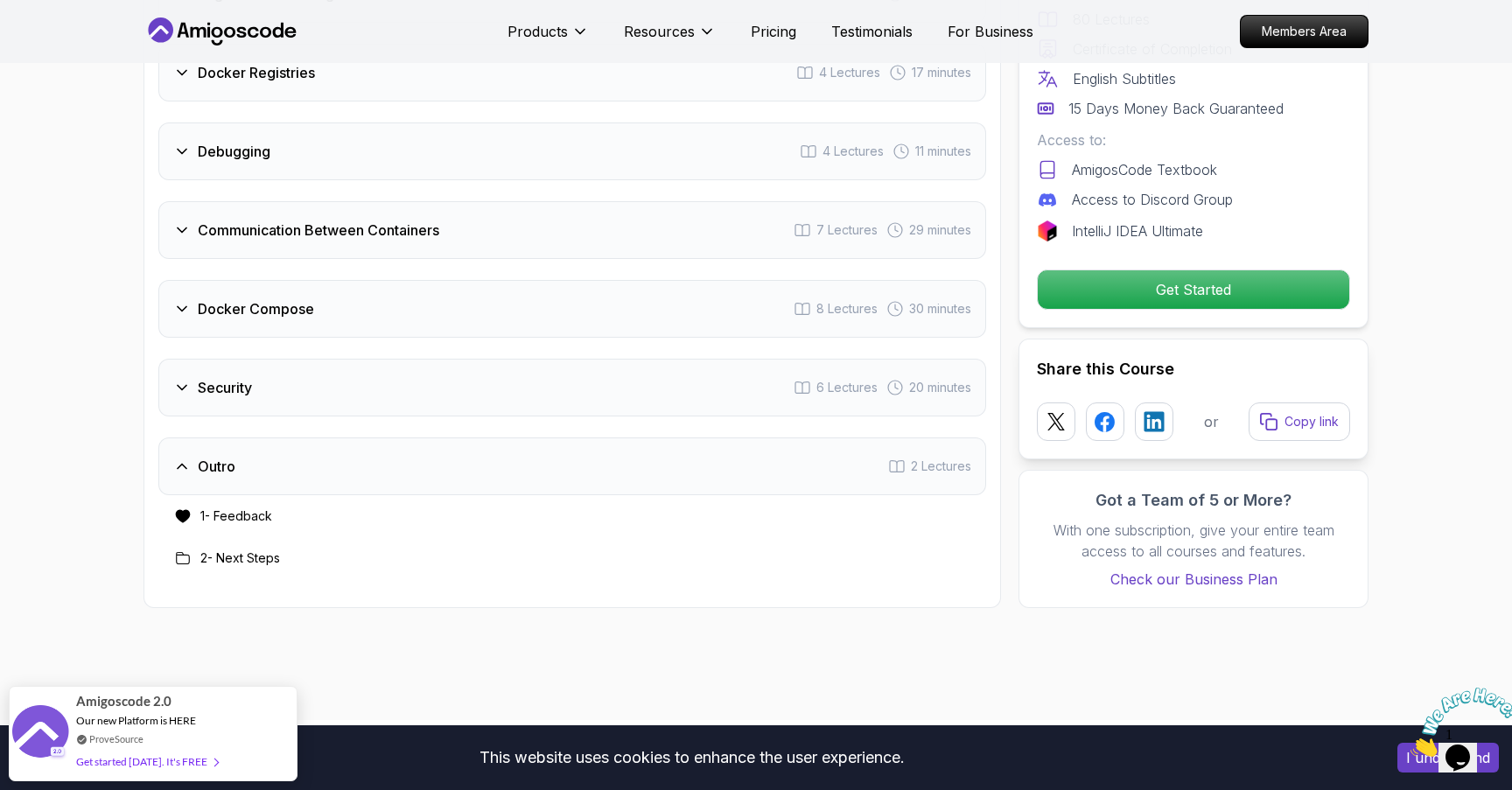
click at [402, 374] on div "Security 6 Lectures 20 minutes" at bounding box center [572, 388] width 828 height 58
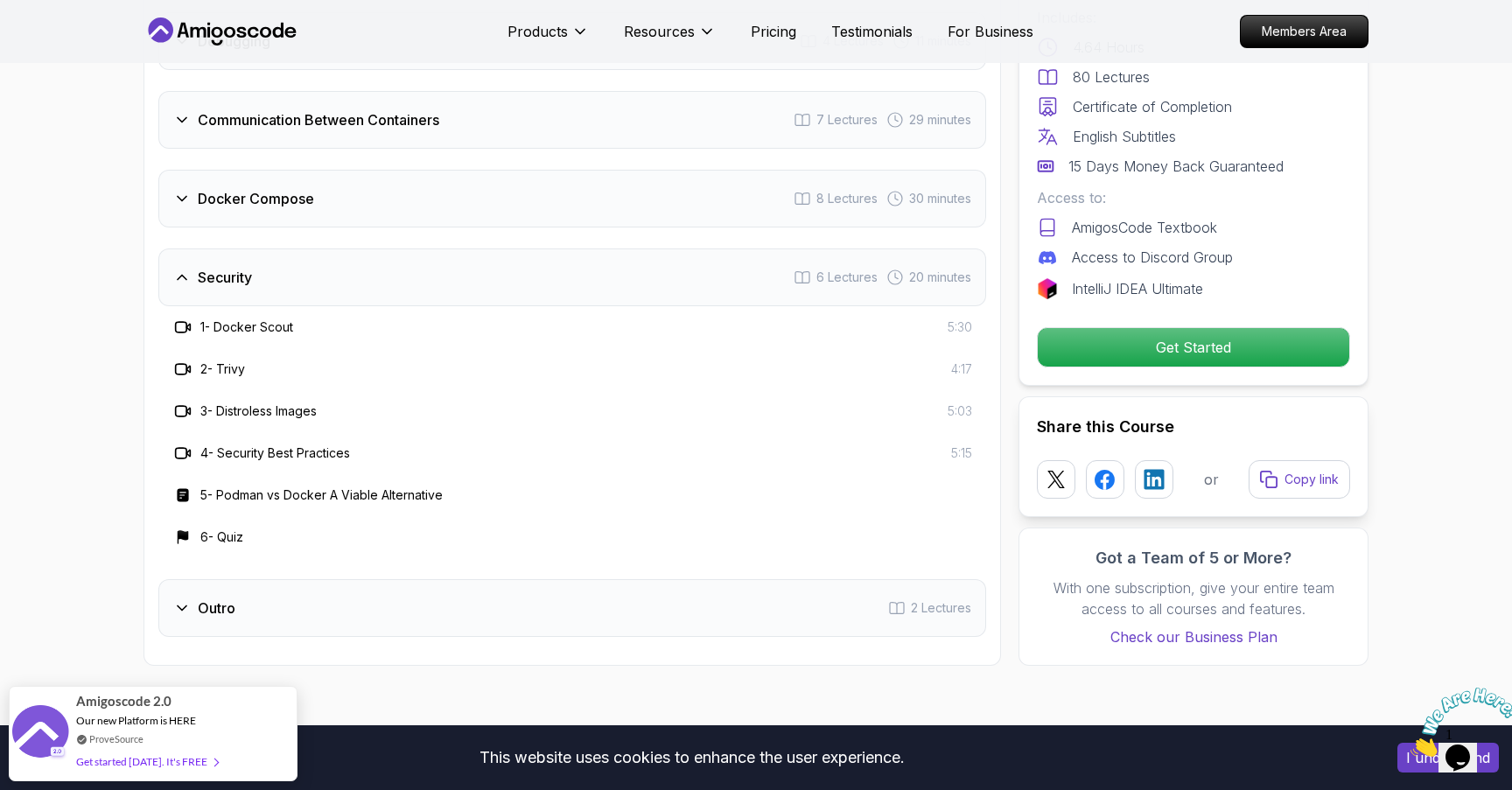
scroll to position [3681, 0]
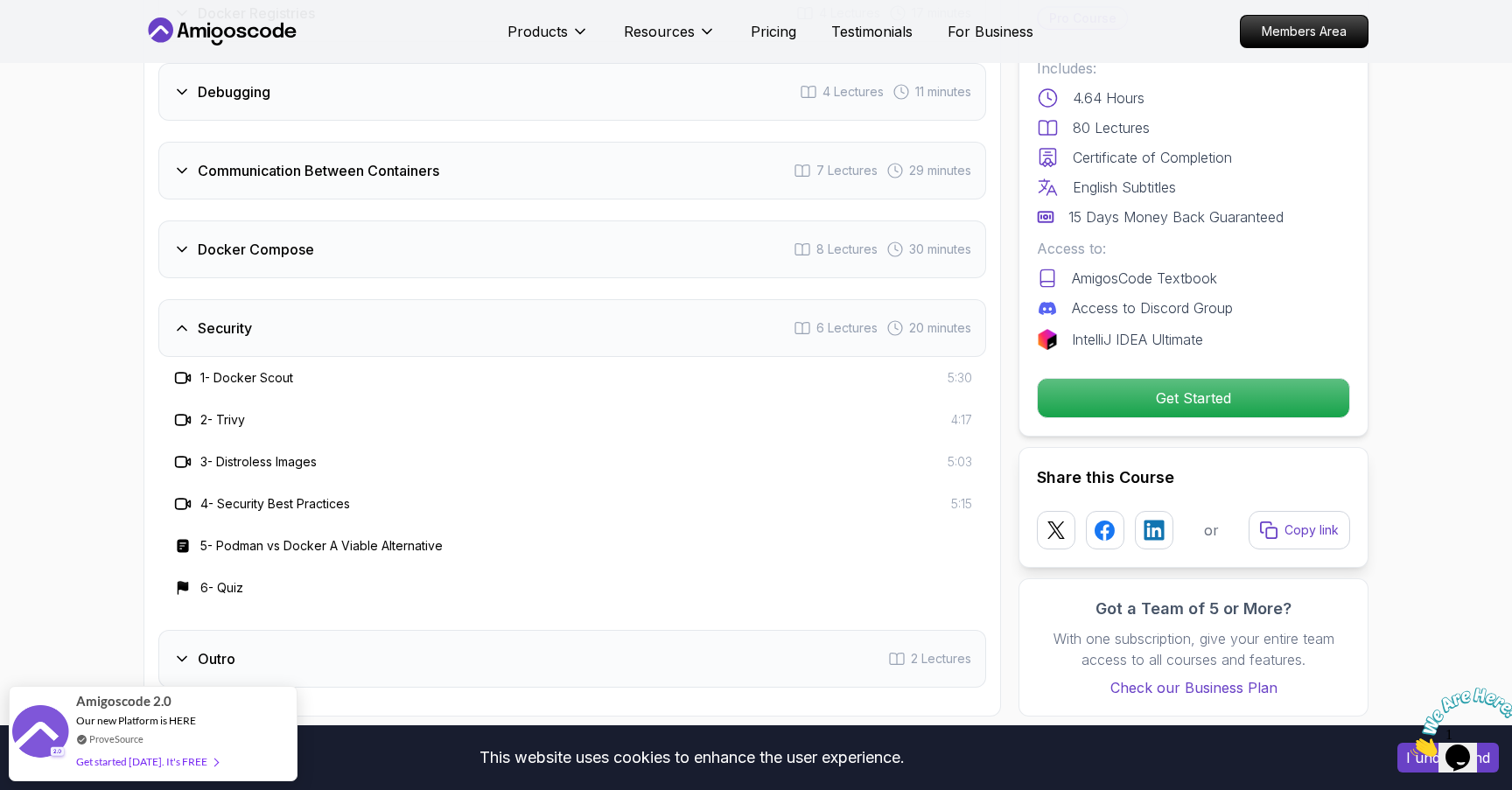
click at [442, 252] on div "Docker Compose 8 Lectures 30 minutes" at bounding box center [572, 250] width 828 height 58
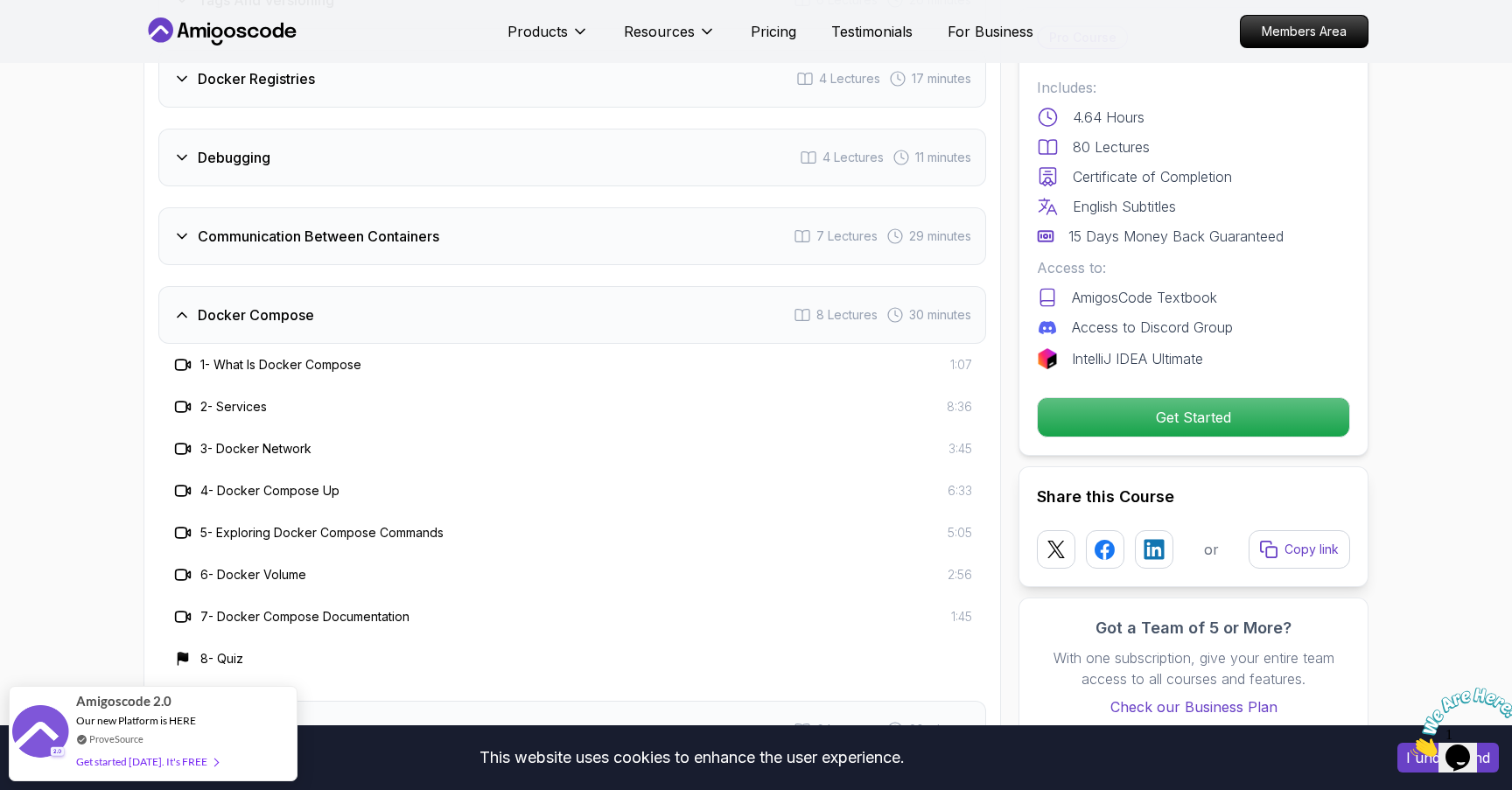
scroll to position [3598, 0]
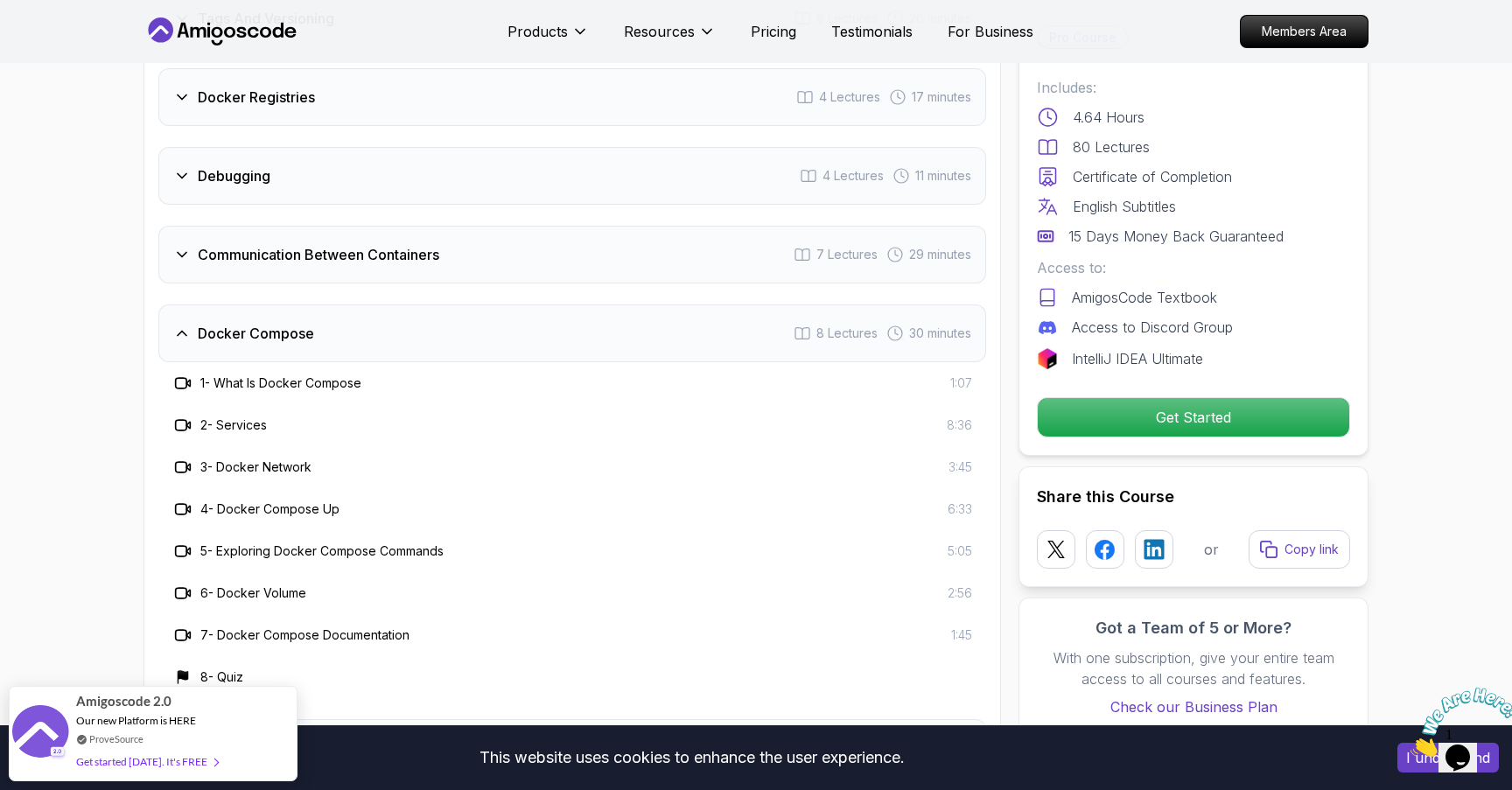
click at [411, 271] on div "Communication Between Containers 7 Lectures 29 minutes" at bounding box center [572, 255] width 828 height 58
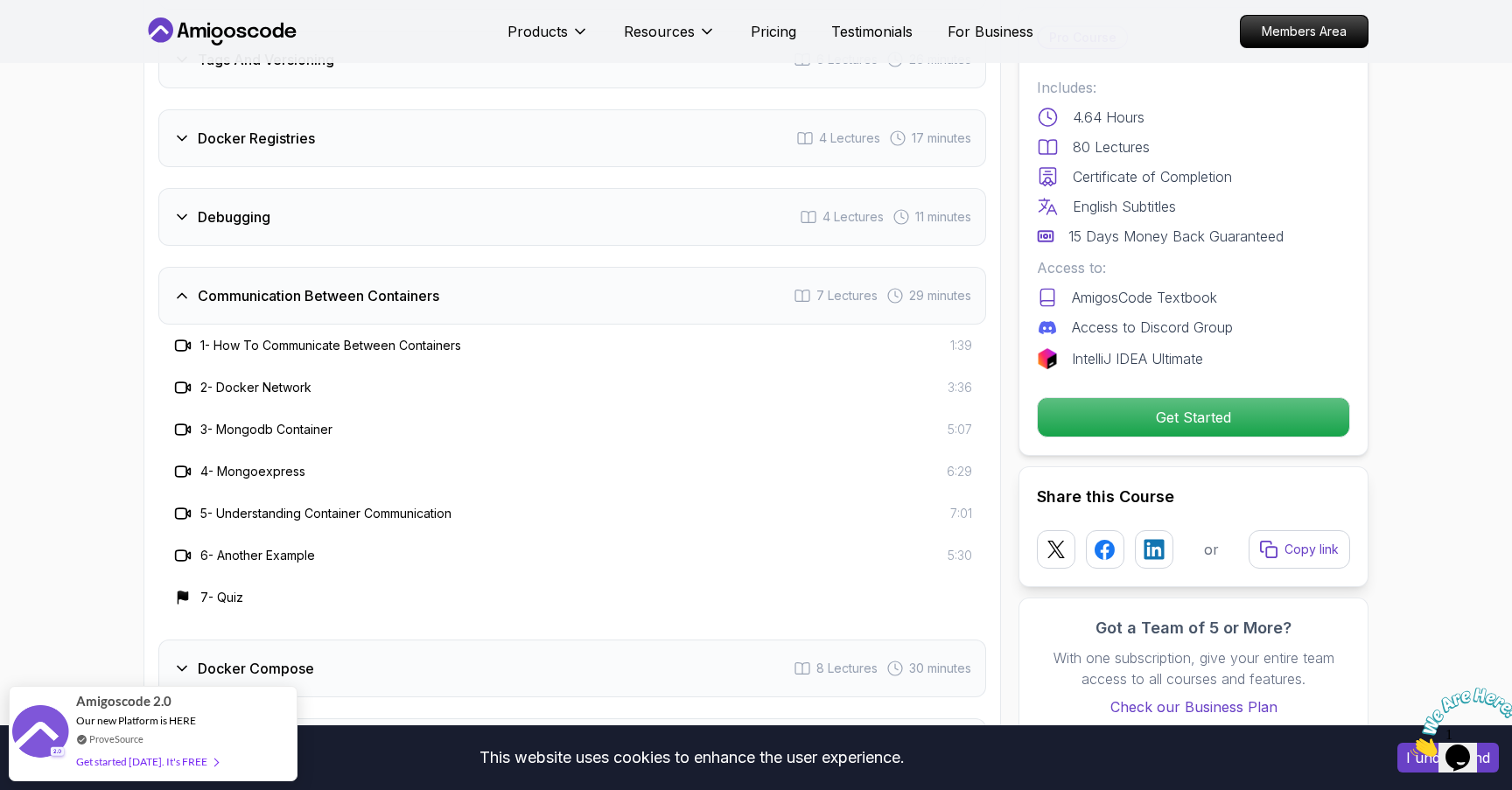
scroll to position [3530, 0]
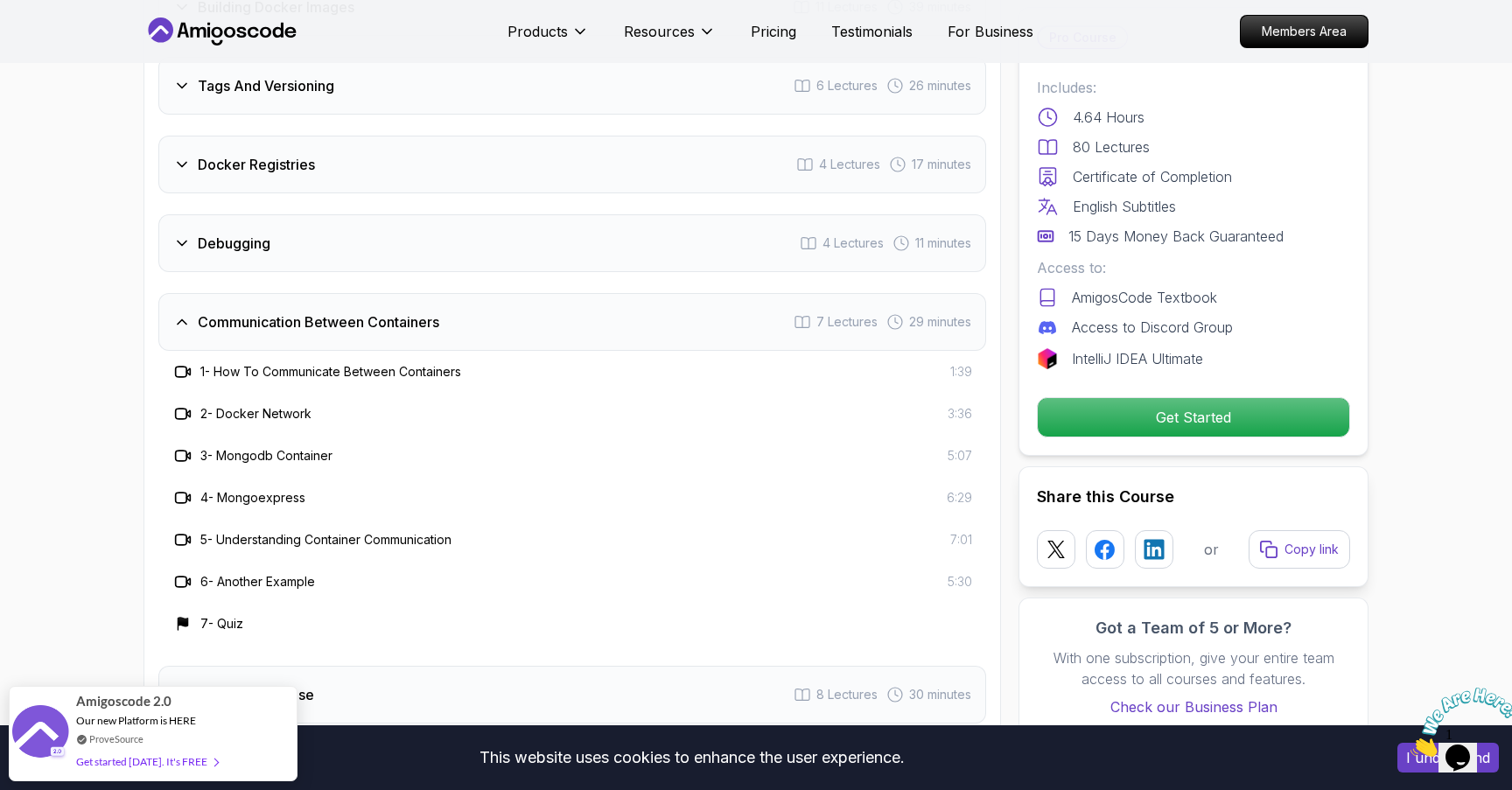
click at [368, 250] on div "Debugging 4 Lectures 11 minutes" at bounding box center [572, 243] width 828 height 58
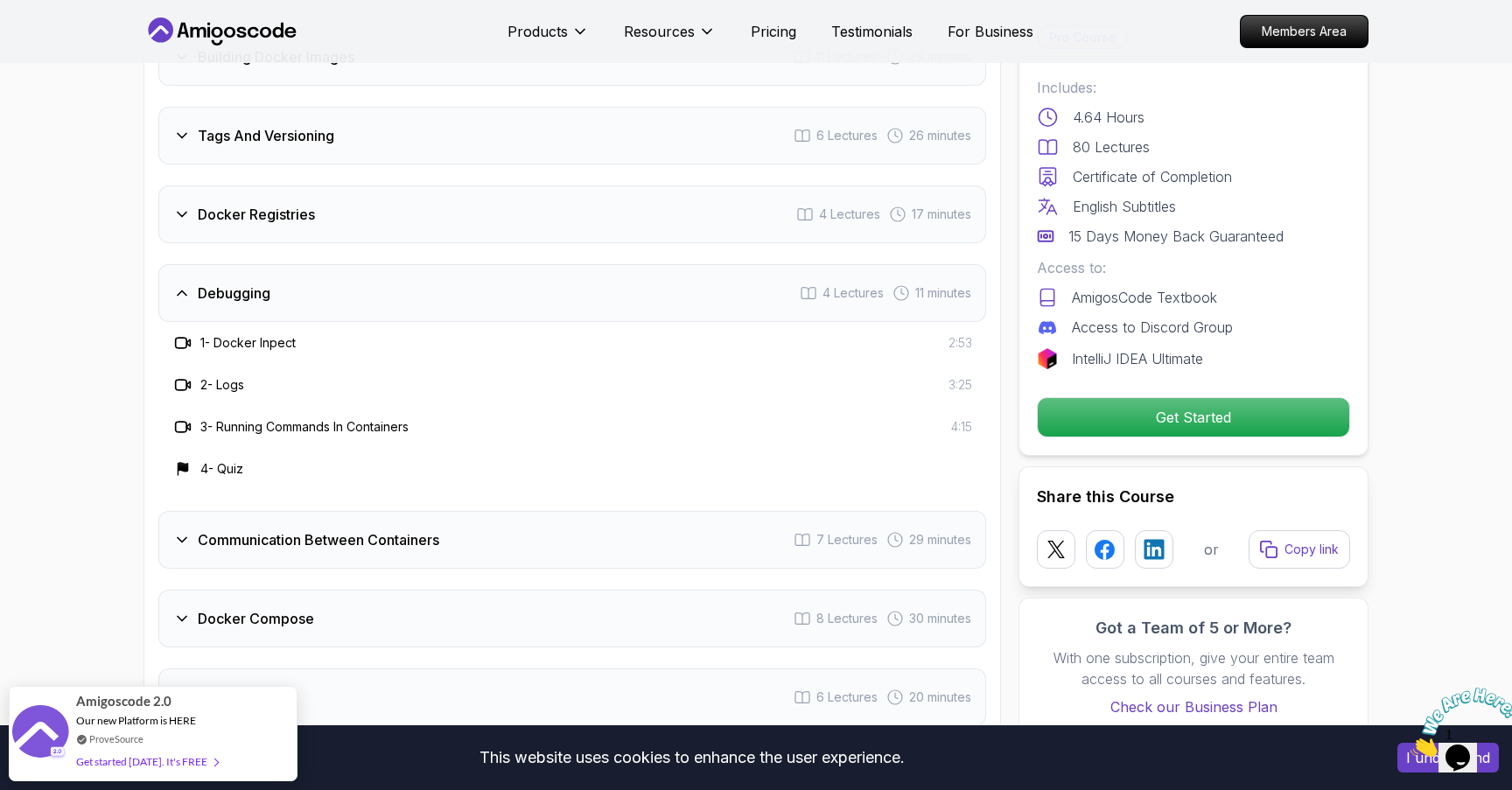
scroll to position [3439, 0]
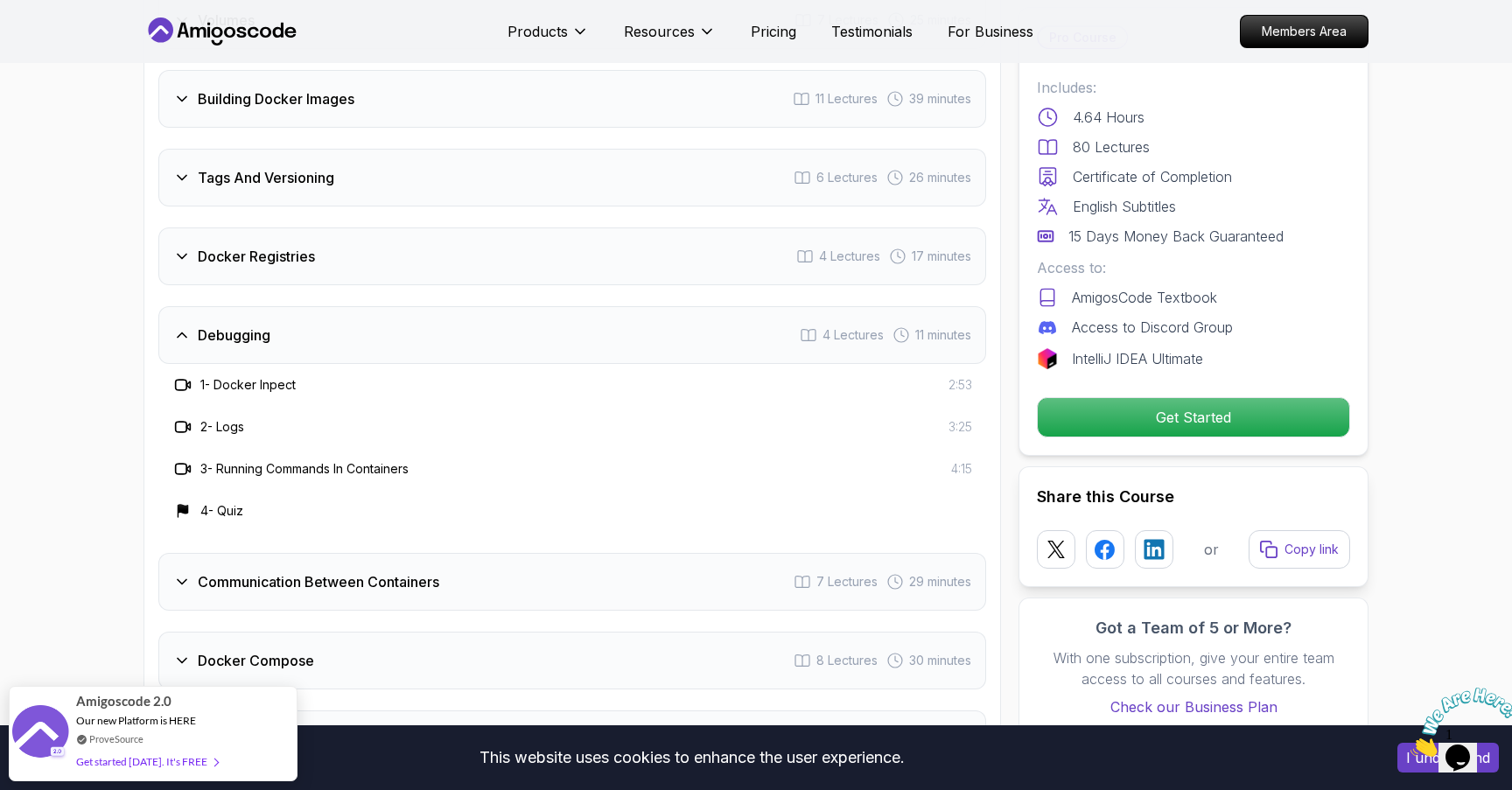
click at [373, 243] on div "Docker Registries 4 Lectures 17 minutes" at bounding box center [572, 257] width 828 height 58
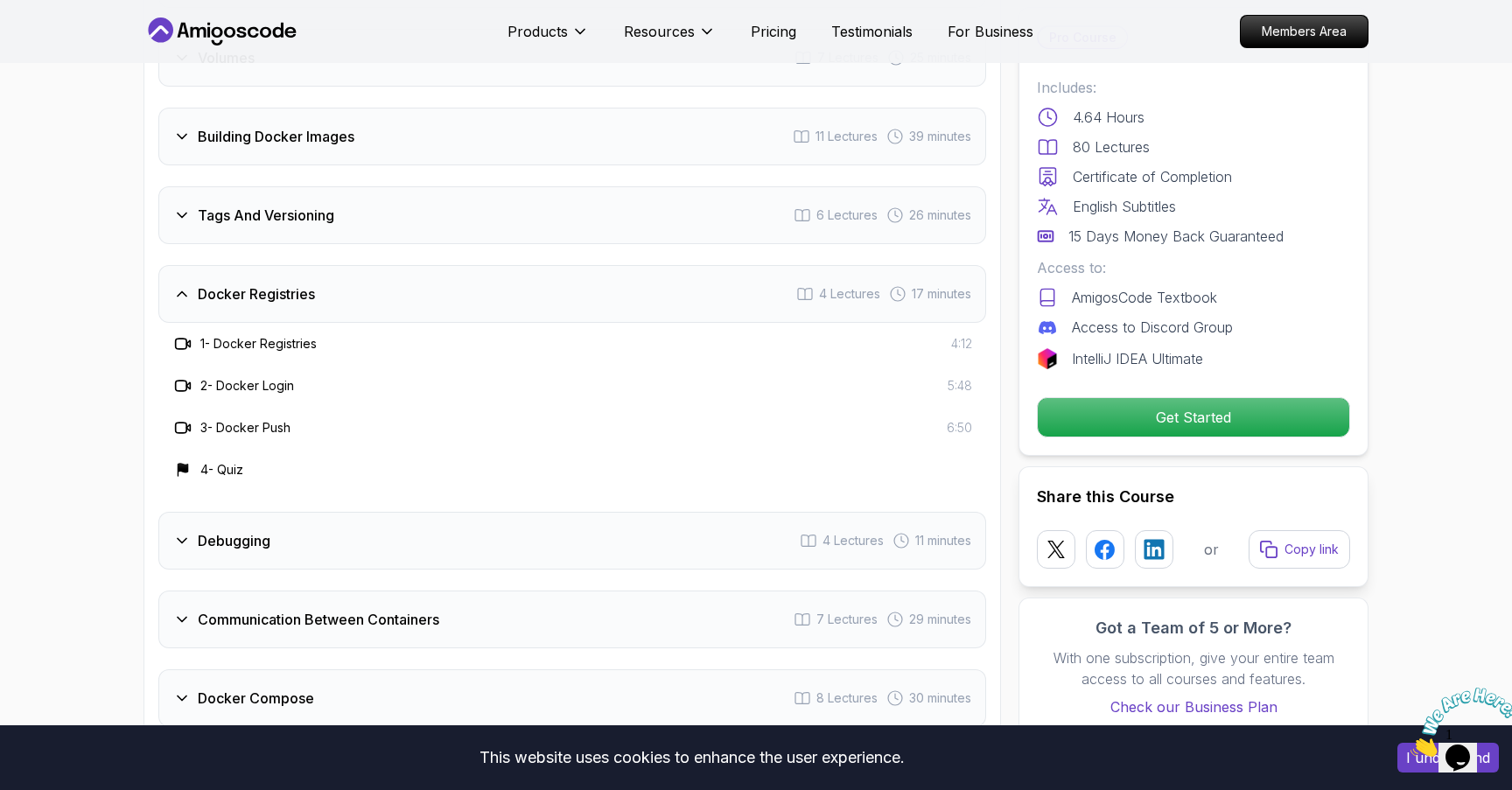
scroll to position [3400, 0]
click at [386, 206] on div "Tags And Versioning 6 Lectures 26 minutes" at bounding box center [572, 216] width 828 height 58
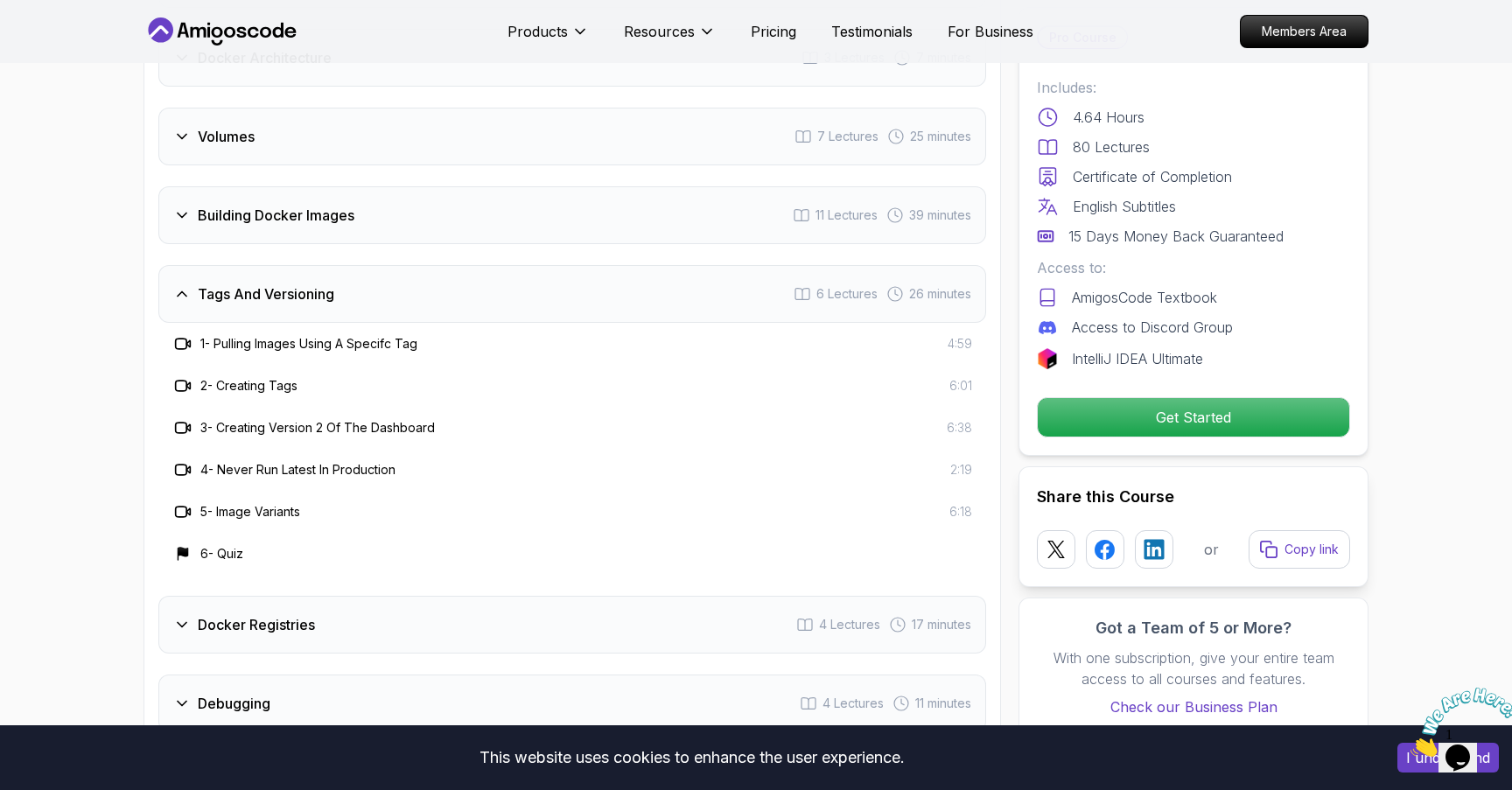
scroll to position [3321, 0]
click at [367, 221] on div "Building Docker Images 11 Lectures 39 minutes" at bounding box center [572, 216] width 828 height 58
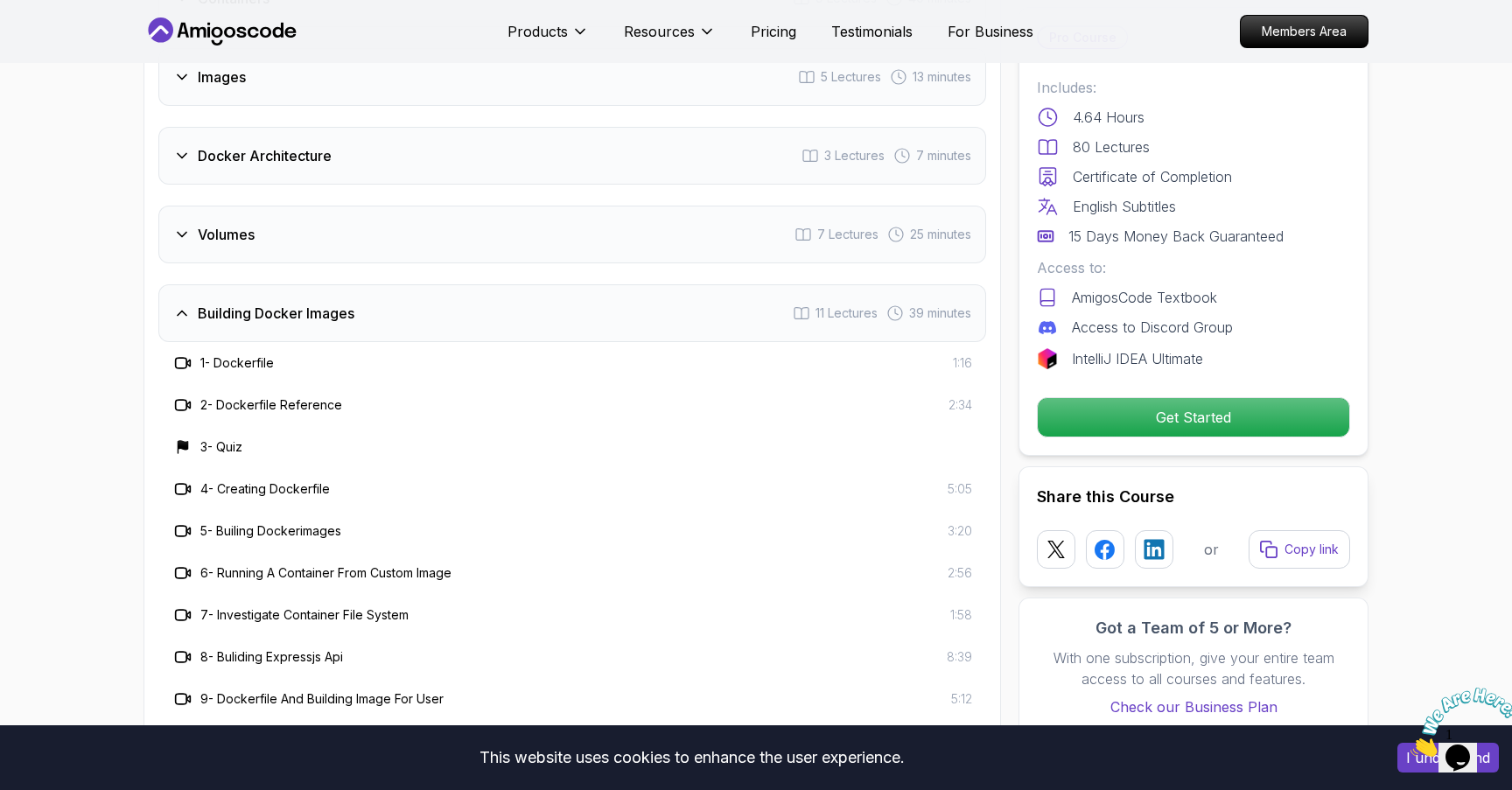
click at [350, 235] on div "Volumes 7 Lectures 25 minutes" at bounding box center [572, 235] width 828 height 58
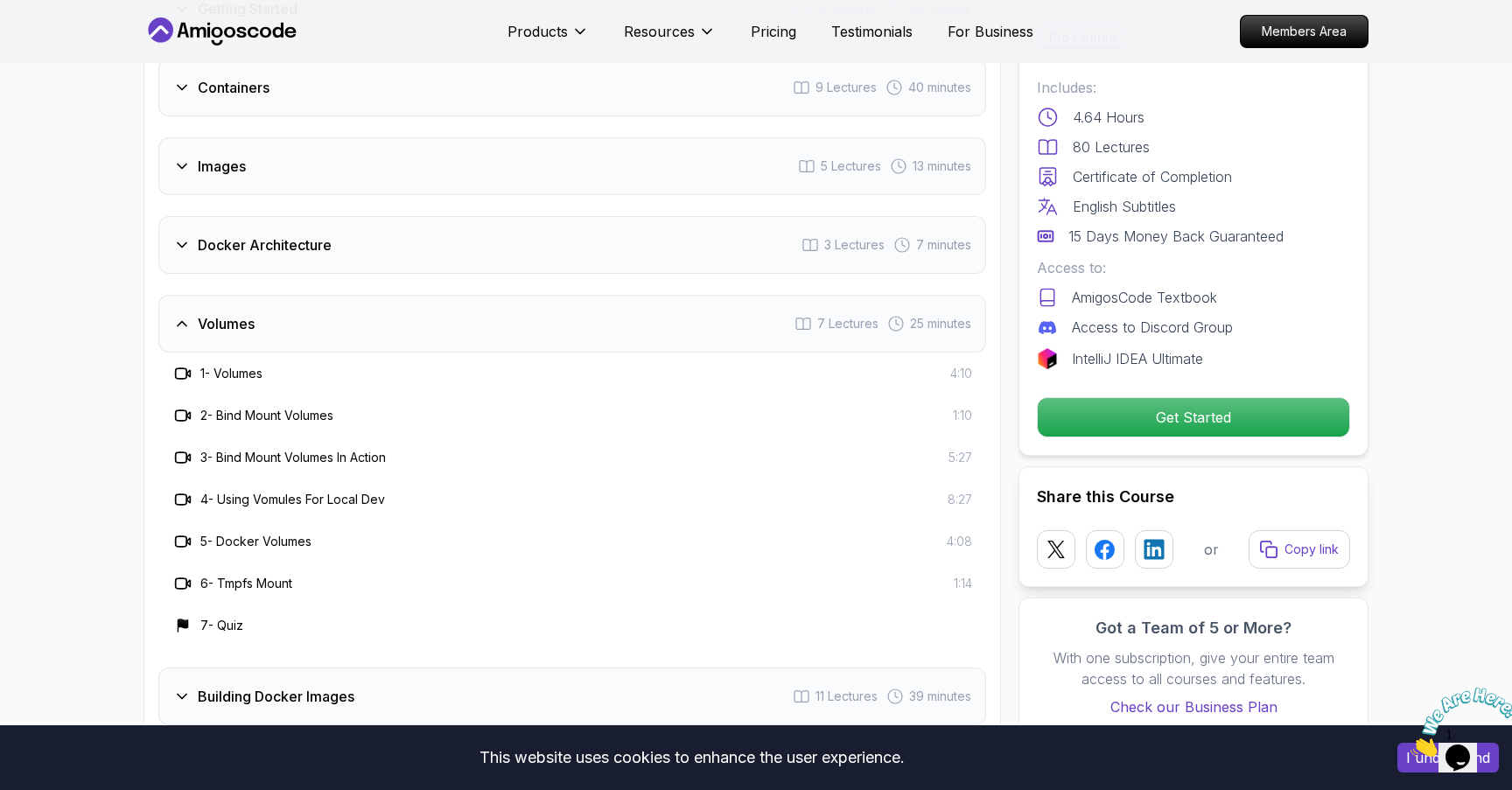
scroll to position [3108, 0]
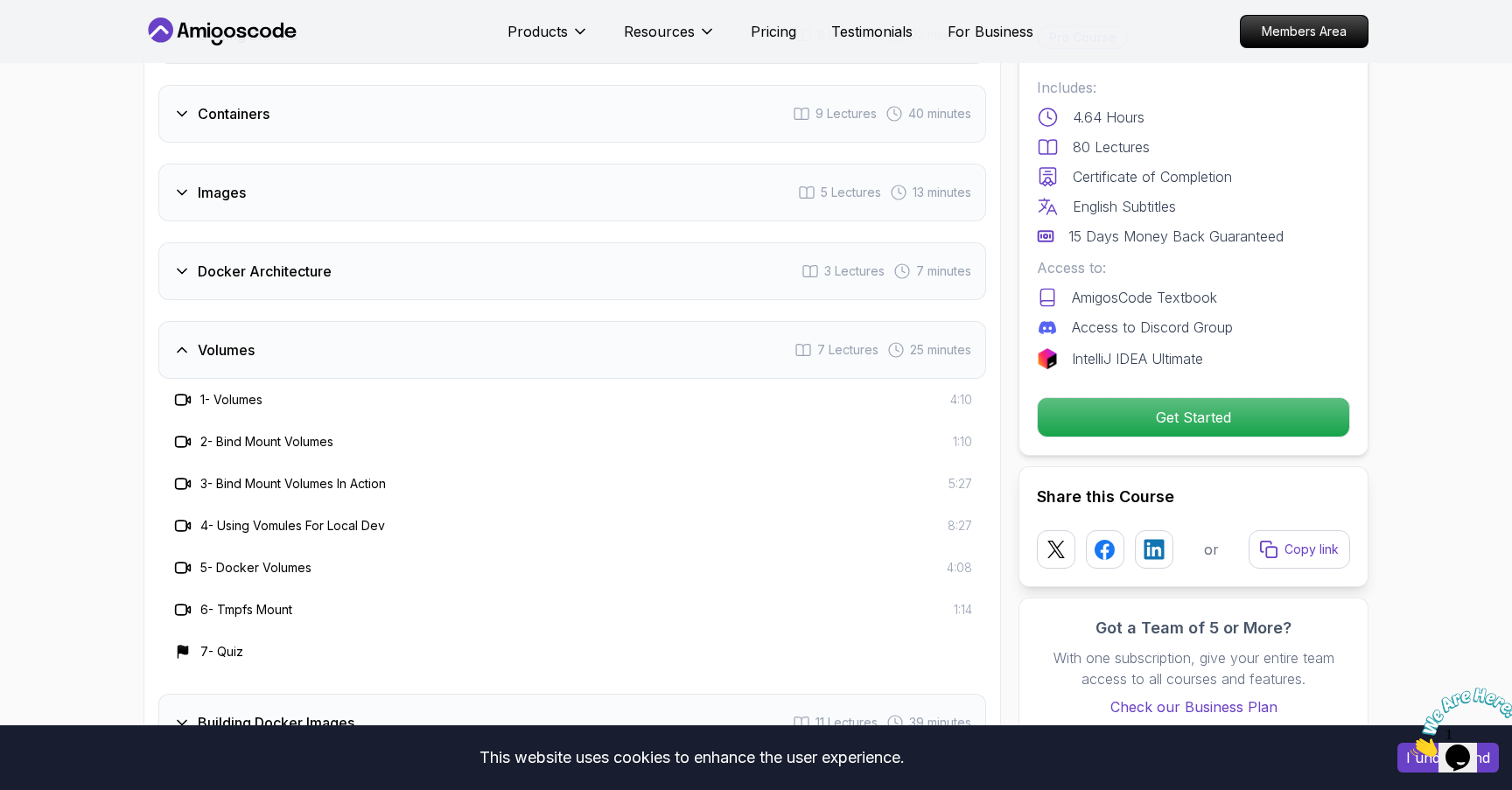
click at [317, 274] on h3 "Docker Architecture" at bounding box center [265, 272] width 134 height 21
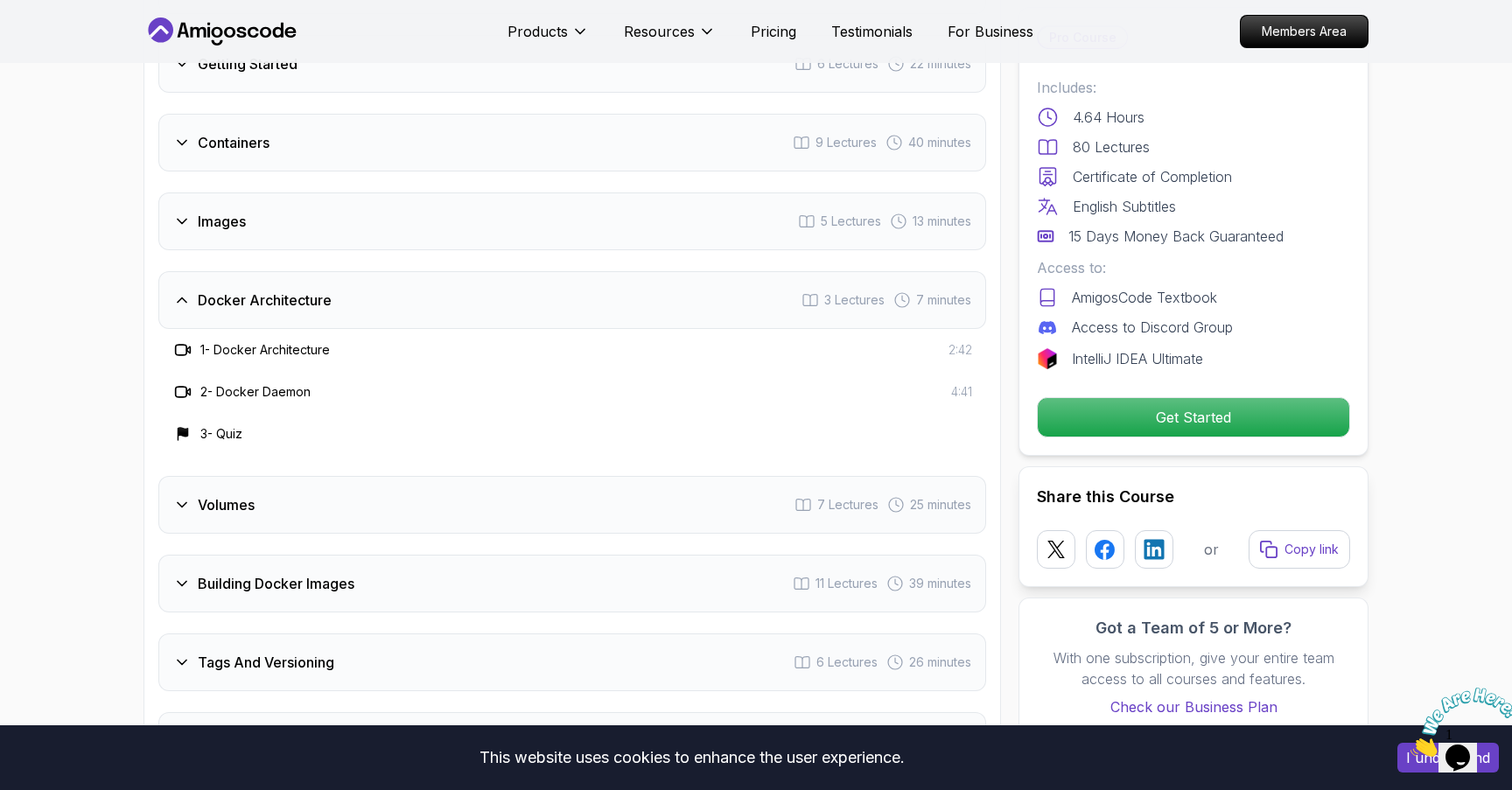
scroll to position [3059, 0]
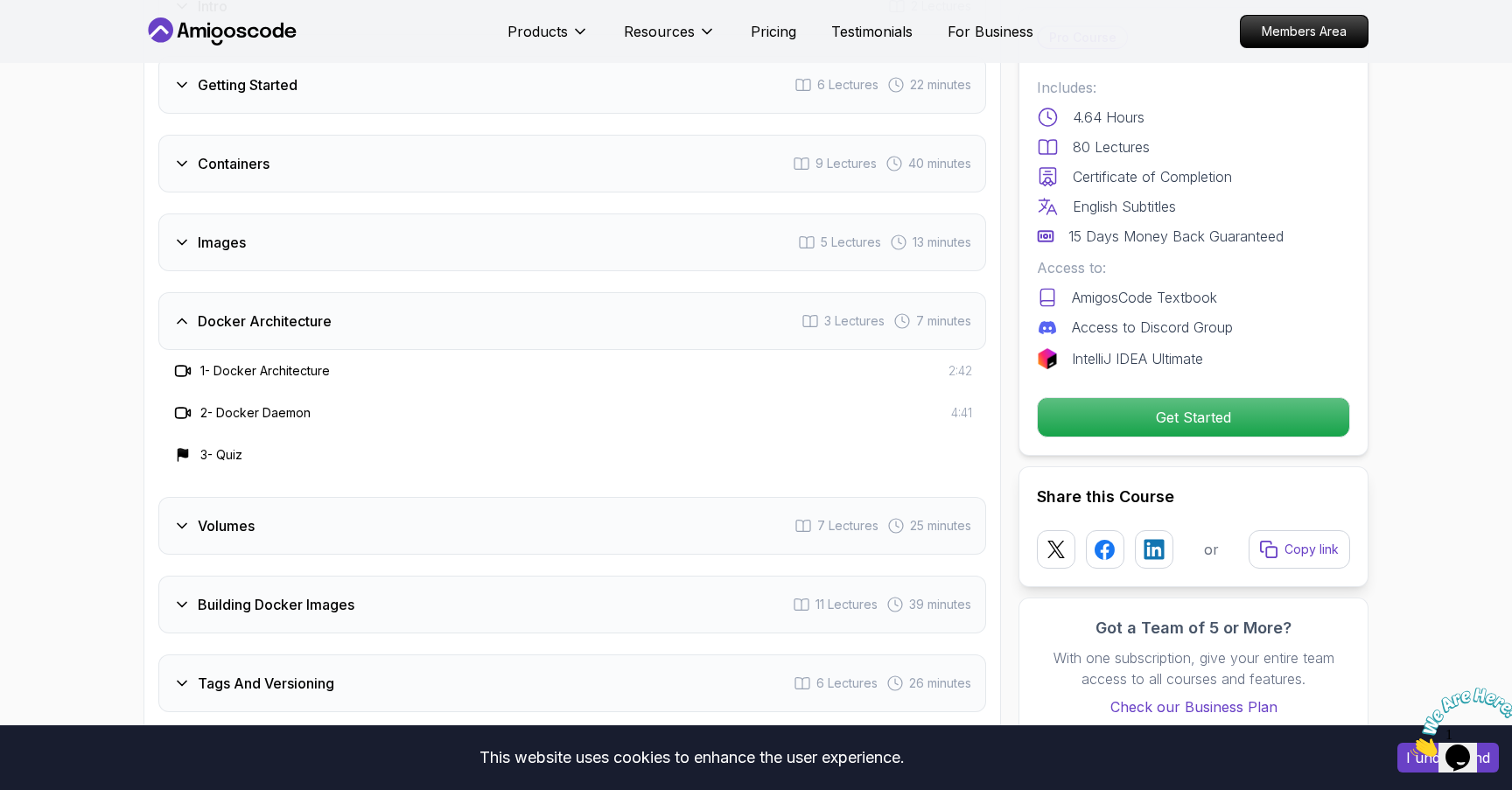
click at [352, 247] on div "Images 5 Lectures 13 minutes" at bounding box center [572, 243] width 828 height 58
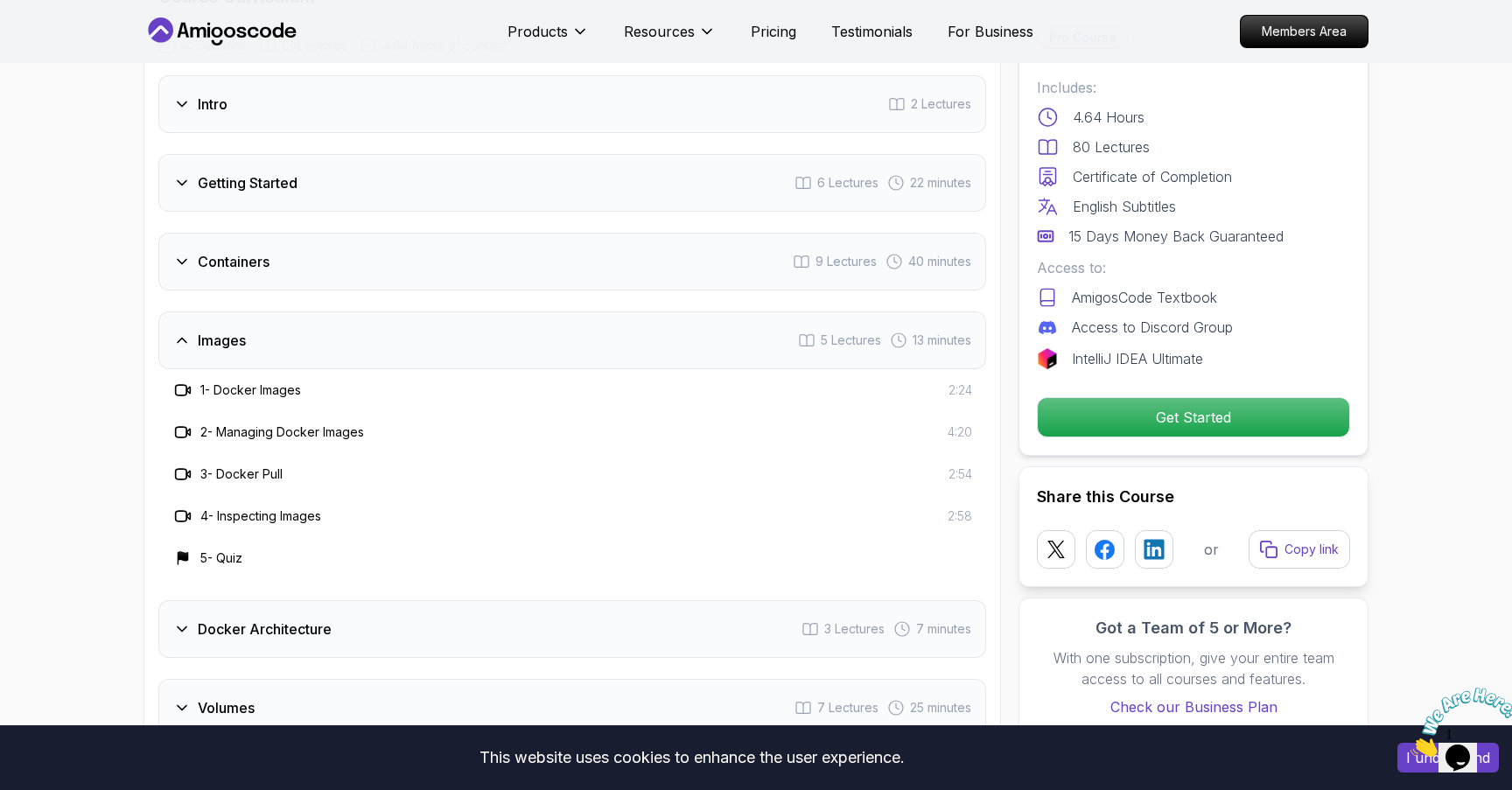
scroll to position [2926, 0]
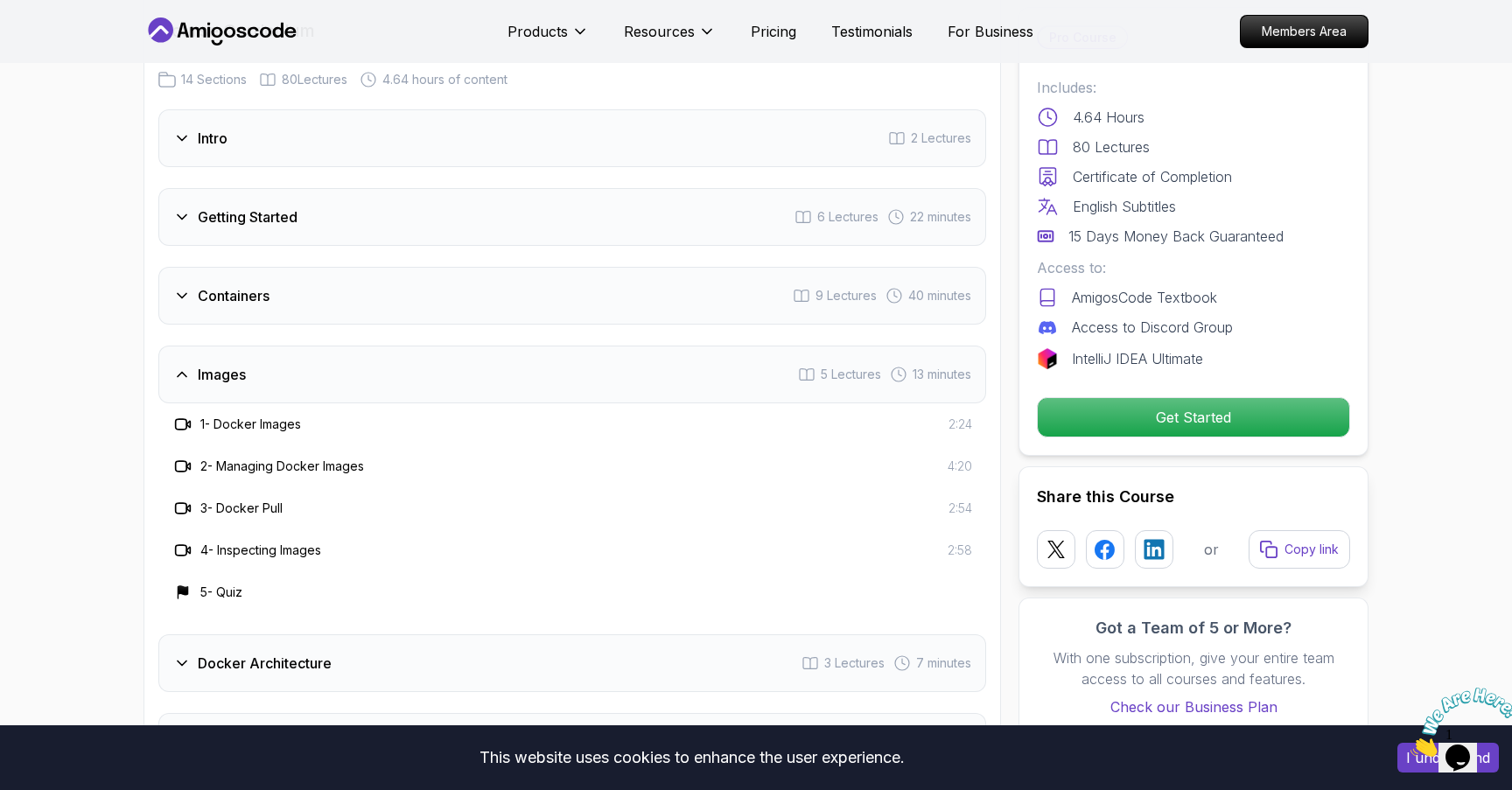
click at [316, 288] on div "Containers 9 Lectures 40 minutes" at bounding box center [572, 296] width 828 height 58
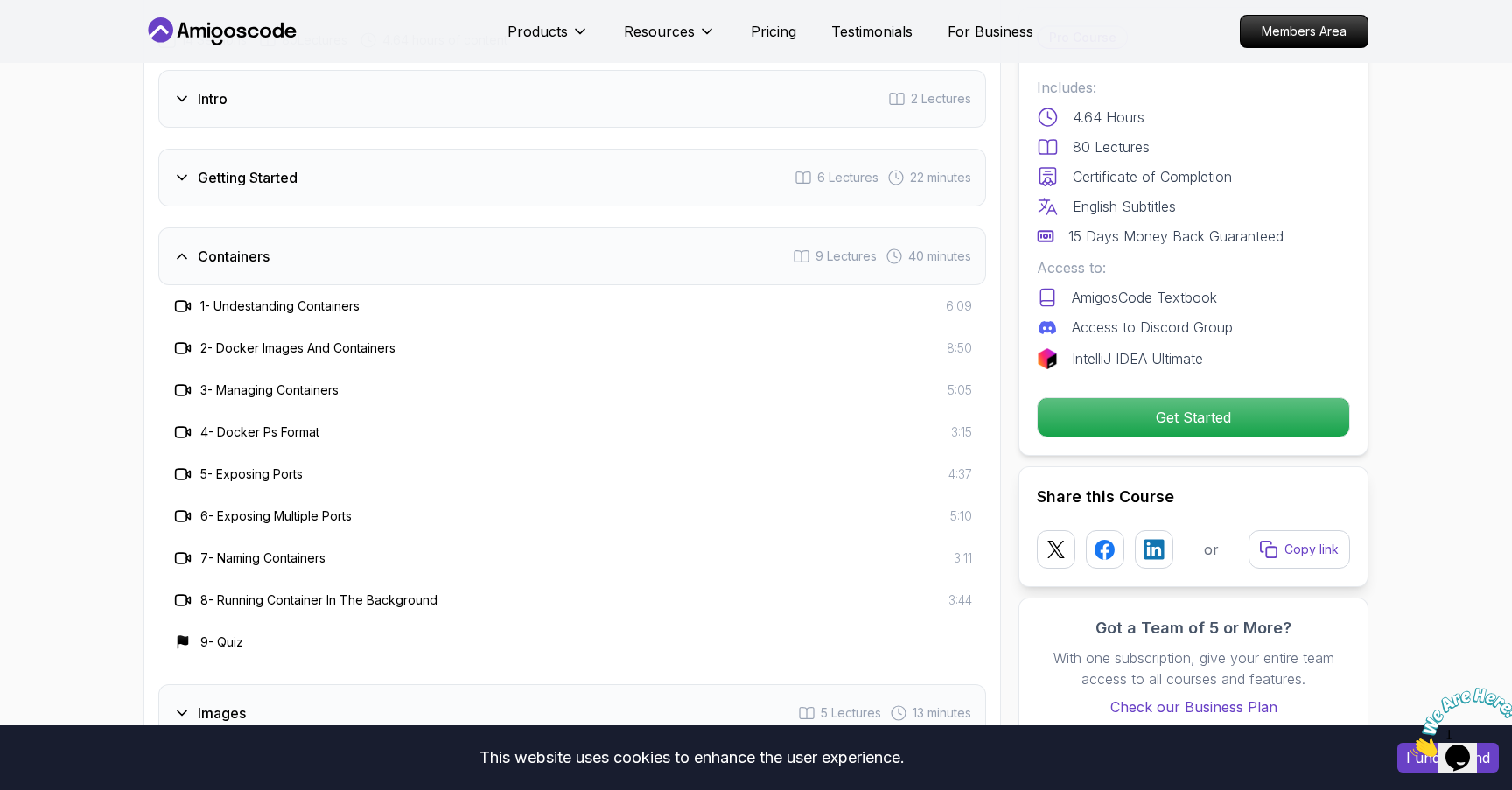
scroll to position [2938, 0]
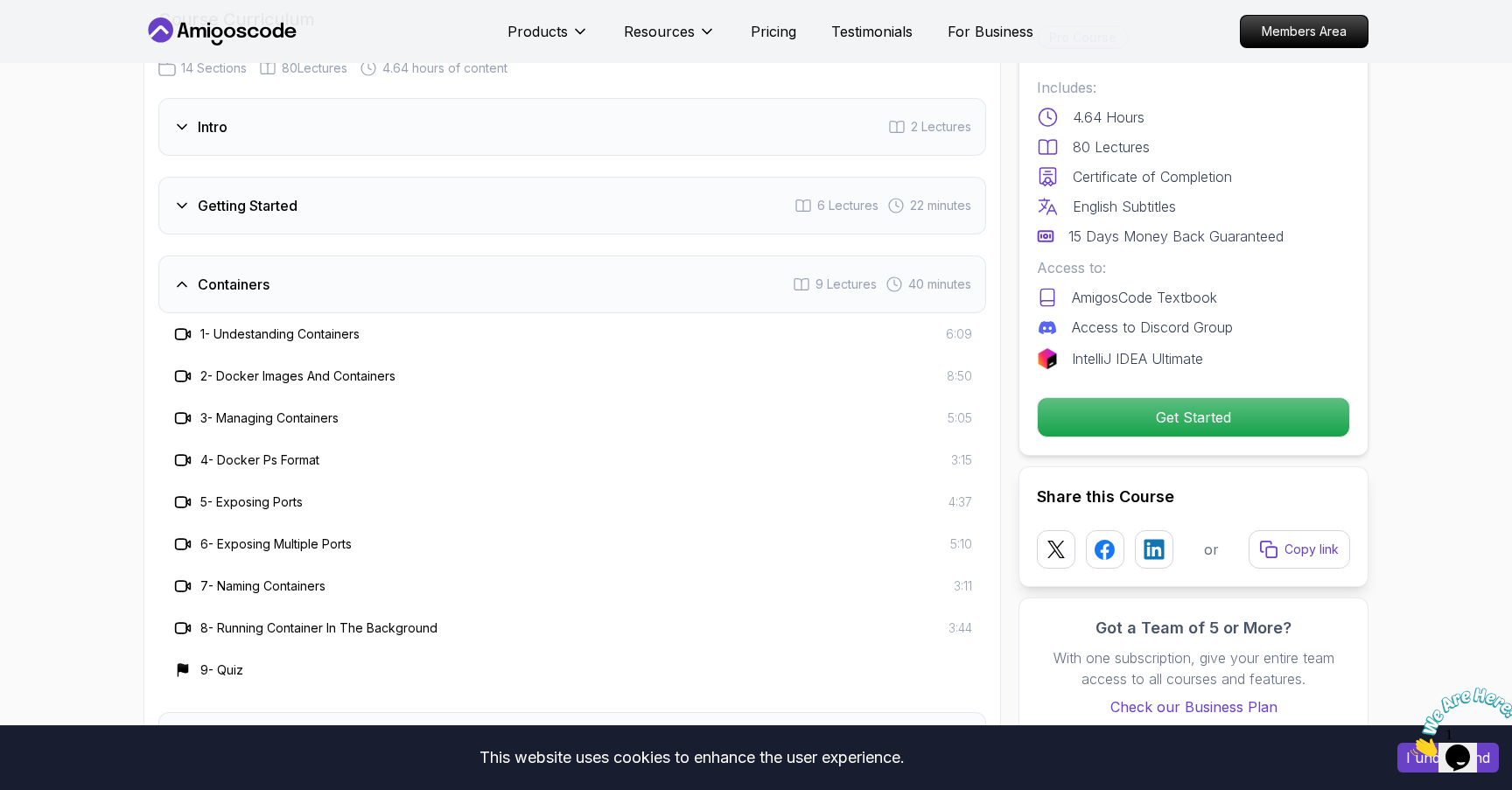
click at [348, 214] on div "Getting Started 6 Lectures 22 minutes" at bounding box center [572, 206] width 828 height 58
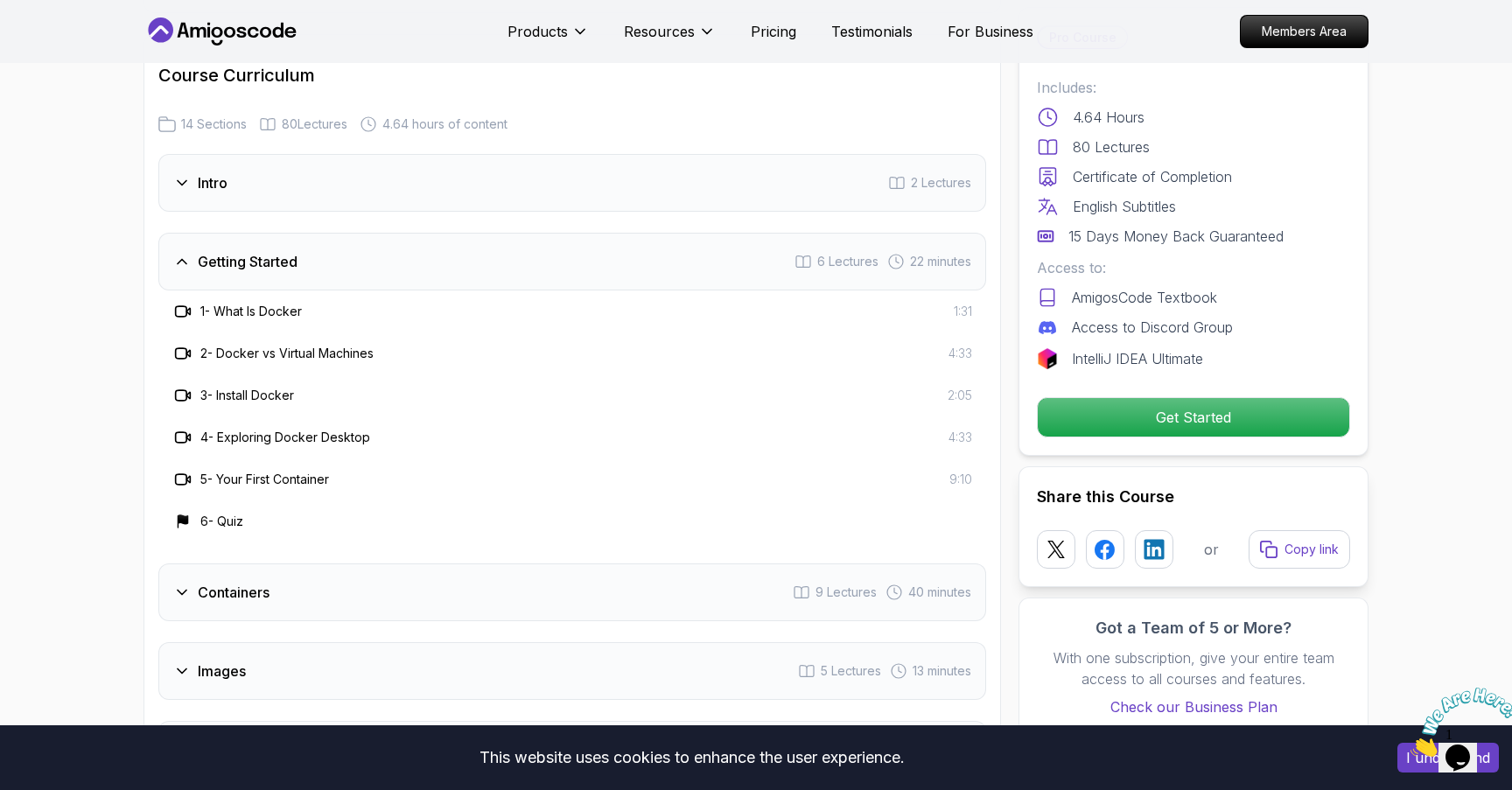
scroll to position [2881, 0]
click at [374, 184] on div "Intro 2 Lectures" at bounding box center [572, 184] width 828 height 58
